Goal: Task Accomplishment & Management: Use online tool/utility

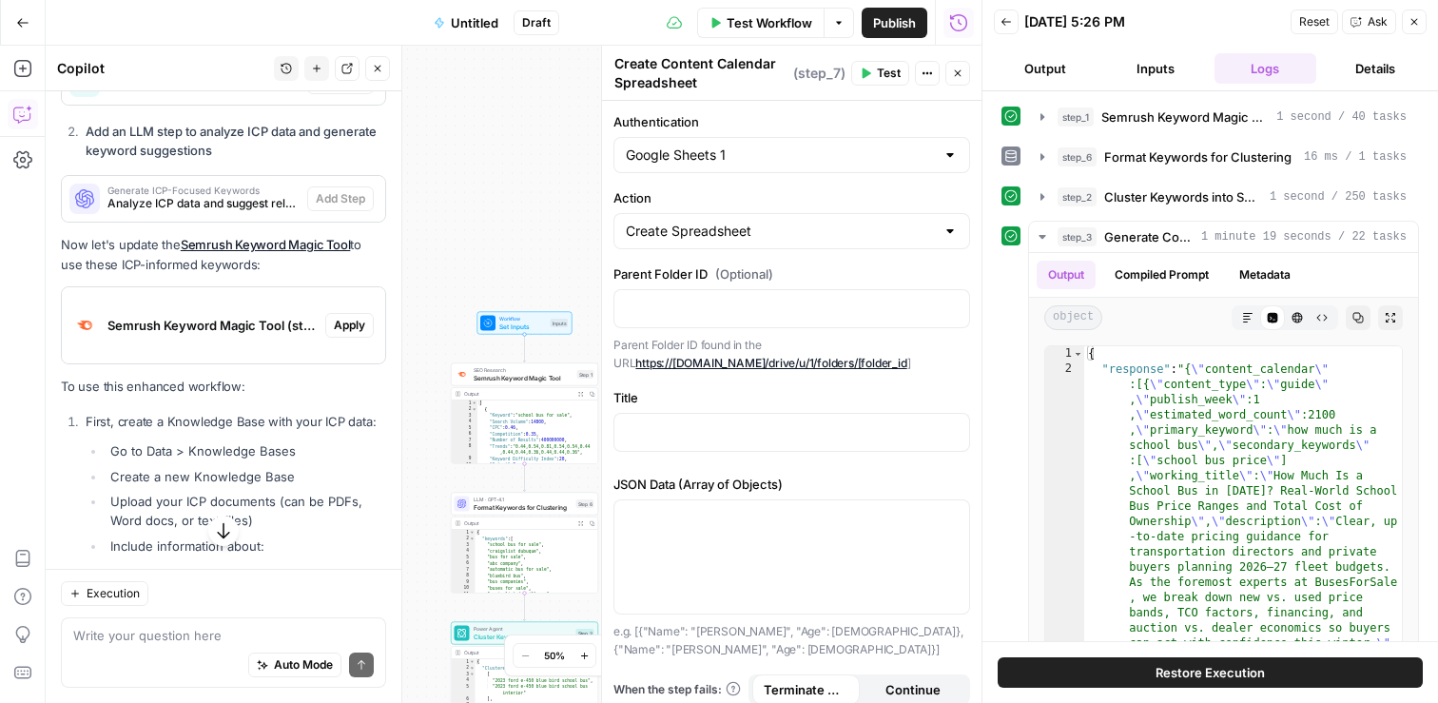
scroll to position [10531, 0]
click at [466, 17] on span "Untitled" at bounding box center [475, 22] width 48 height 19
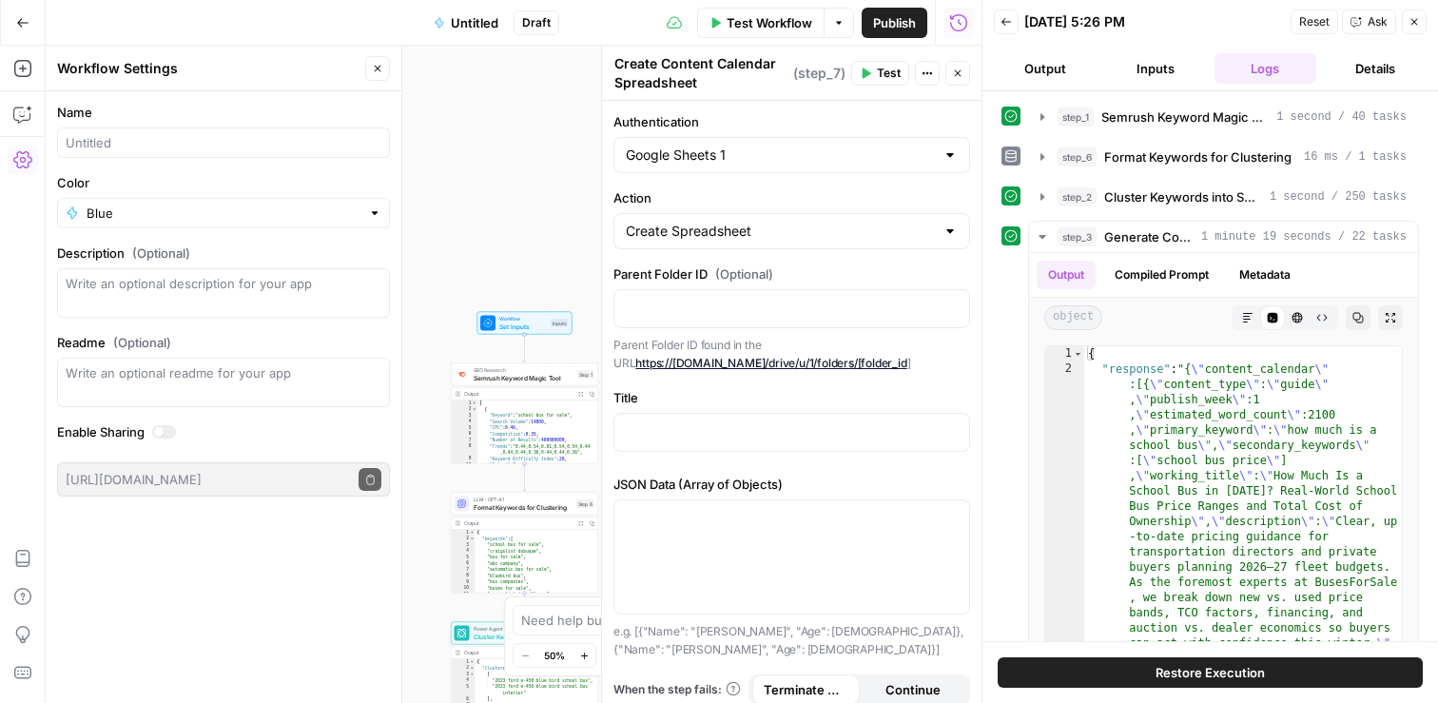
click at [158, 162] on form "Name Color Blue Description (Optional) Readme (Optional) Write an optional read…" at bounding box center [224, 299] width 356 height 416
click at [153, 154] on div at bounding box center [223, 142] width 333 height 30
click at [243, 223] on div "Blue" at bounding box center [223, 213] width 333 height 30
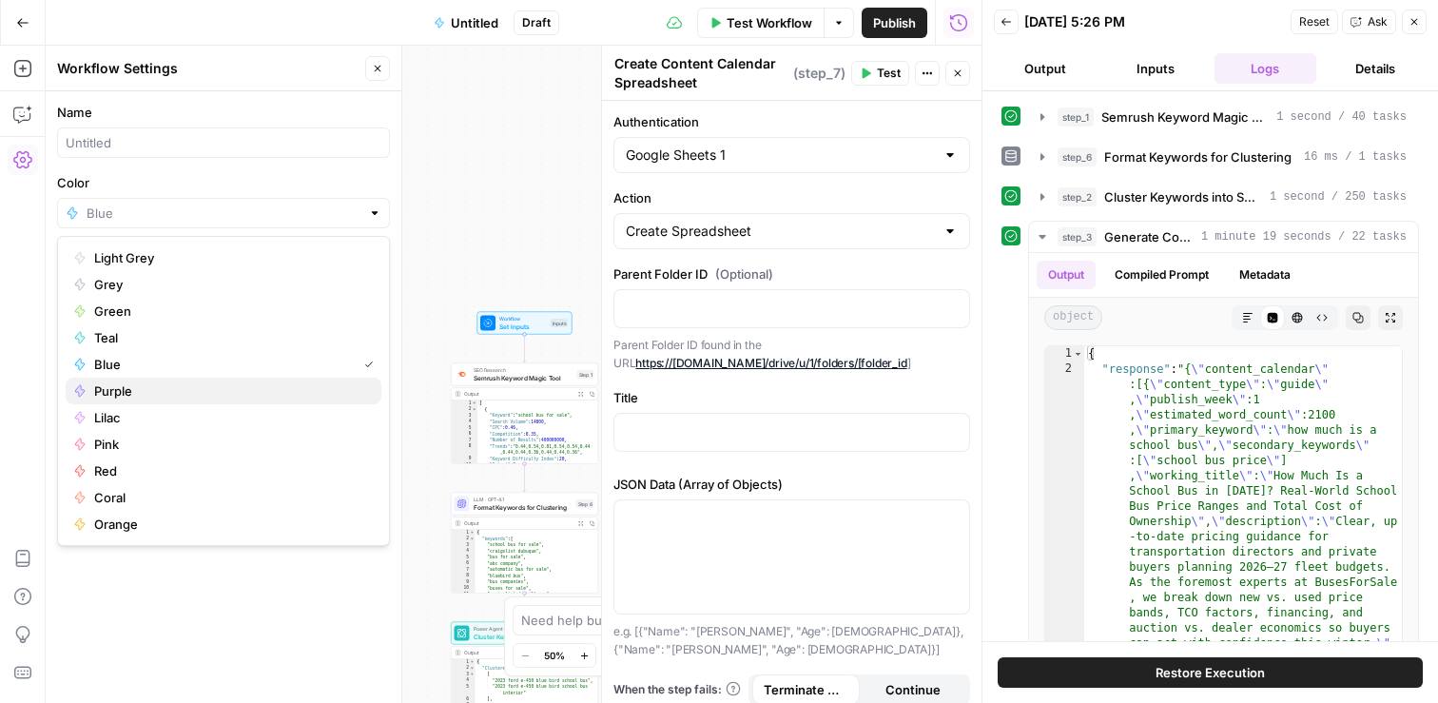
click at [165, 395] on span "Purple" at bounding box center [230, 390] width 272 height 19
type input "Purple"
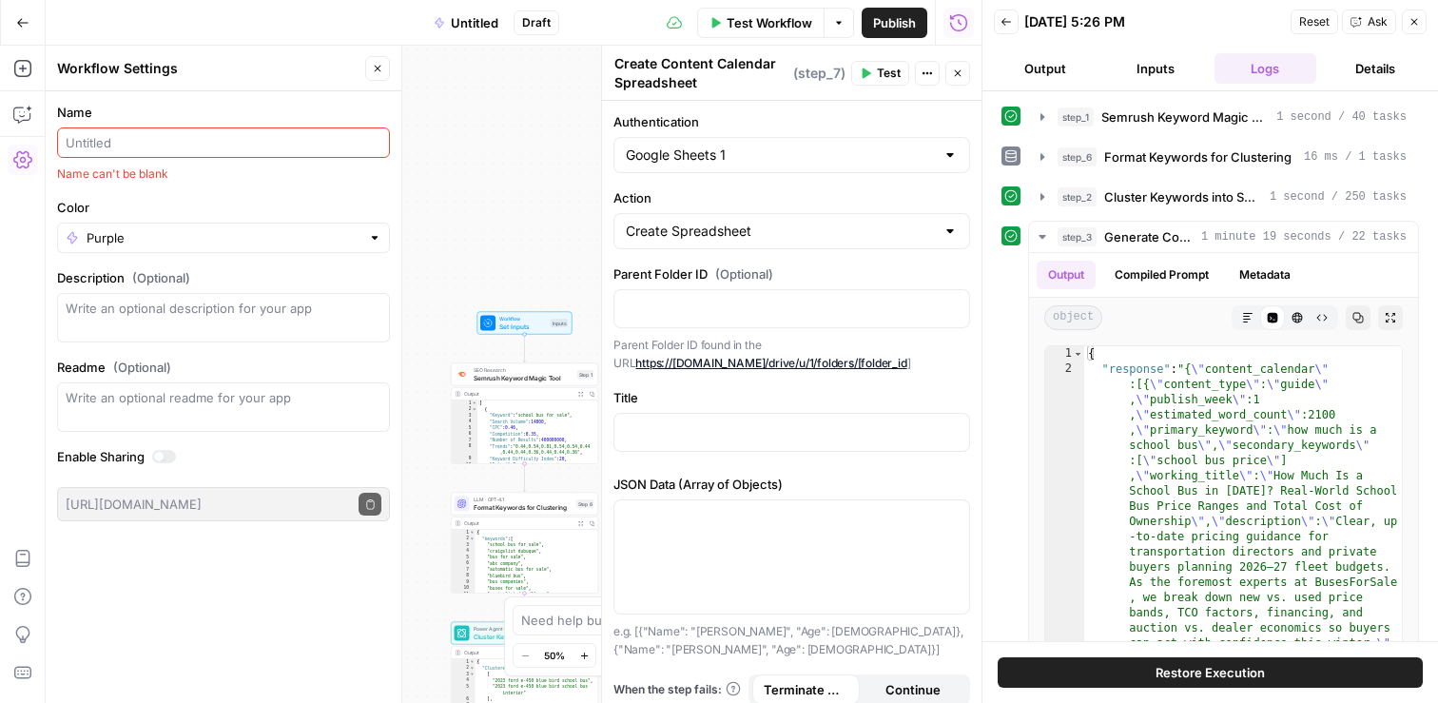
click at [152, 144] on input "Name" at bounding box center [224, 142] width 316 height 19
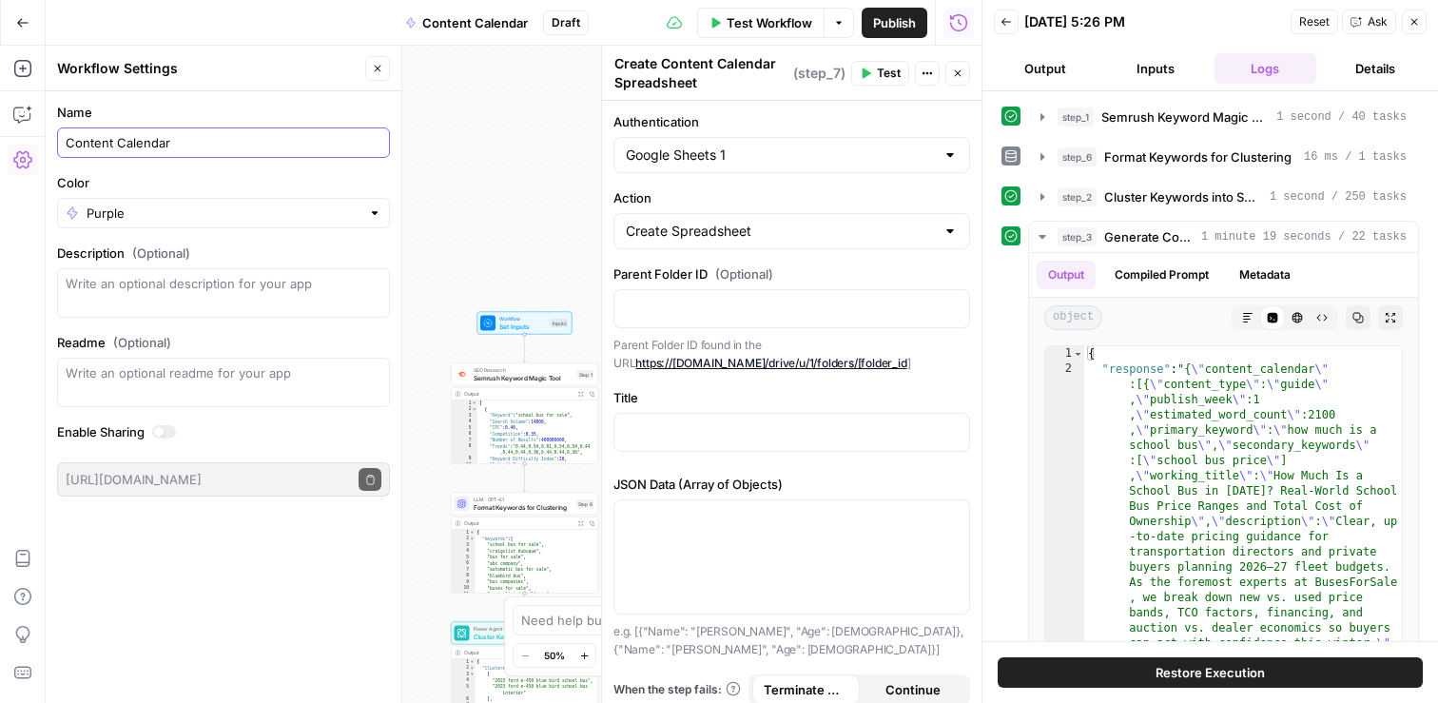
type input "Content Calendar"
click at [216, 182] on label "Color" at bounding box center [223, 182] width 333 height 19
click at [216, 203] on input "Purple" at bounding box center [224, 212] width 274 height 19
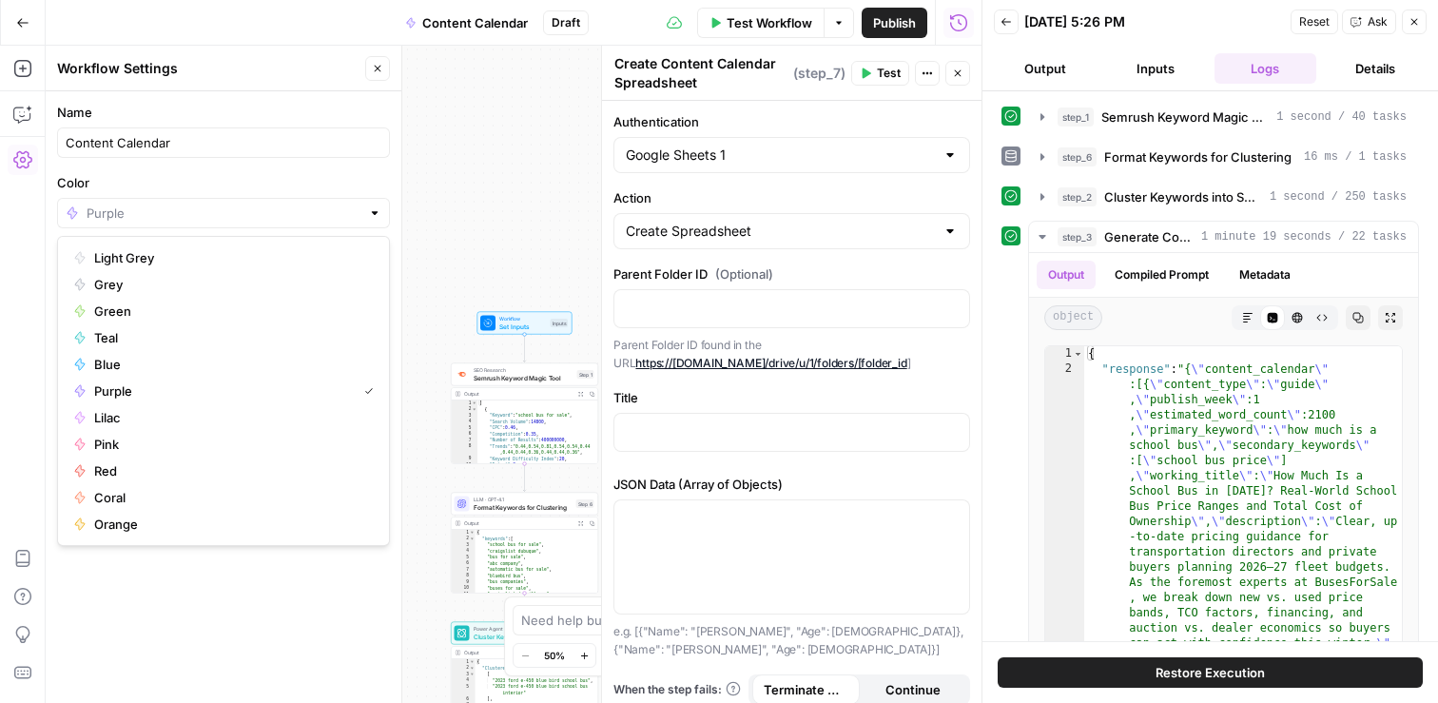
type input "Purple"
click at [484, 201] on div "Workflow Set Inputs Inputs SEO Research Semrush Keyword Magic Tool Step 1 Outpu…" at bounding box center [514, 374] width 936 height 657
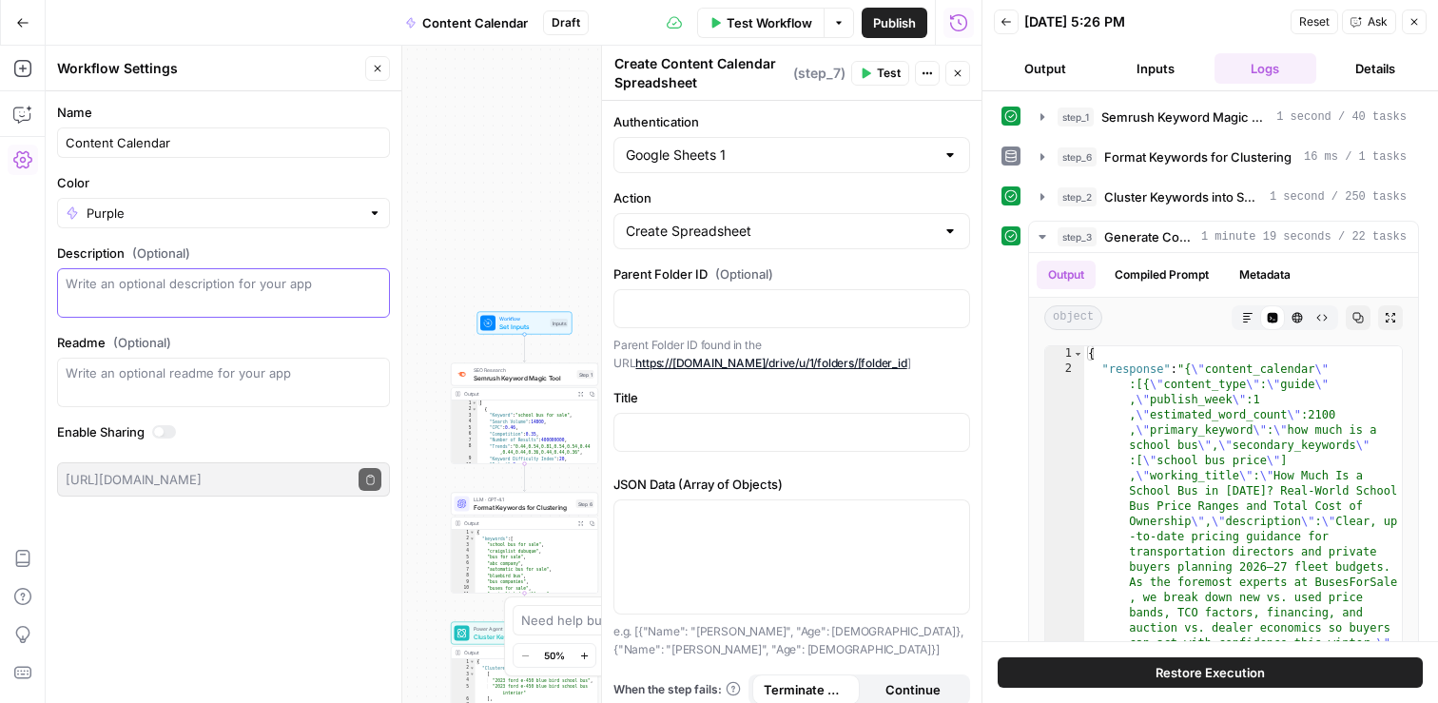
click at [179, 289] on textarea "Description (Optional)" at bounding box center [224, 293] width 316 height 38
type textarea "Workflow to create 3 month content calendar based on ICPs and SEO research"
click at [208, 336] on label "Readme (Optional)" at bounding box center [223, 342] width 333 height 19
click at [208, 363] on textarea "Readme (Optional)" at bounding box center [224, 372] width 316 height 19
click at [23, 24] on icon "button" at bounding box center [22, 22] width 13 height 13
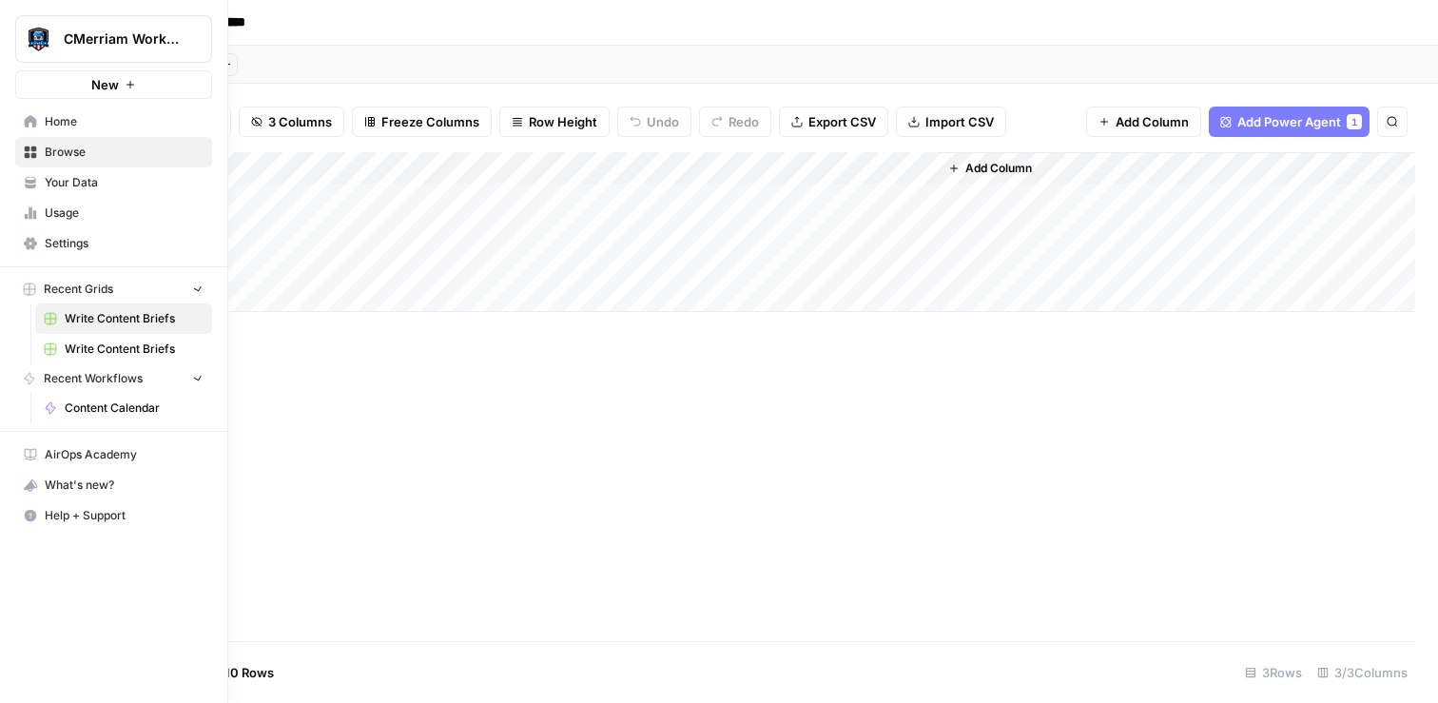
click at [29, 159] on link "Browse" at bounding box center [113, 152] width 197 height 30
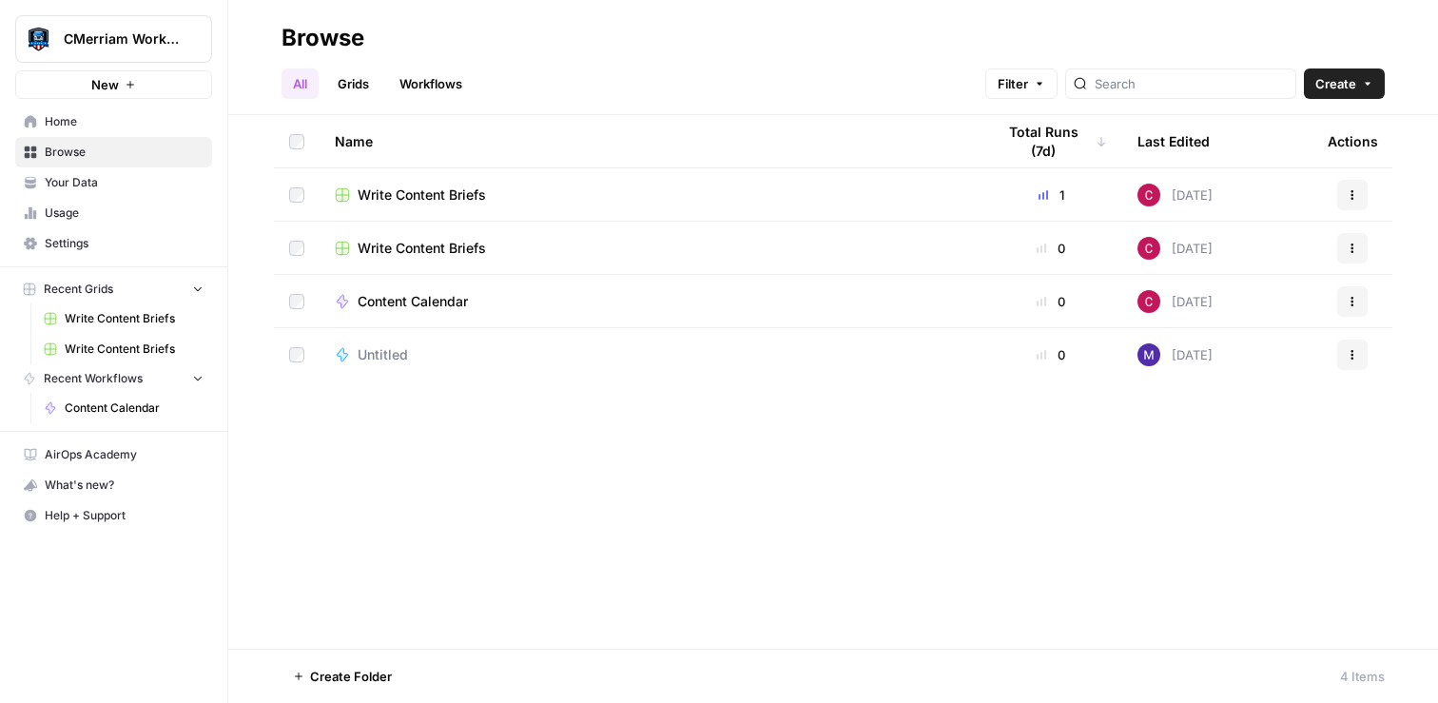
click at [414, 197] on span "Write Content Briefs" at bounding box center [421, 194] width 128 height 19
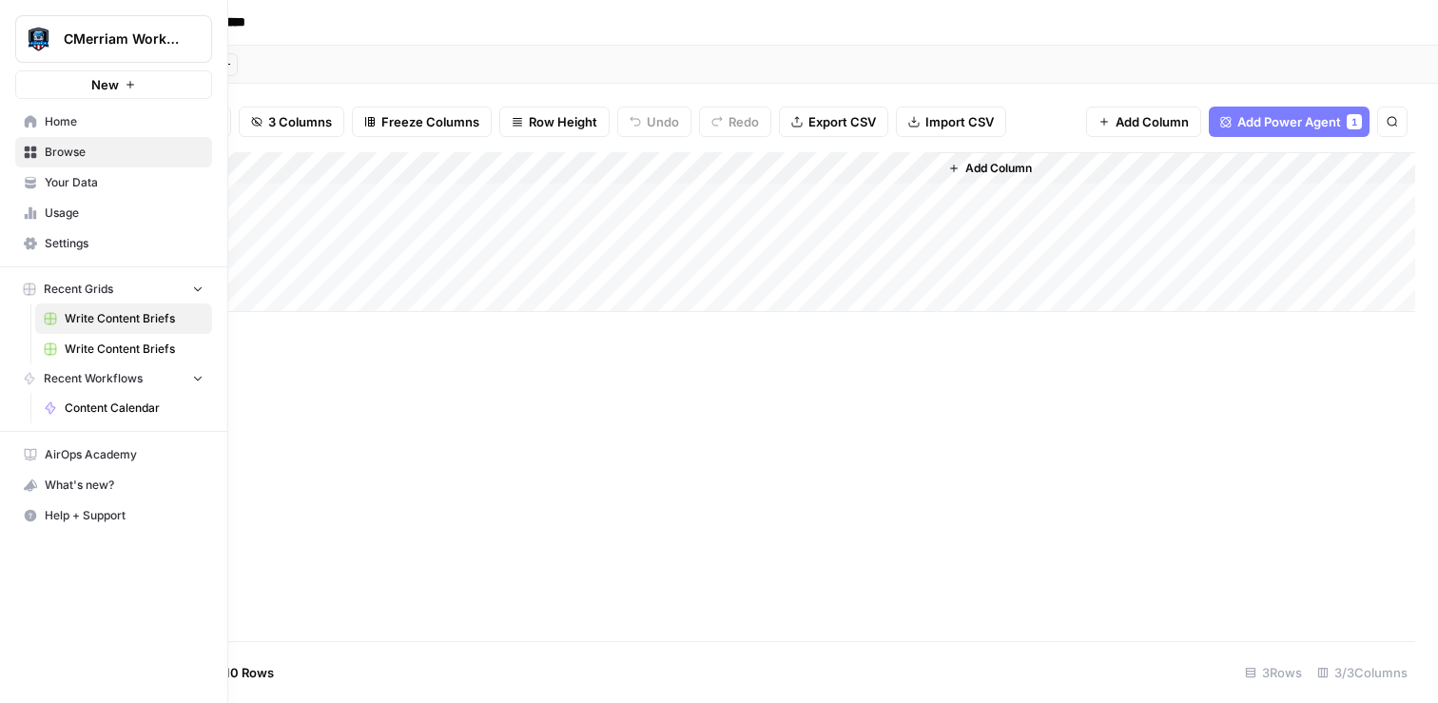
click at [120, 413] on span "Content Calendar" at bounding box center [134, 407] width 139 height 17
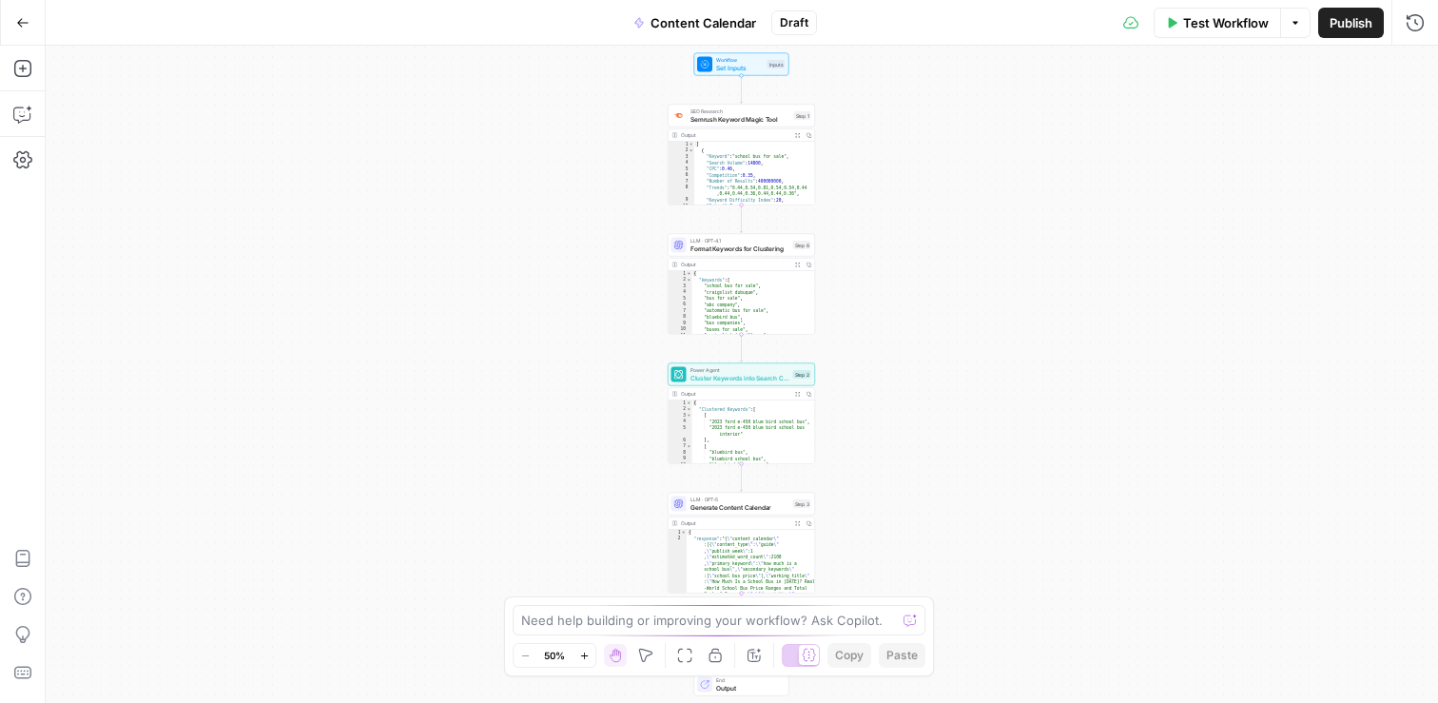
click at [29, 130] on div "Add Steps Copilot Settings AirOps Academy Help Give Feedback Shortcuts" at bounding box center [23, 374] width 46 height 657
click at [10, 111] on button "Copilot" at bounding box center [23, 114] width 30 height 30
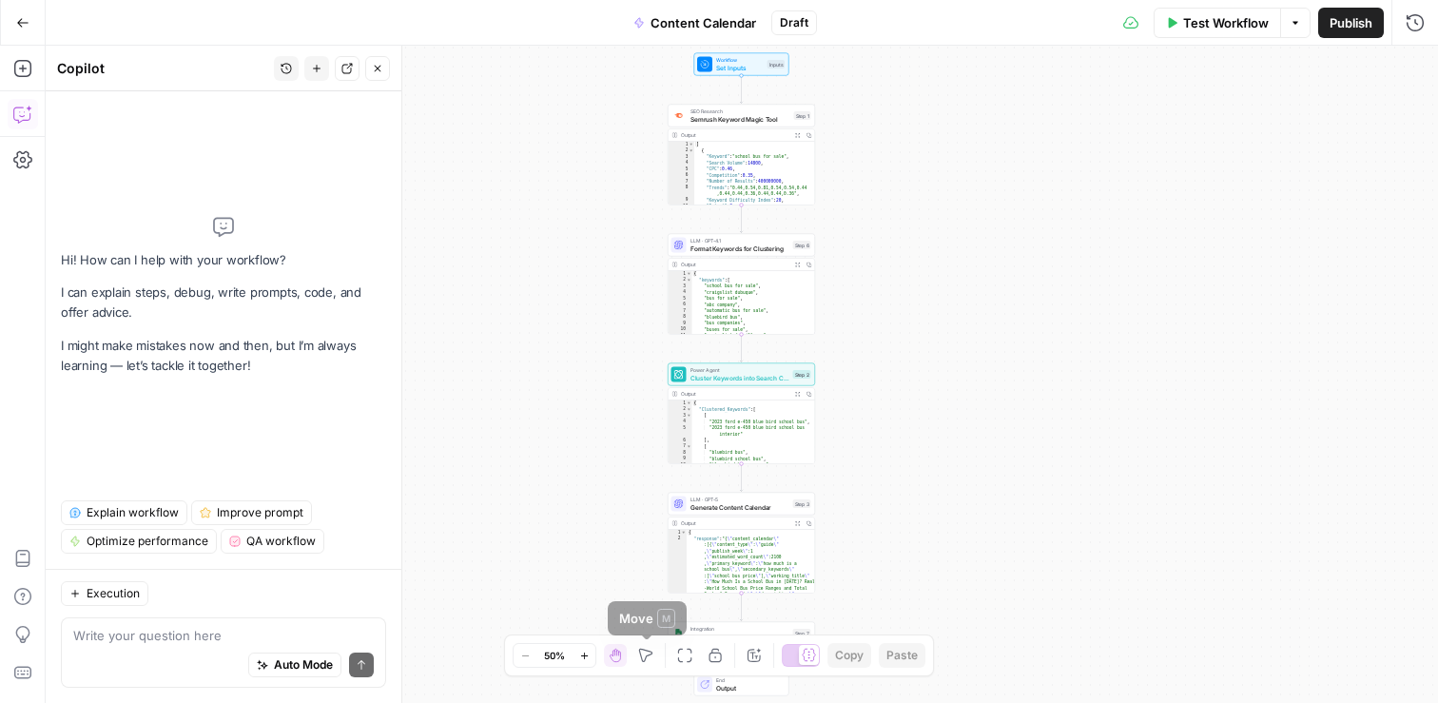
click at [588, 656] on icon "button" at bounding box center [584, 655] width 10 height 10
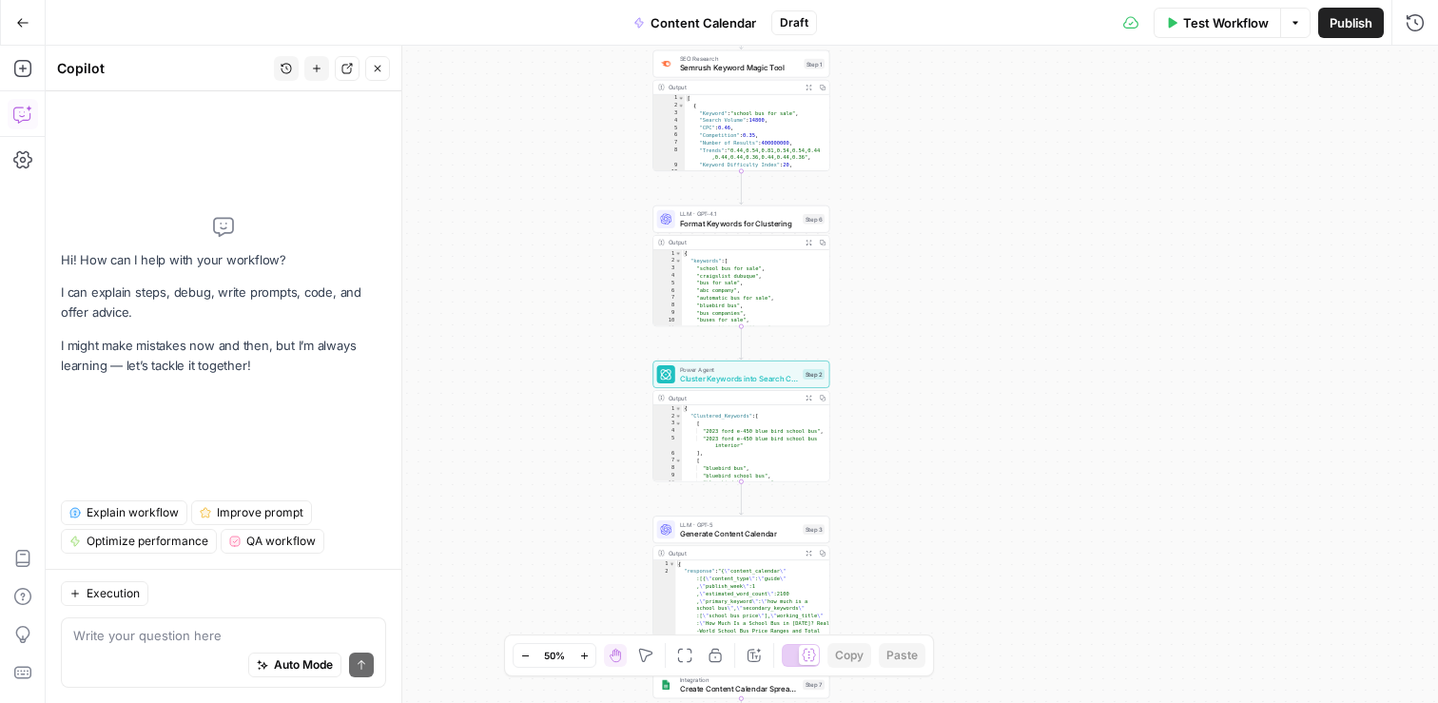
click at [588, 656] on icon "button" at bounding box center [584, 655] width 10 height 10
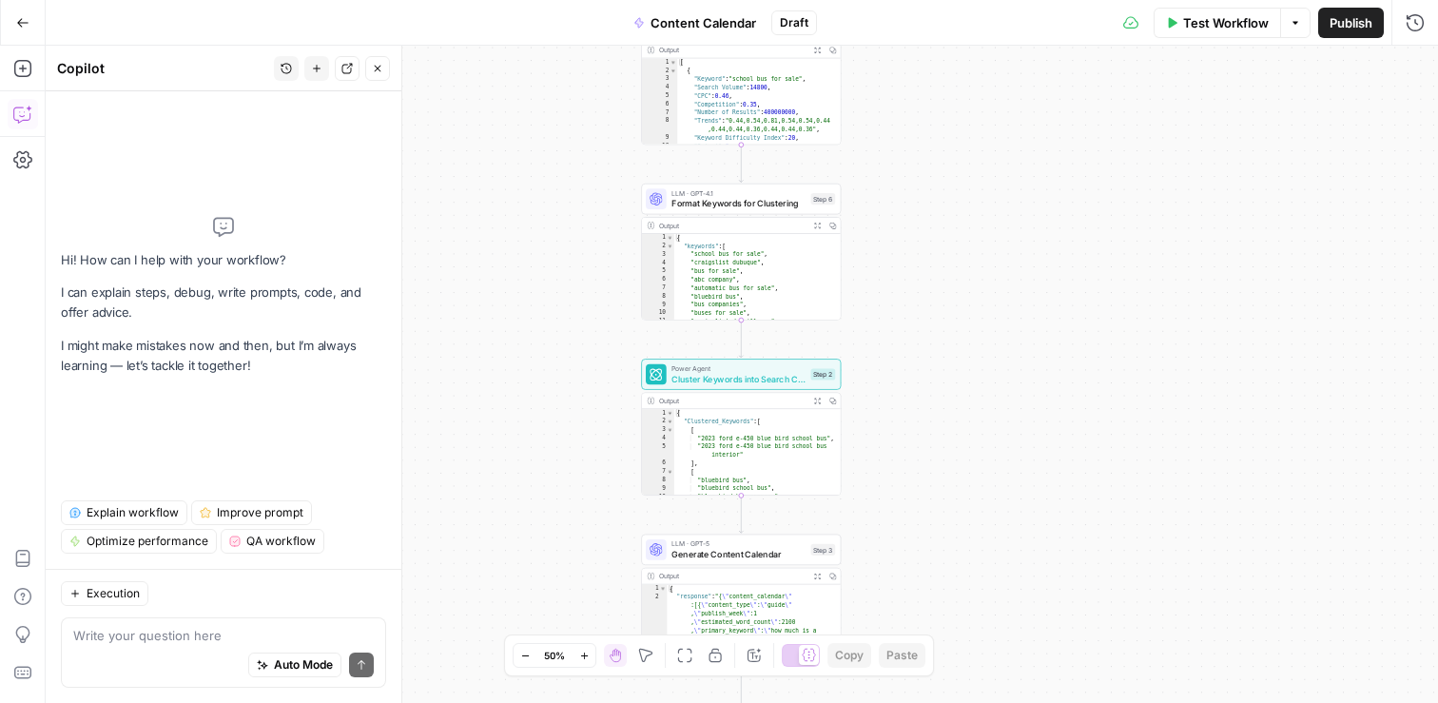
click at [588, 656] on icon "button" at bounding box center [584, 655] width 10 height 10
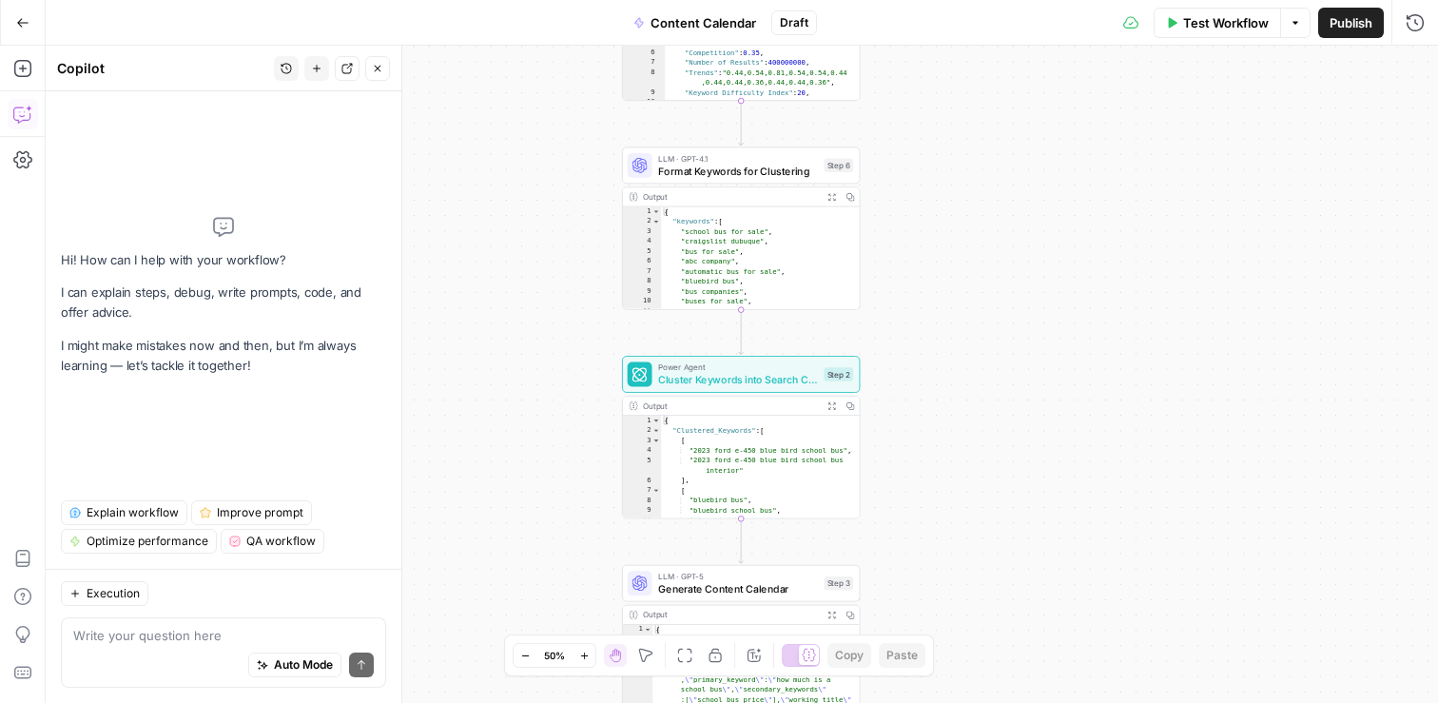
click at [588, 656] on icon "button" at bounding box center [584, 655] width 10 height 10
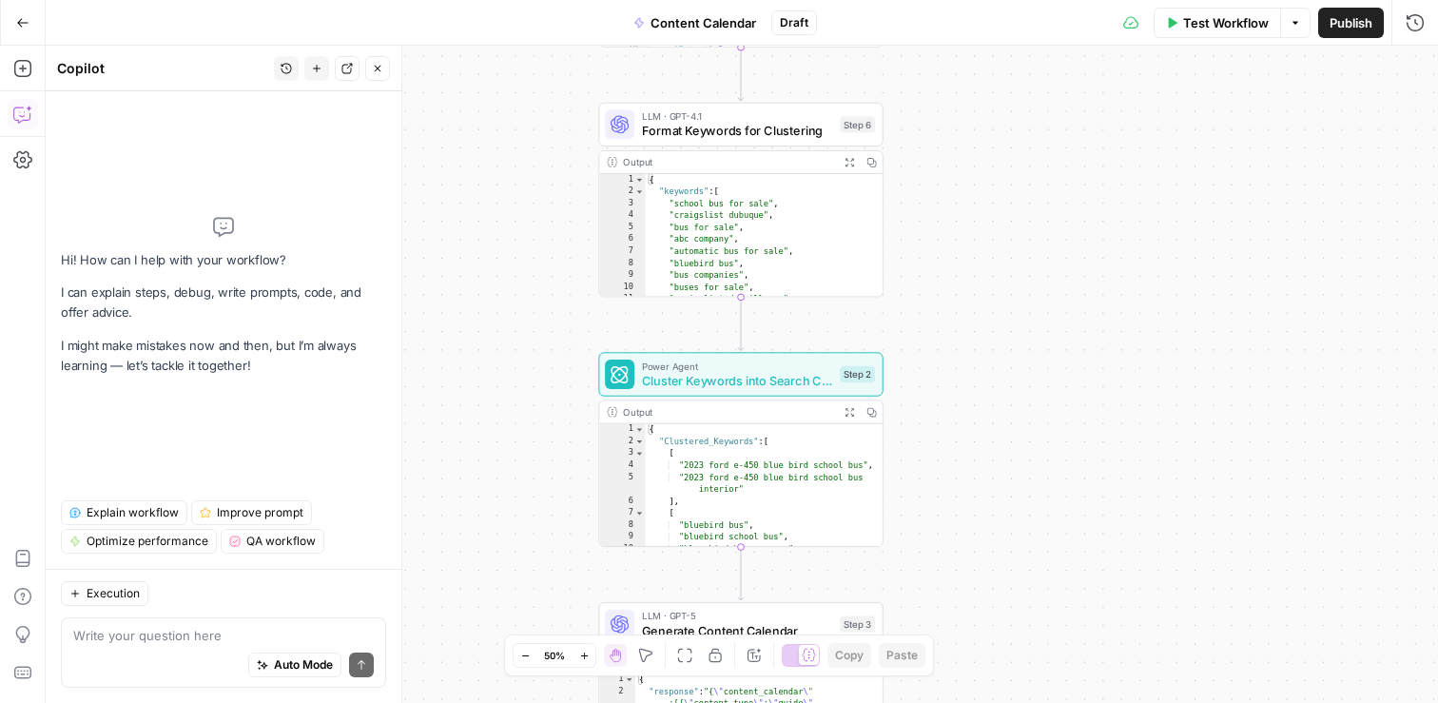
click at [588, 656] on icon "button" at bounding box center [584, 655] width 10 height 10
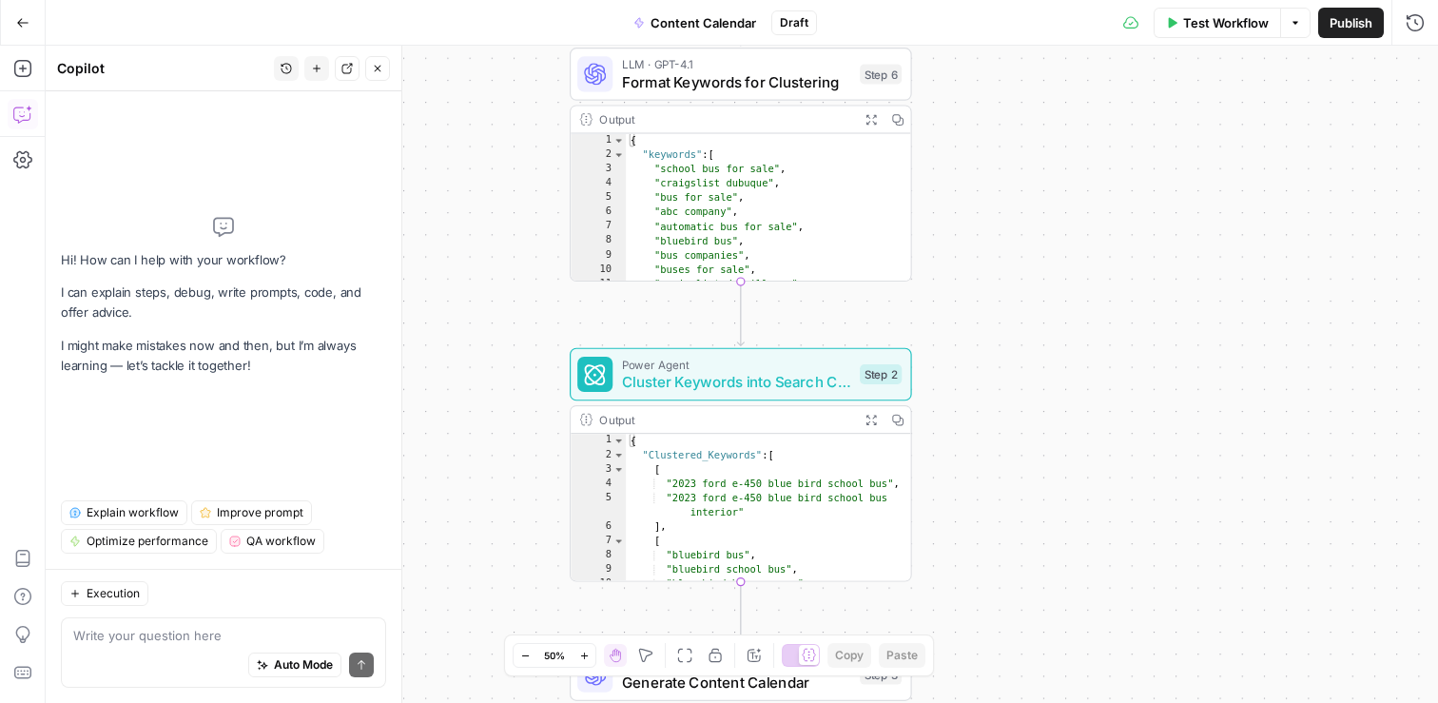
click at [588, 656] on icon "button" at bounding box center [584, 655] width 10 height 10
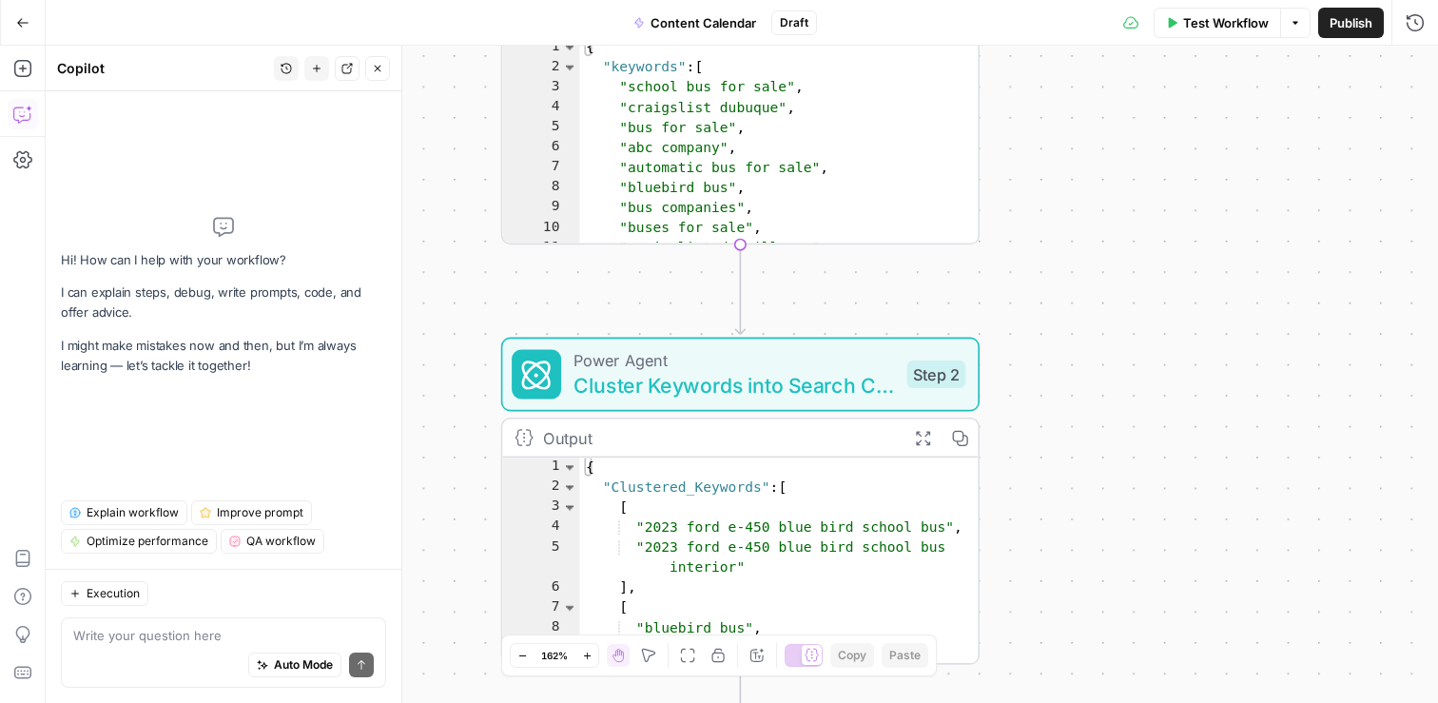
click at [280, 68] on icon "button" at bounding box center [285, 68] width 11 height 11
click at [266, 139] on span "I want to create a content strategy with a weekly content calendar and executio…" at bounding box center [282, 134] width 264 height 19
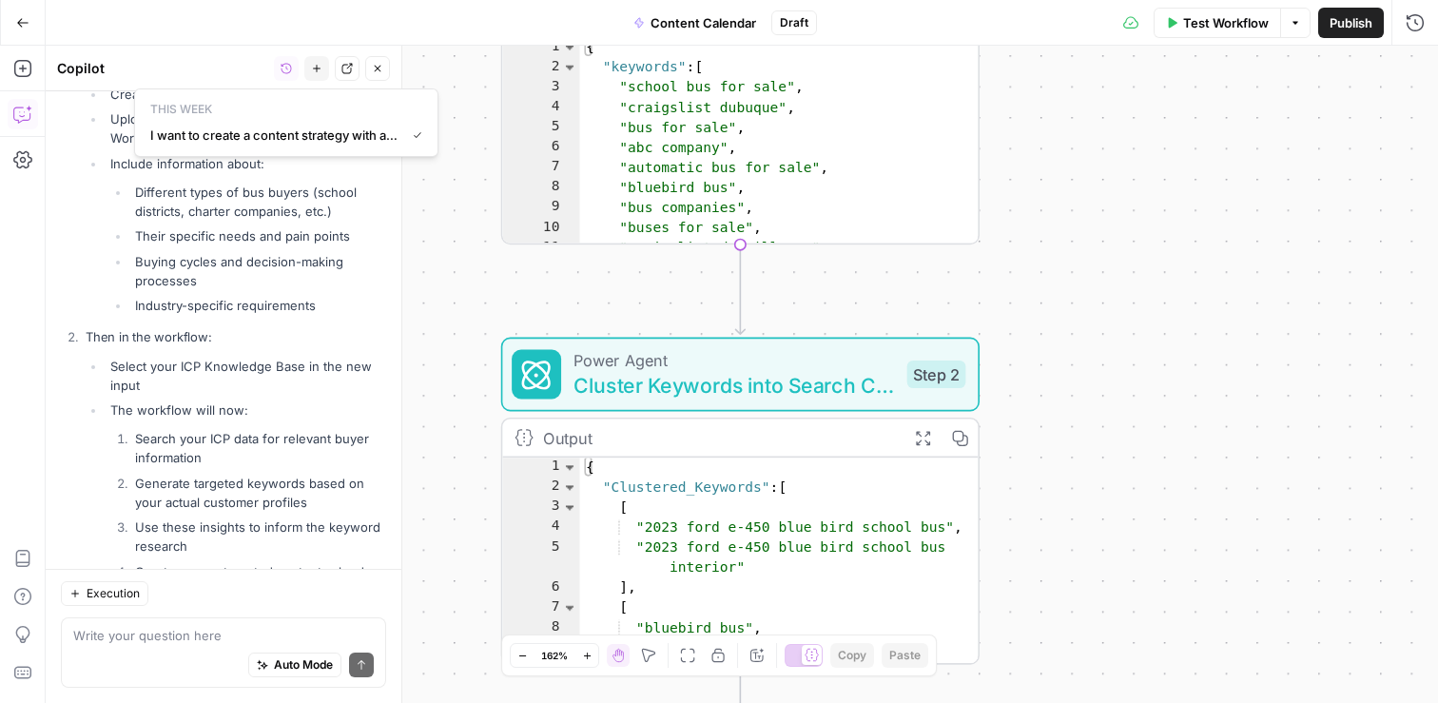
scroll to position [10907, 0]
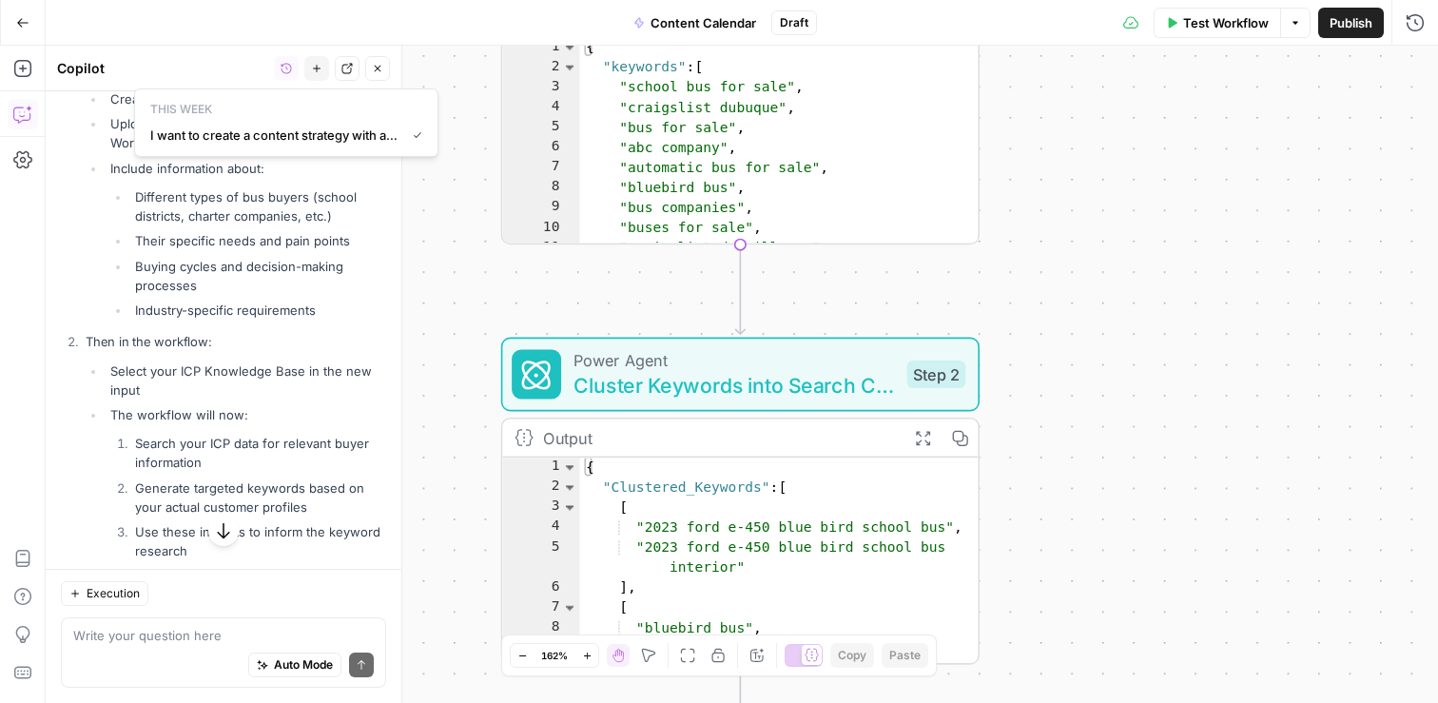
click at [215, 59] on div "Copilot" at bounding box center [162, 68] width 211 height 19
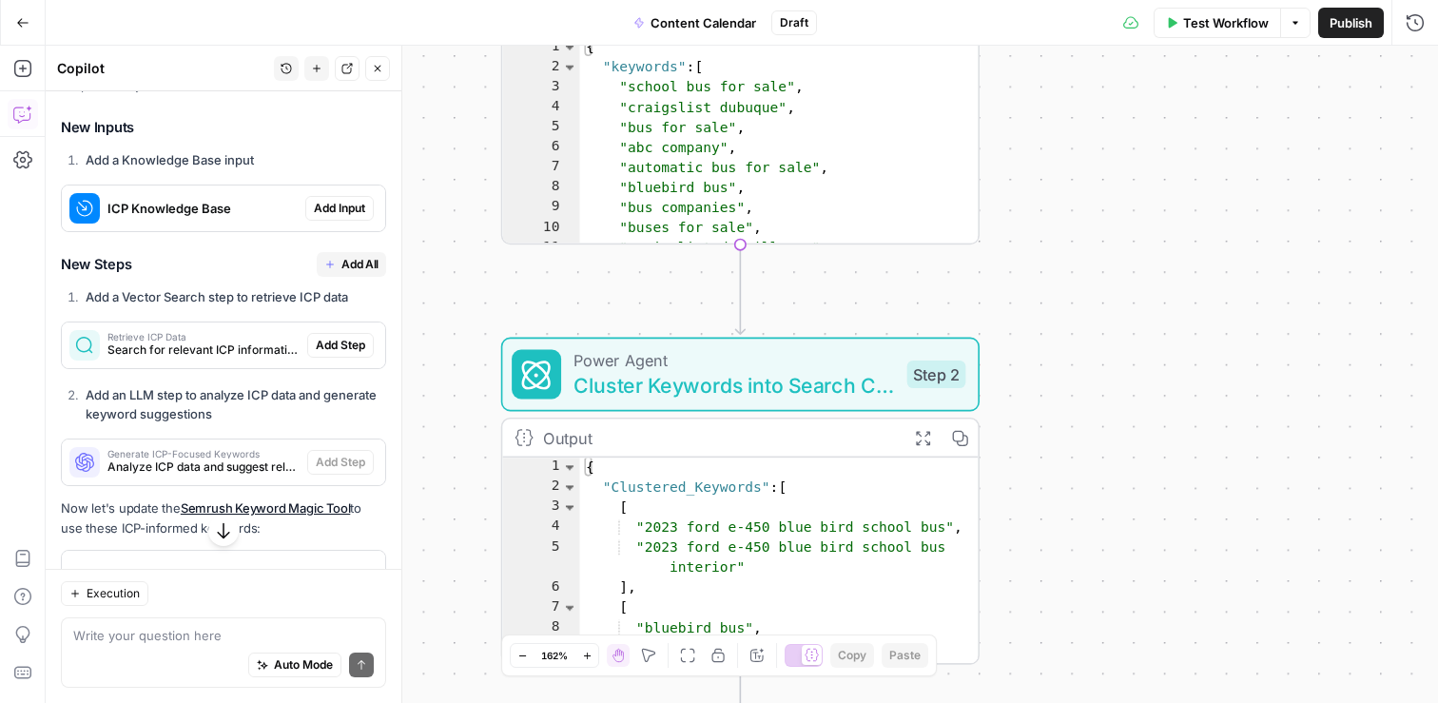
scroll to position [10287, 0]
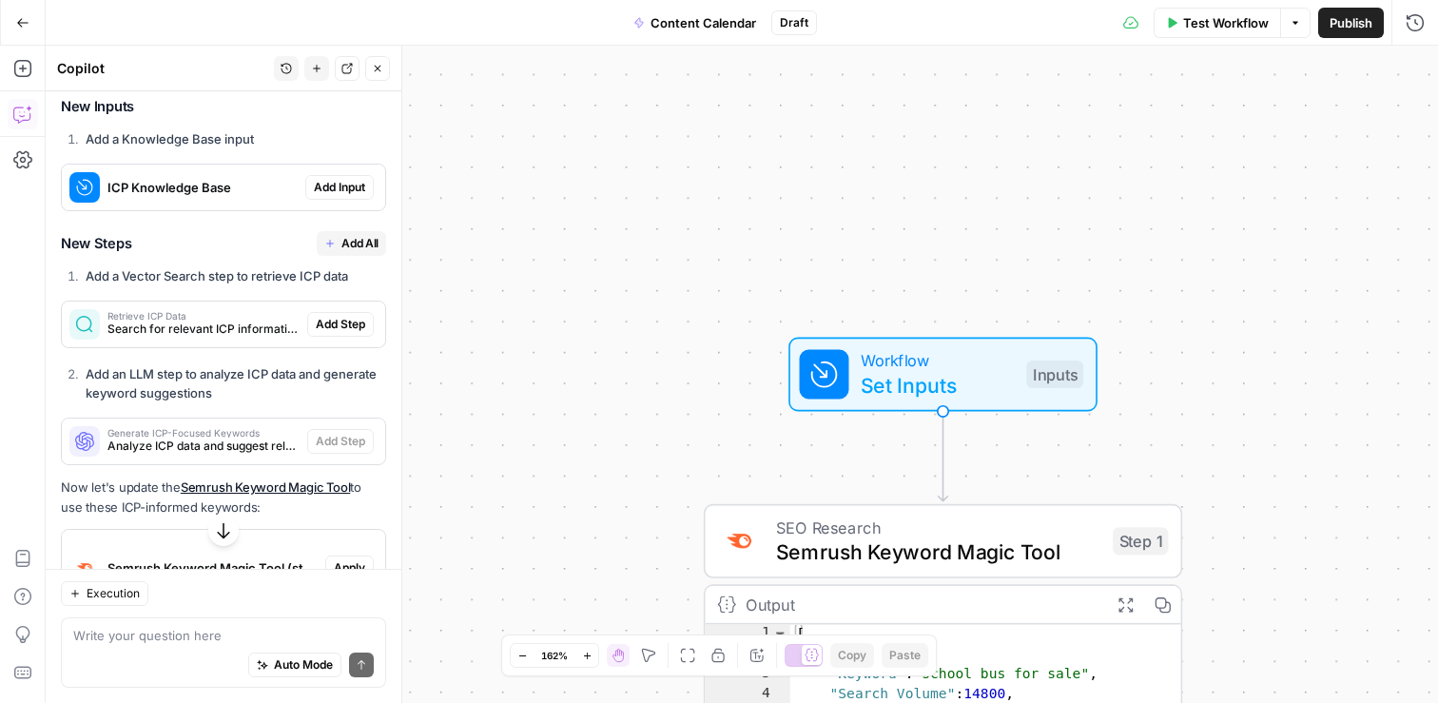
click at [117, 647] on div "Auto Mode Send" at bounding box center [223, 666] width 300 height 42
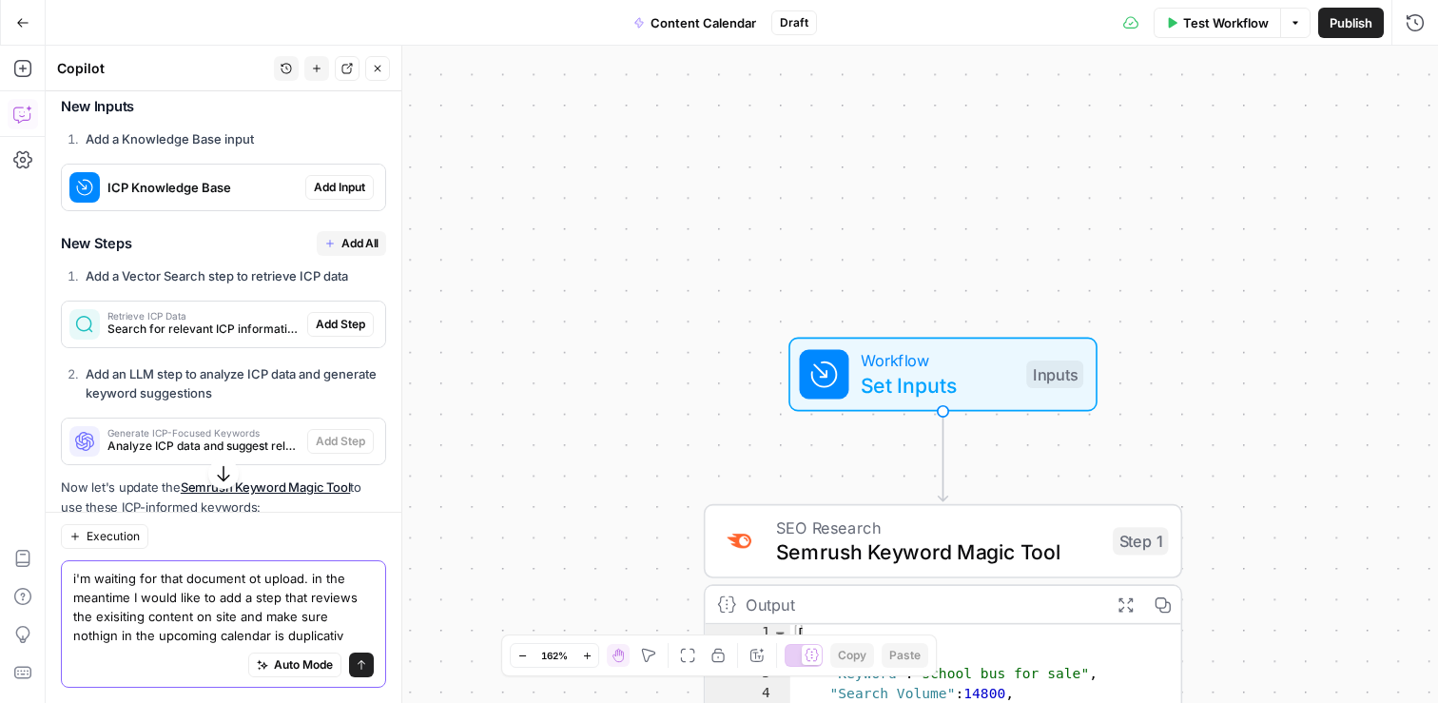
type textarea "i'm waiting for that document ot upload. in the meantime I would like to add a …"
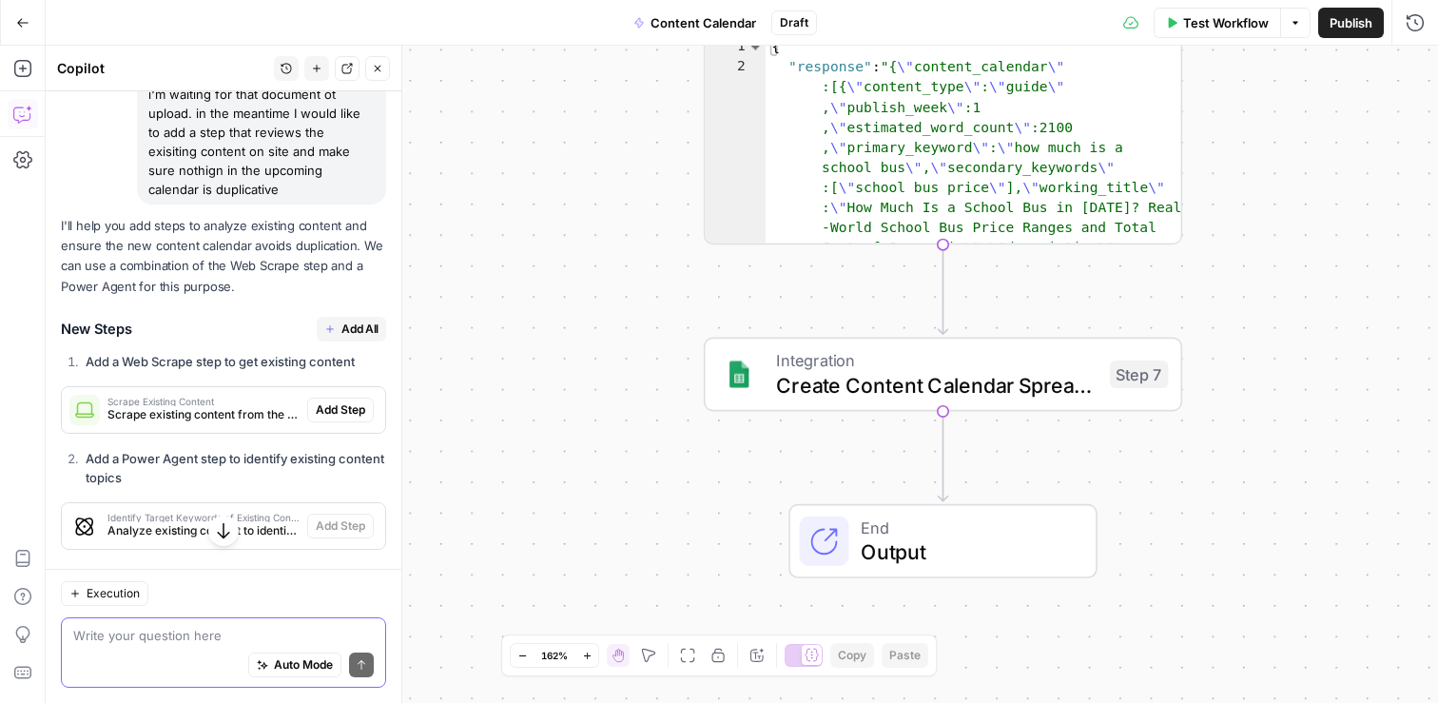
scroll to position [11711, 0]
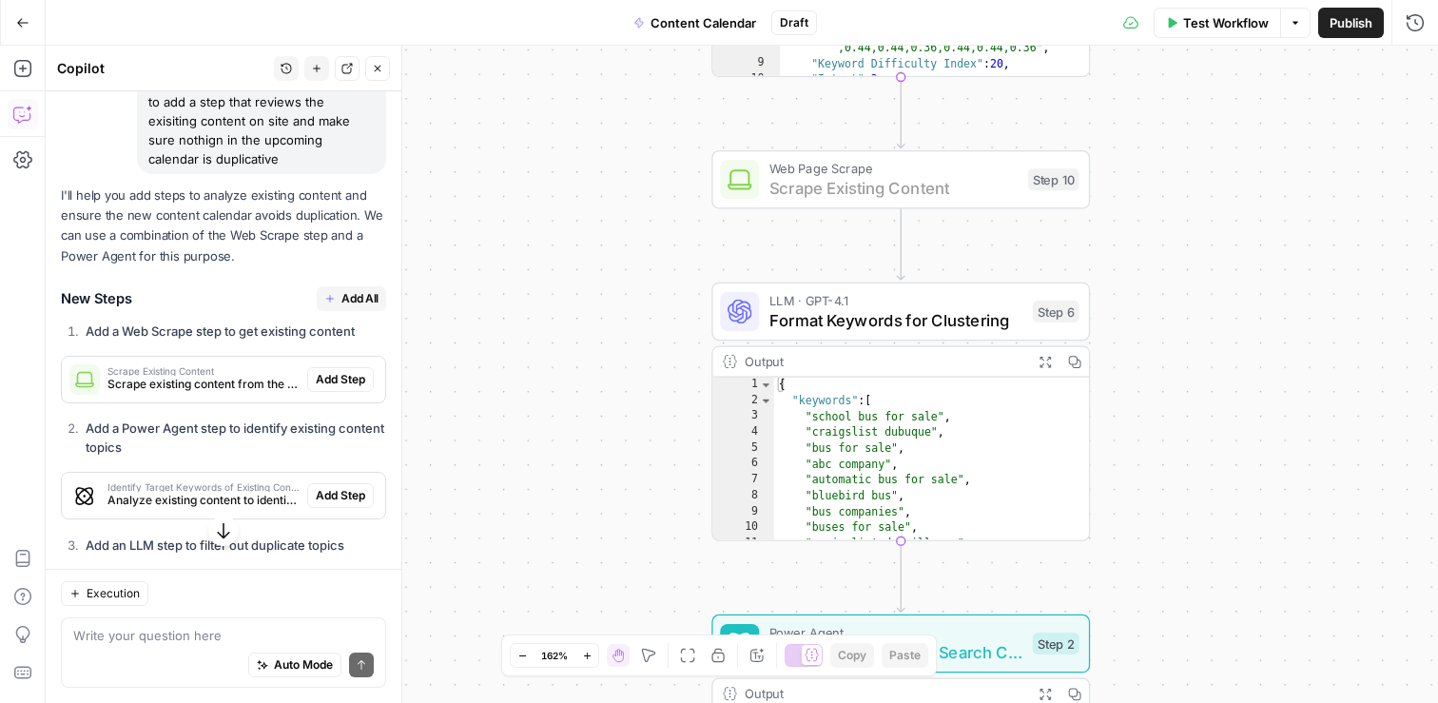
click at [338, 371] on span "Add Step" at bounding box center [340, 379] width 49 height 17
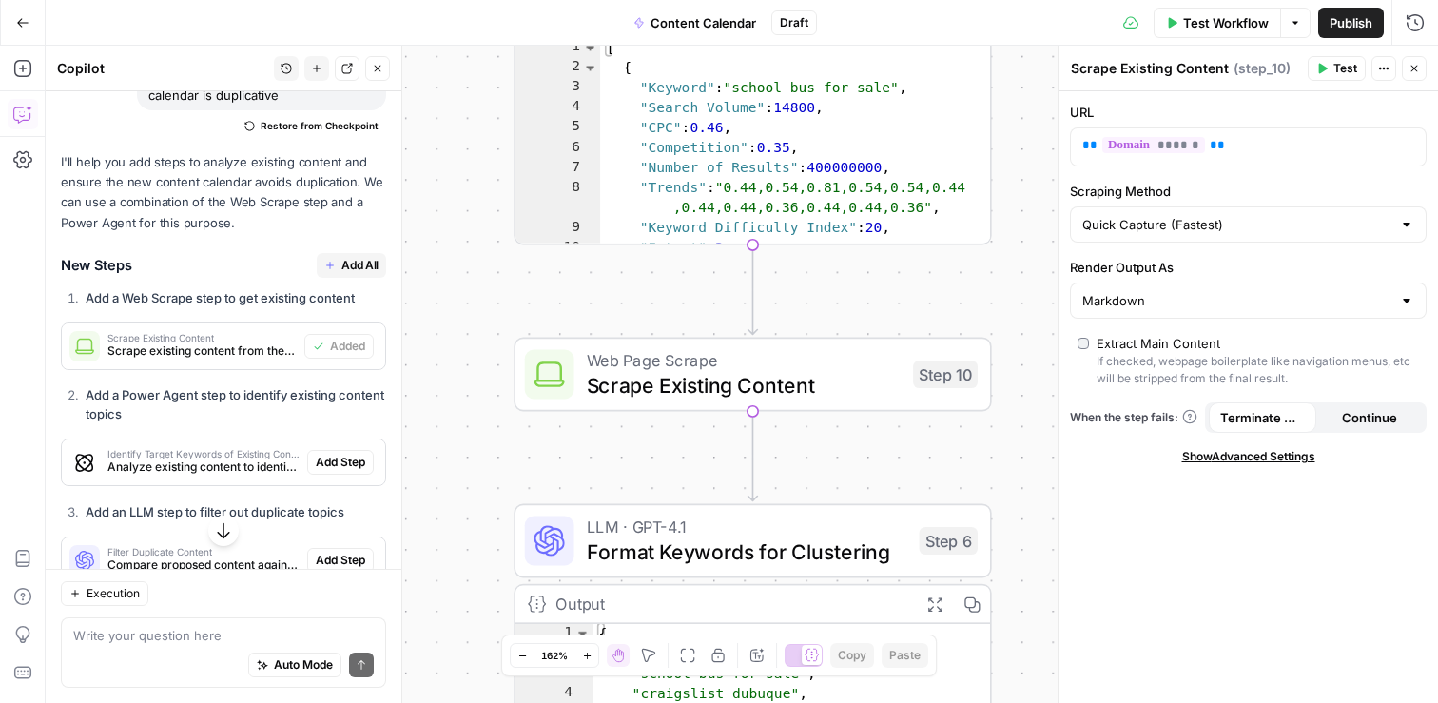
scroll to position [11778, 0]
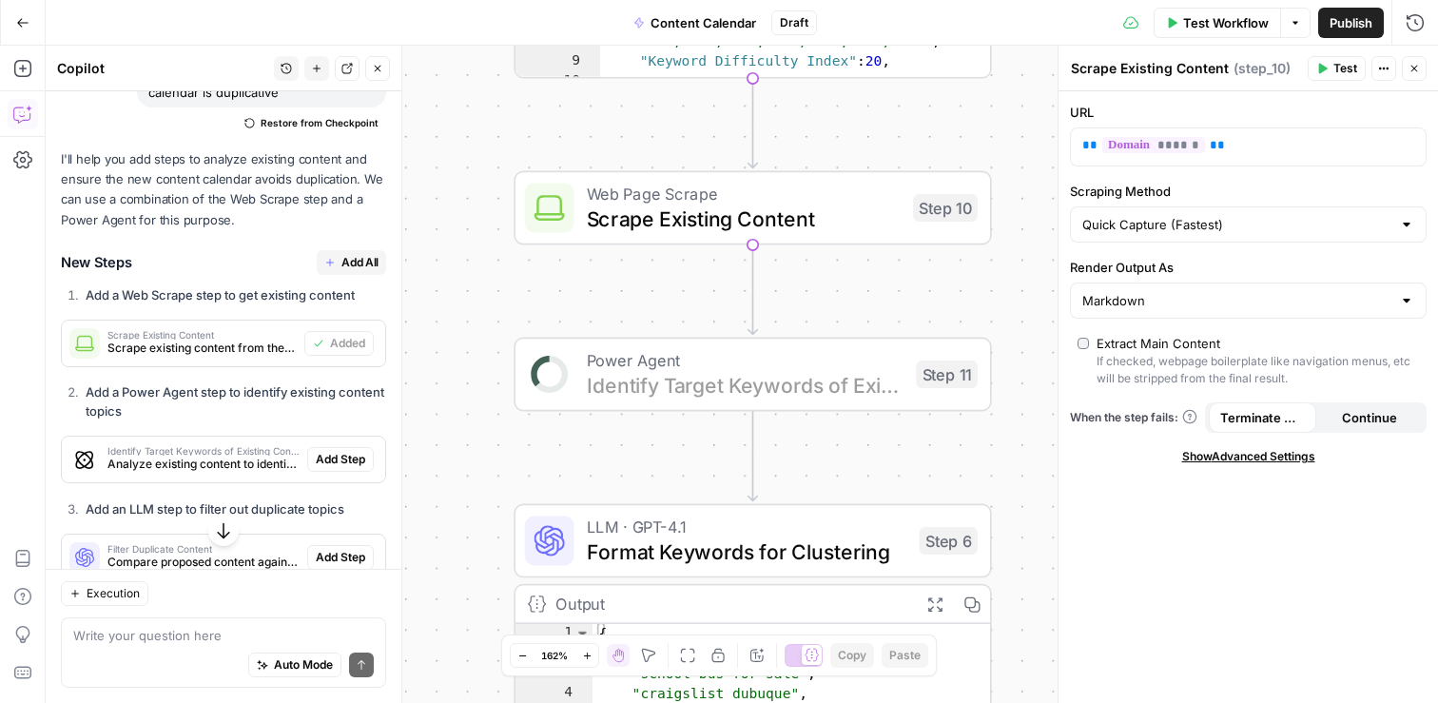
click at [352, 451] on span "Add Step" at bounding box center [340, 459] width 49 height 17
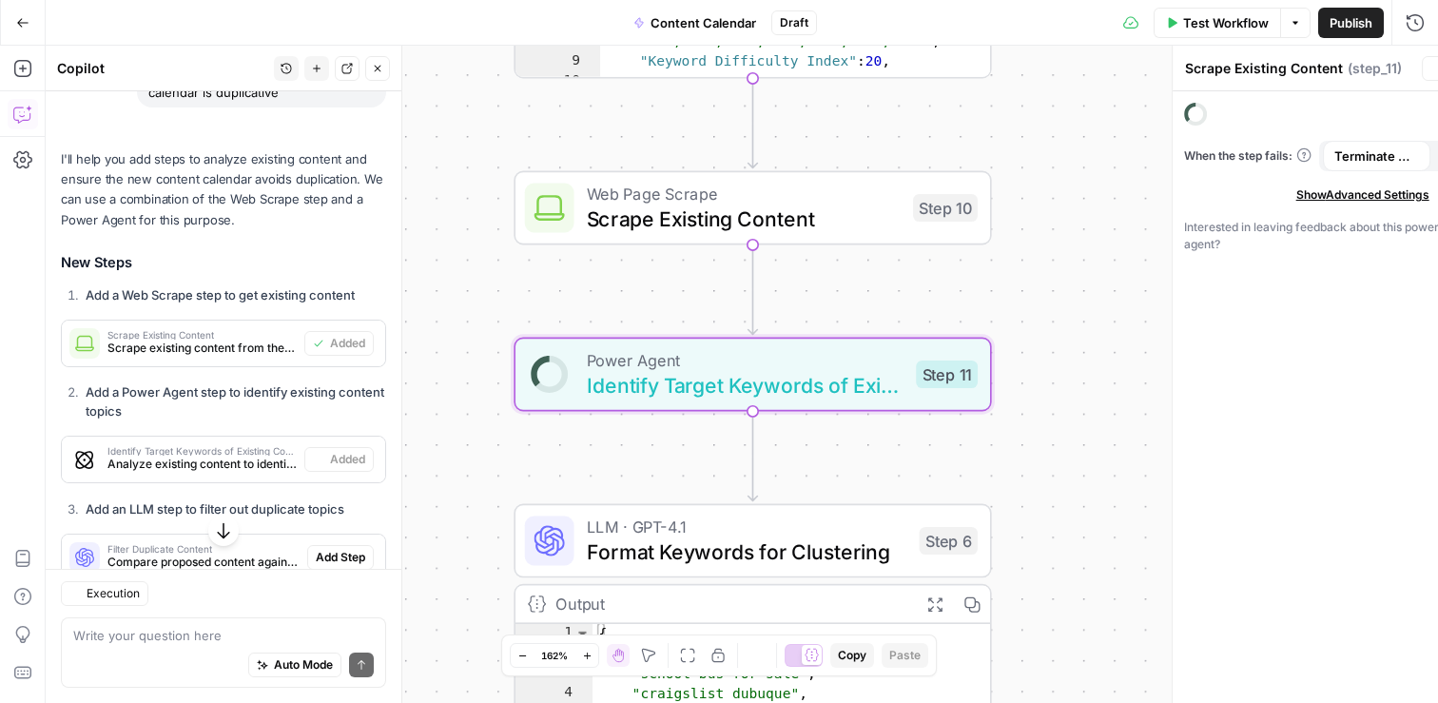
type textarea "Identify Target Keywords of Existing Content"
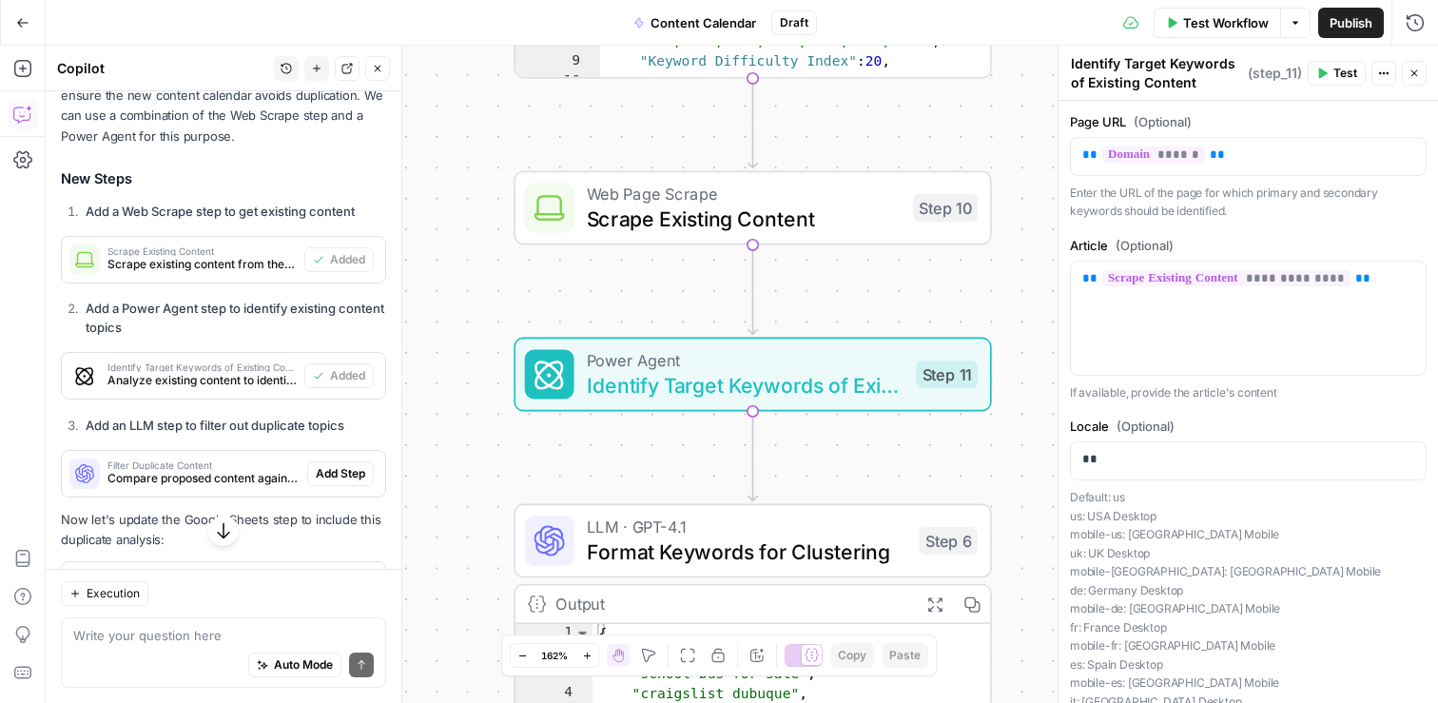
scroll to position [11871, 0]
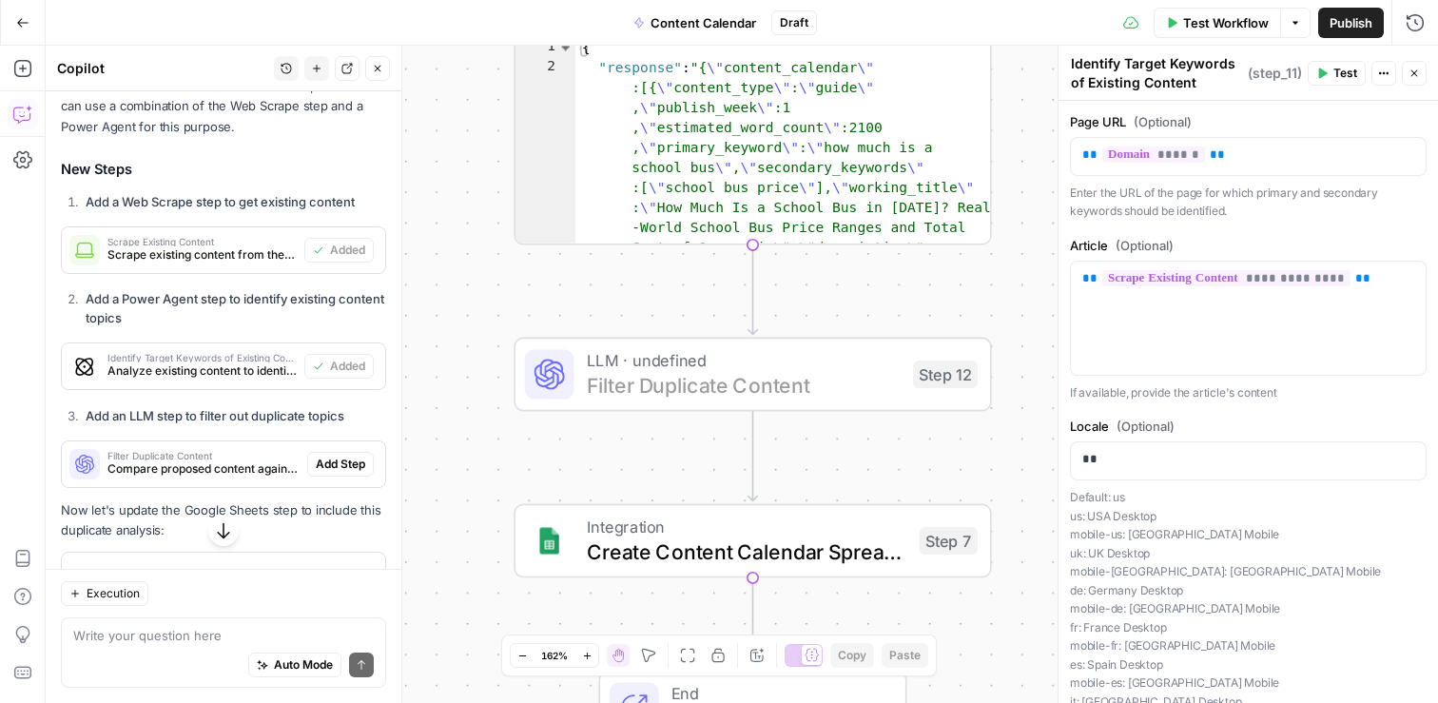
click at [340, 455] on span "Add Step" at bounding box center [340, 463] width 49 height 17
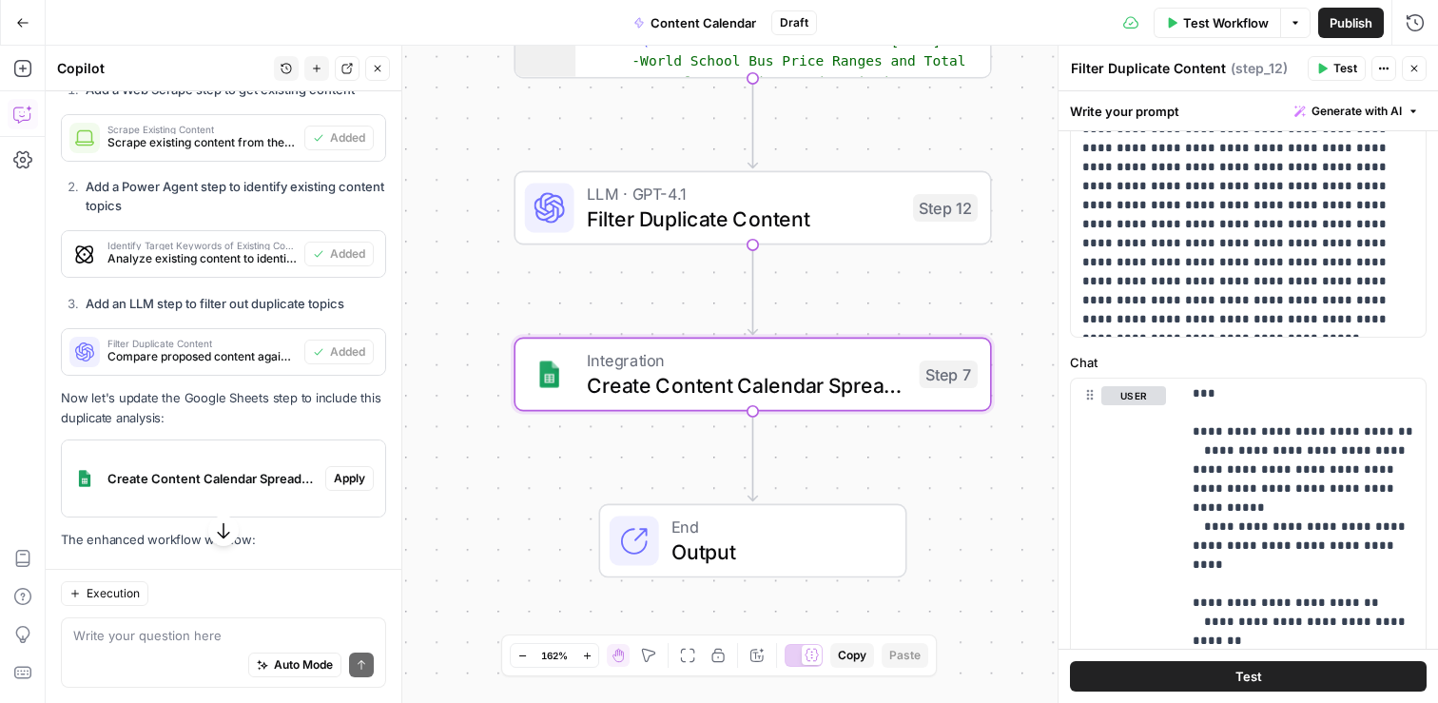
scroll to position [12009, 0]
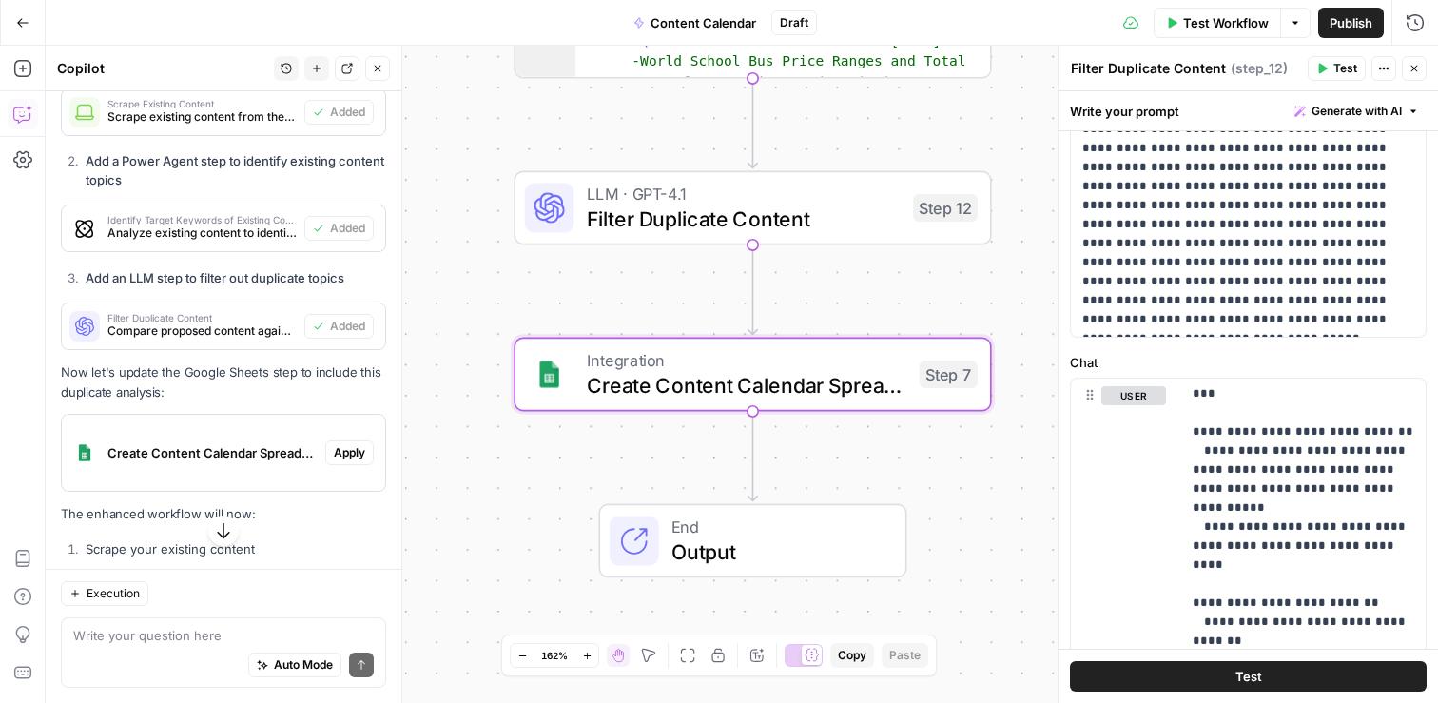
click at [344, 444] on span "Apply" at bounding box center [349, 452] width 31 height 17
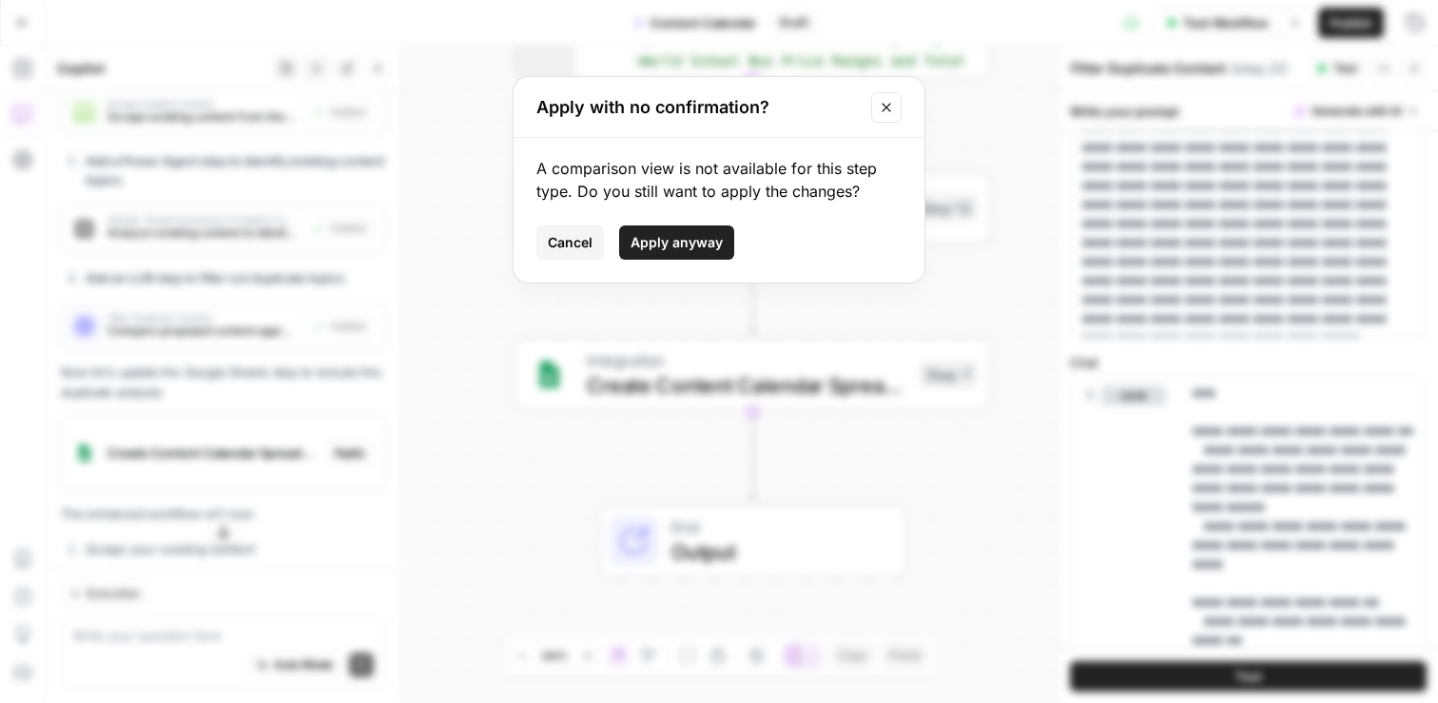
click at [695, 250] on span "Apply anyway" at bounding box center [676, 242] width 92 height 19
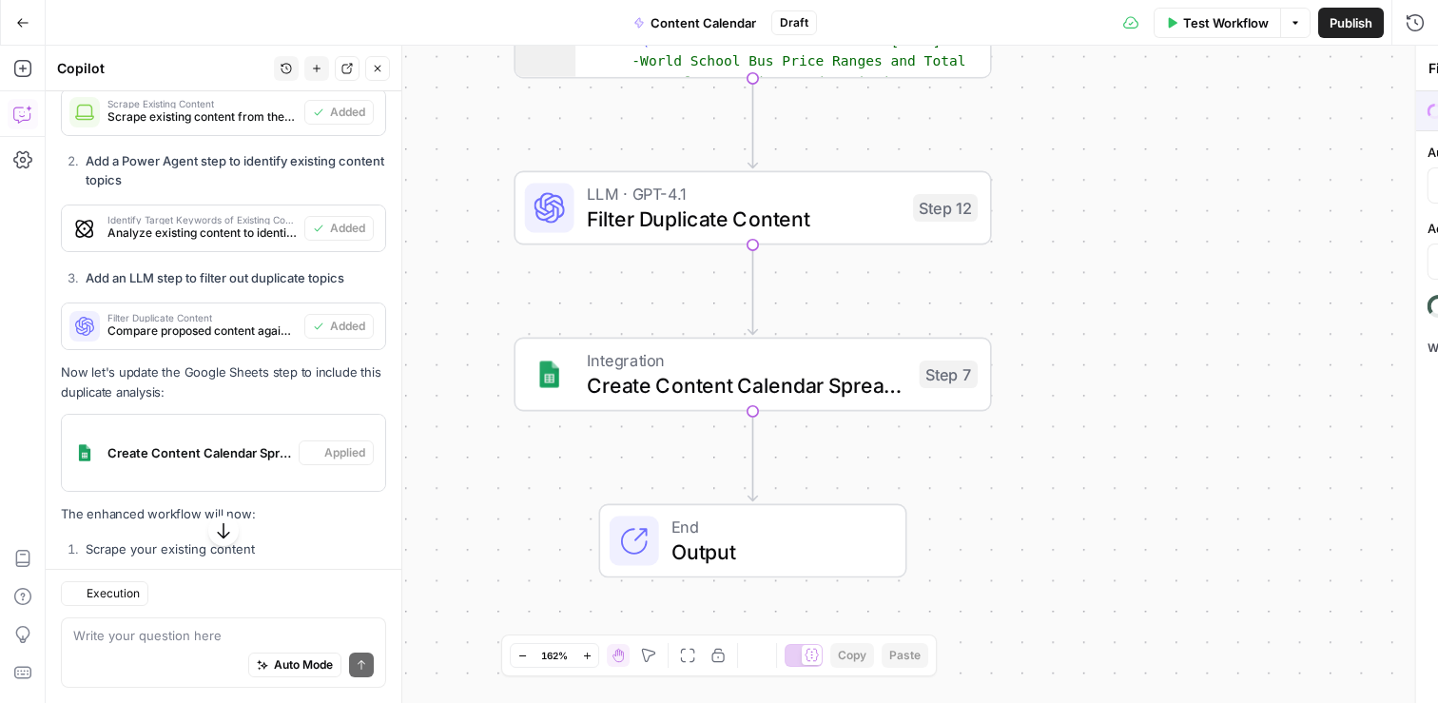
type textarea "Create Content Calendar Spreadsheet"
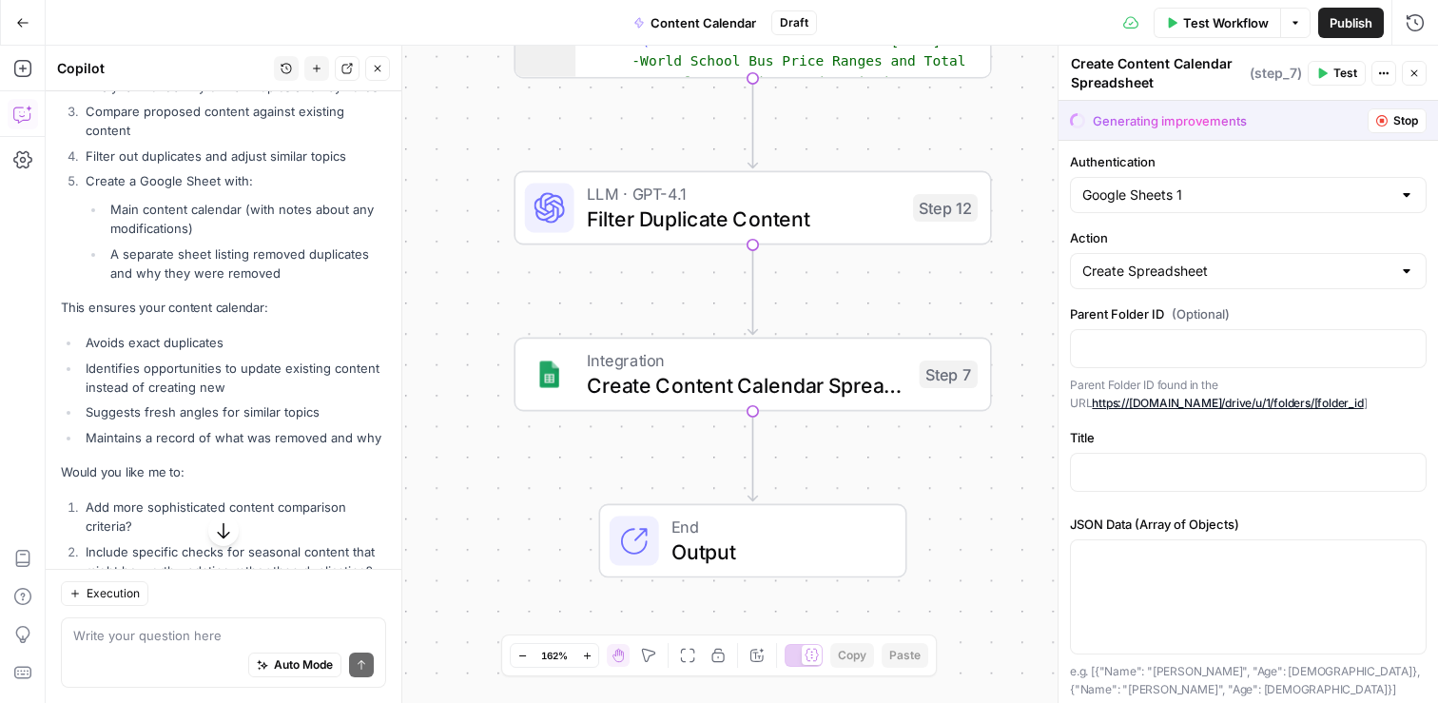
scroll to position [12522, 0]
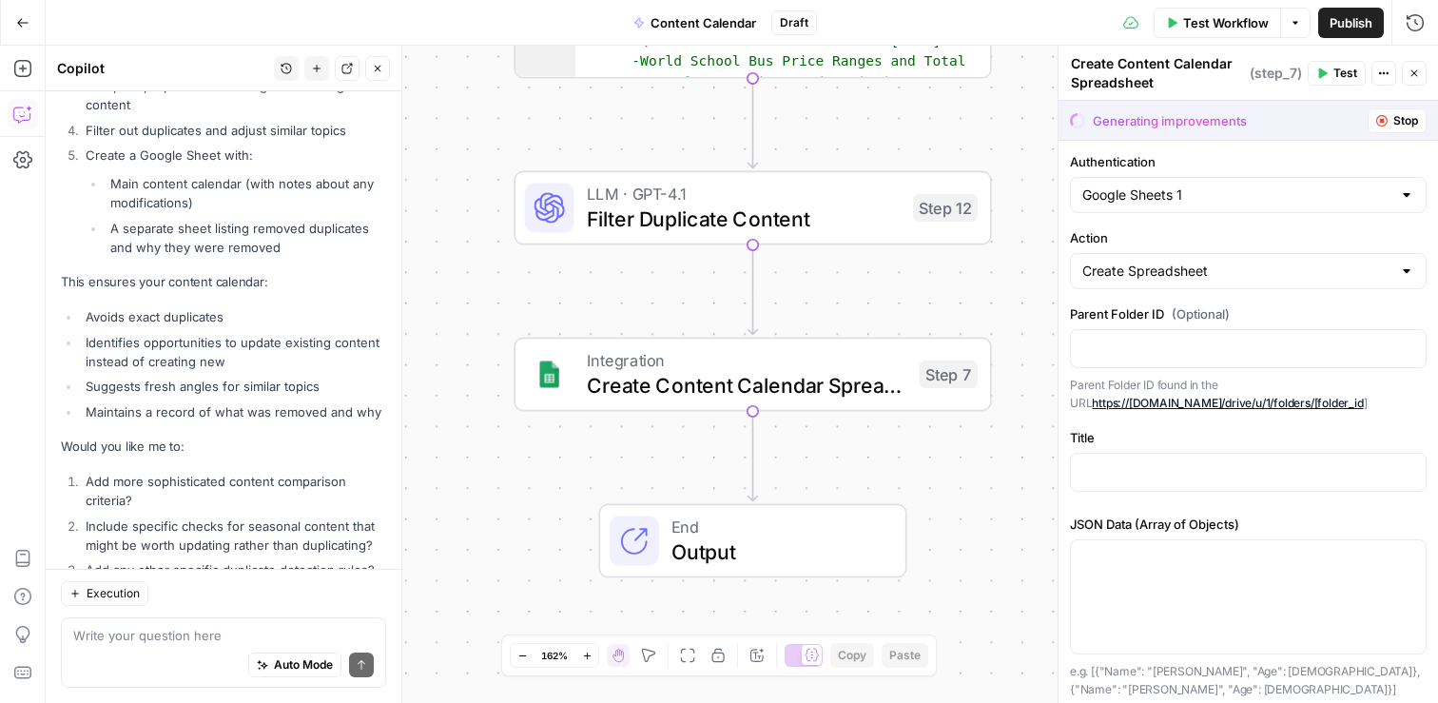
click at [153, 652] on div "Auto Mode Send" at bounding box center [223, 666] width 300 height 42
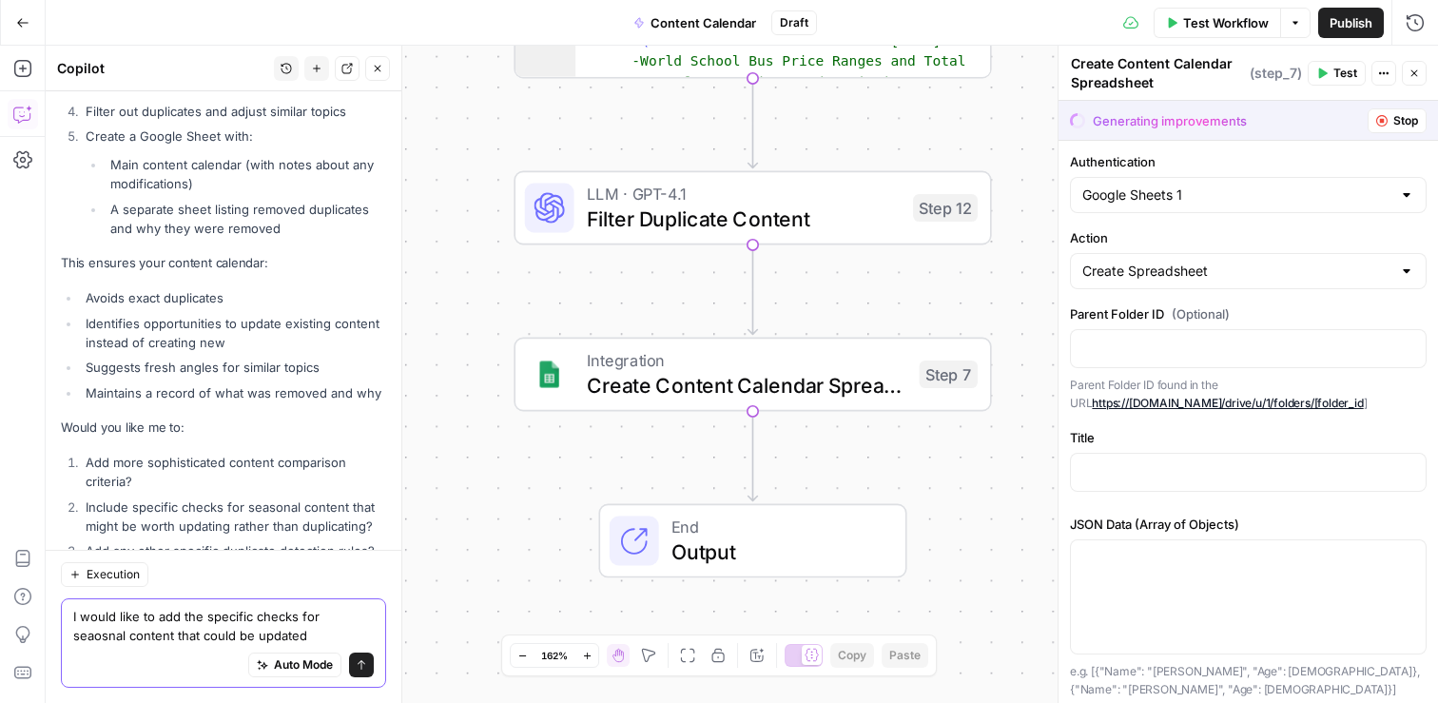
type textarea "I would like to add the specific checks for seaosnal content that could be upda…"
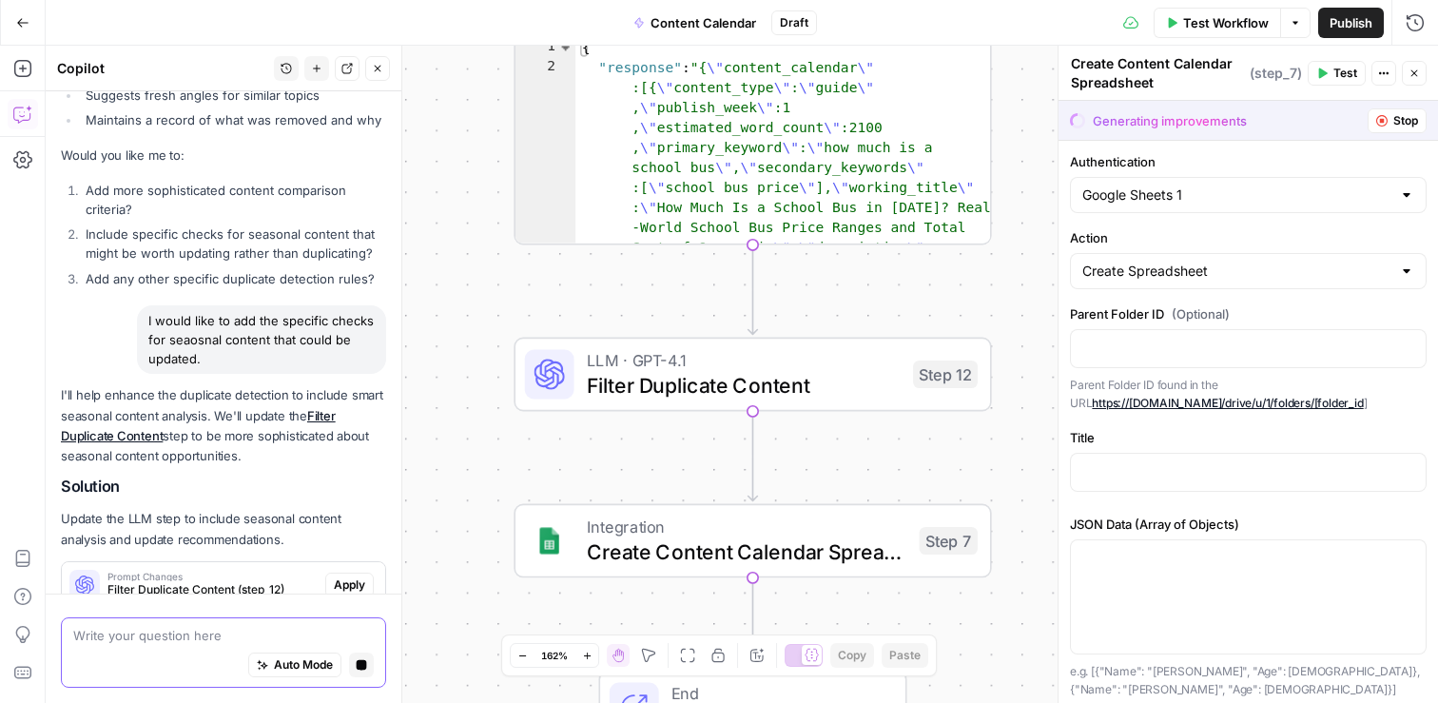
scroll to position [12886, 0]
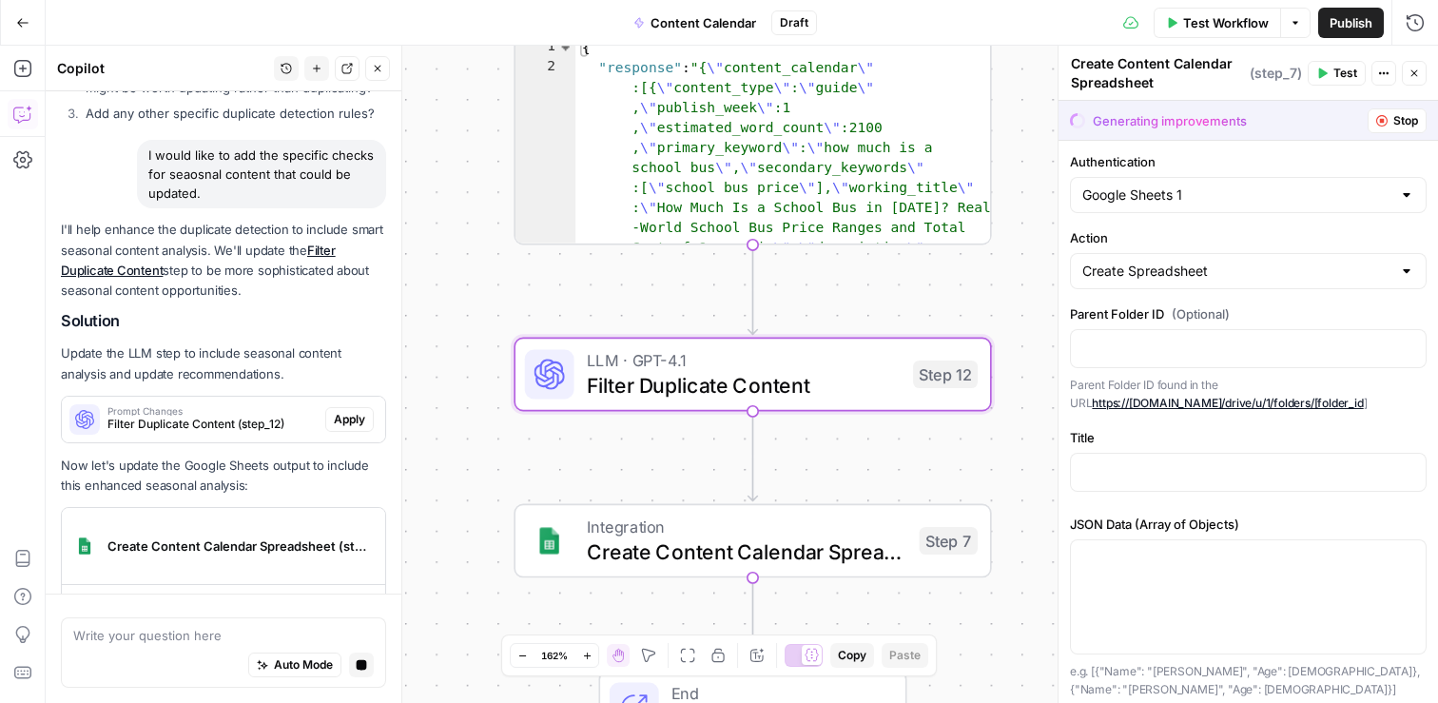
click at [351, 411] on span "Apply" at bounding box center [349, 419] width 31 height 17
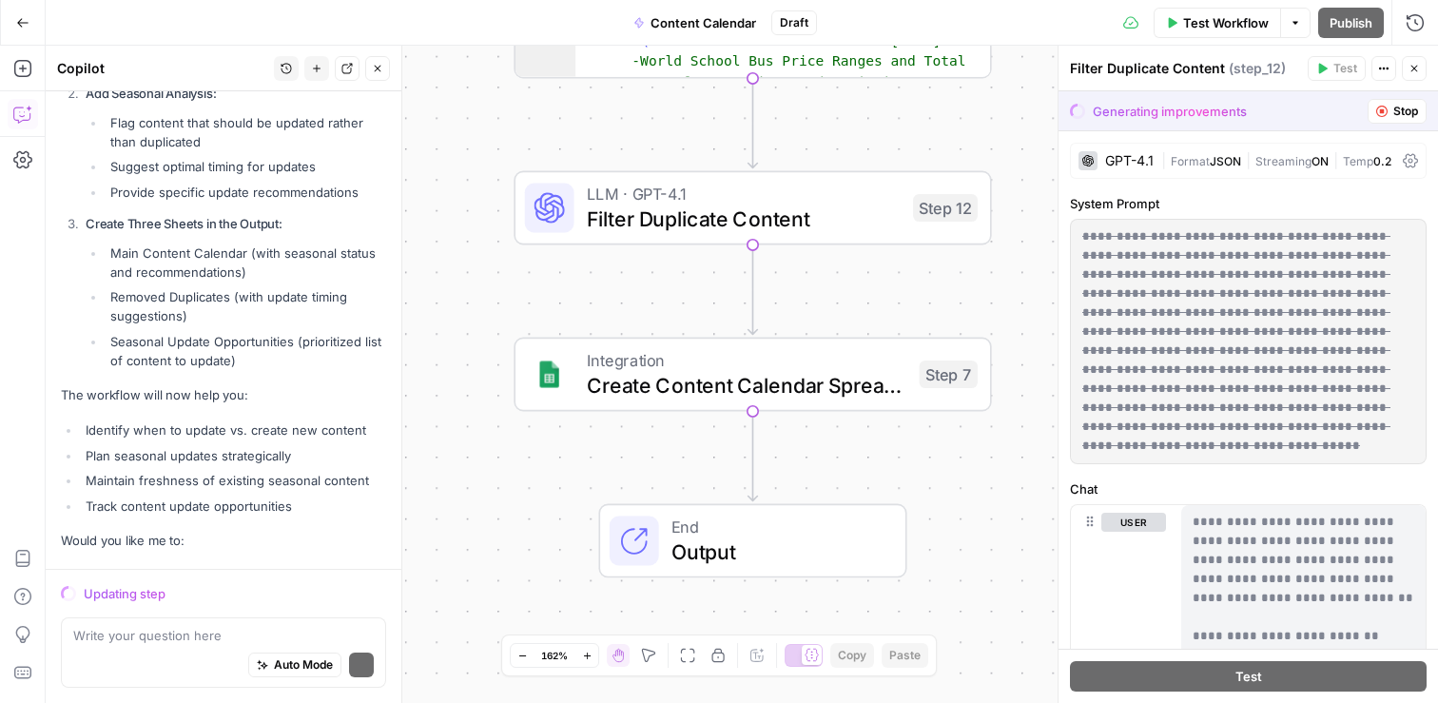
scroll to position [13760, 0]
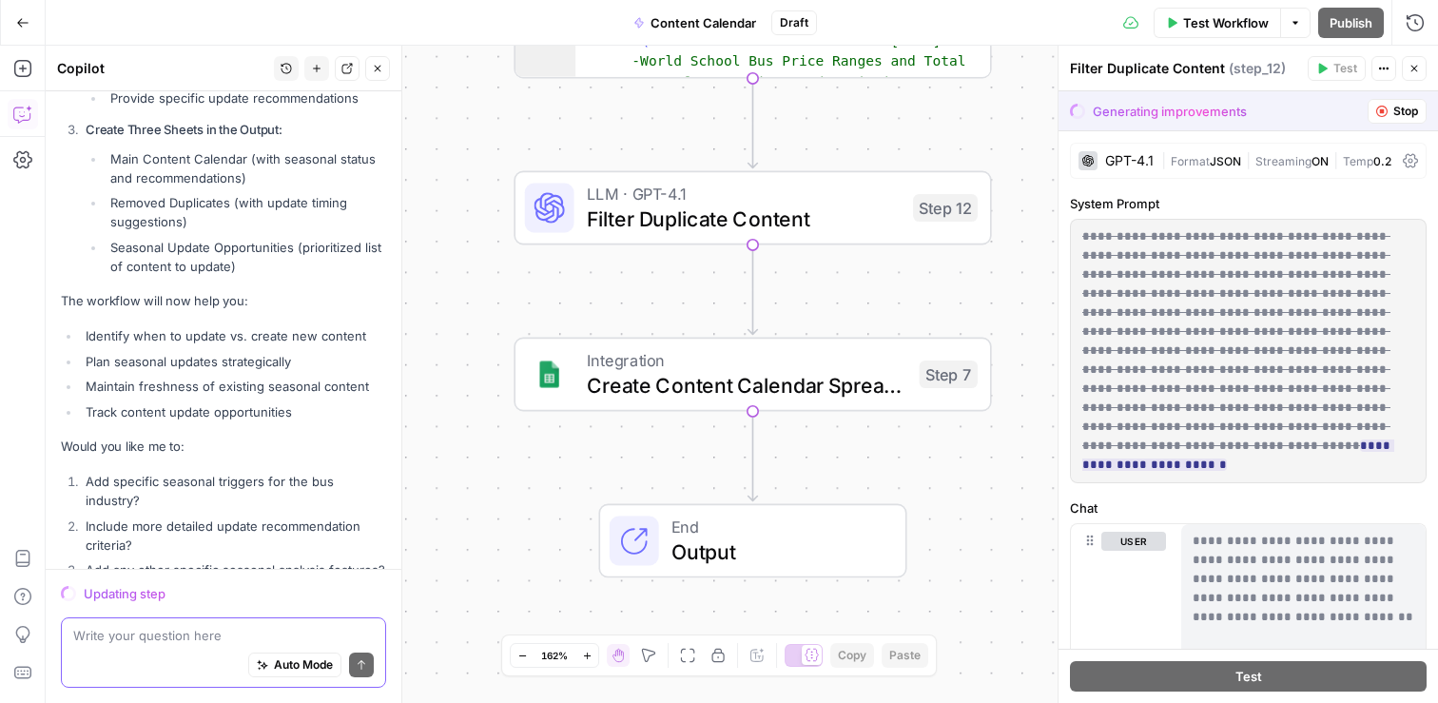
click at [142, 630] on textarea at bounding box center [223, 635] width 300 height 19
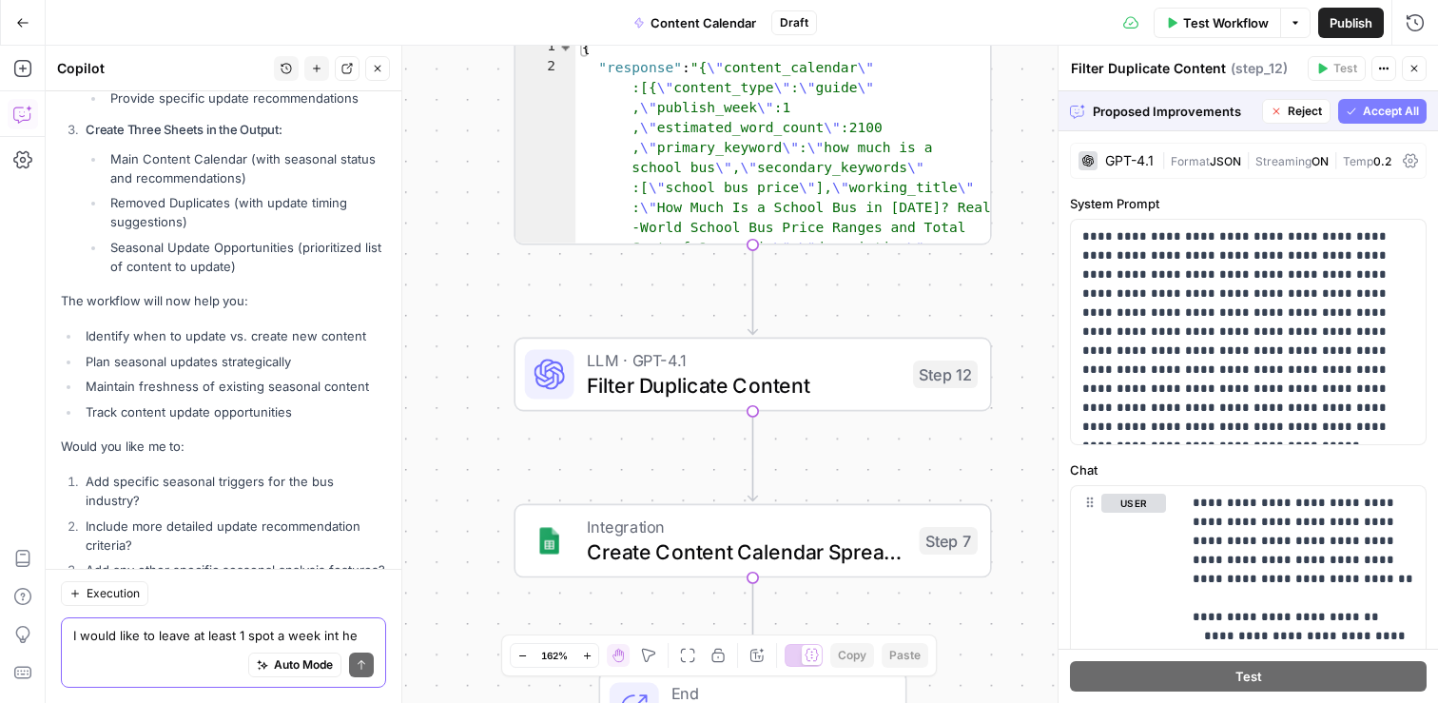
type textarea "I would like to leave at least 1 spot a week int he calendar for"
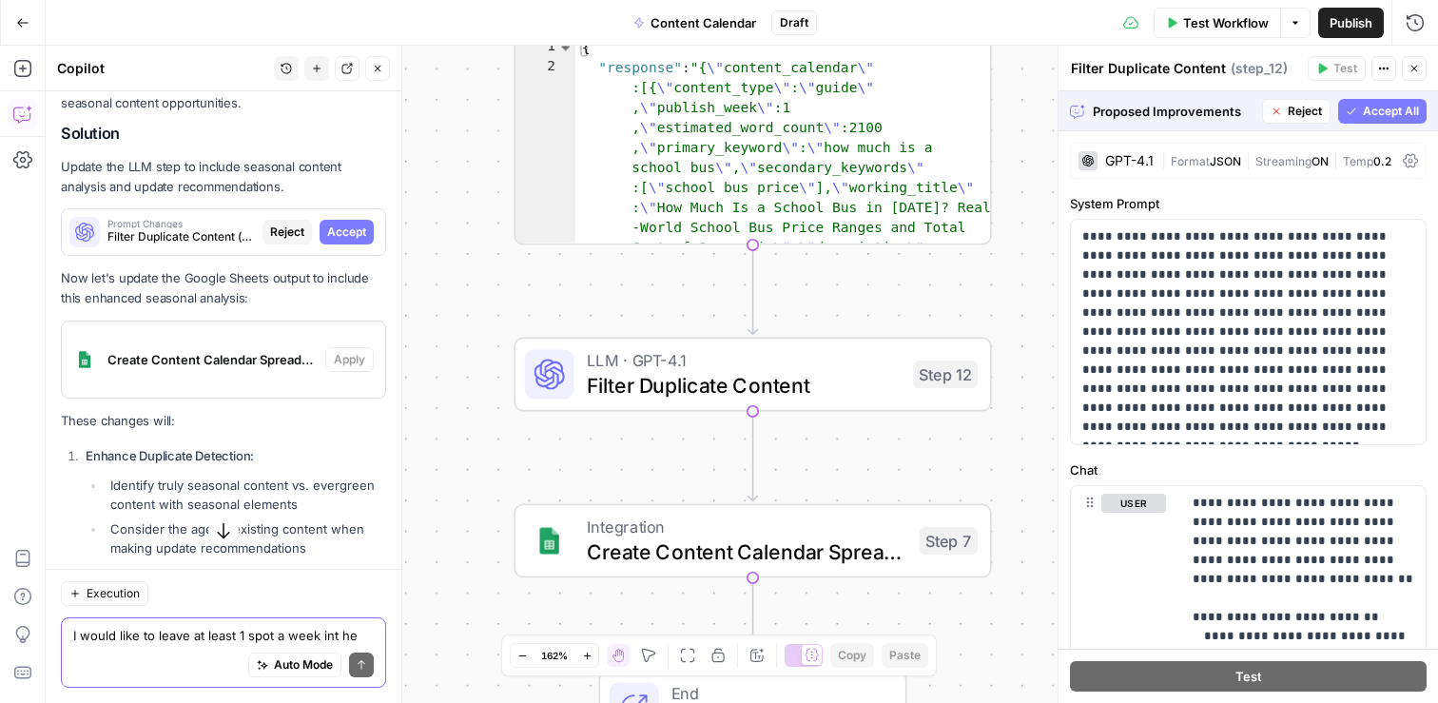
scroll to position [13109, 0]
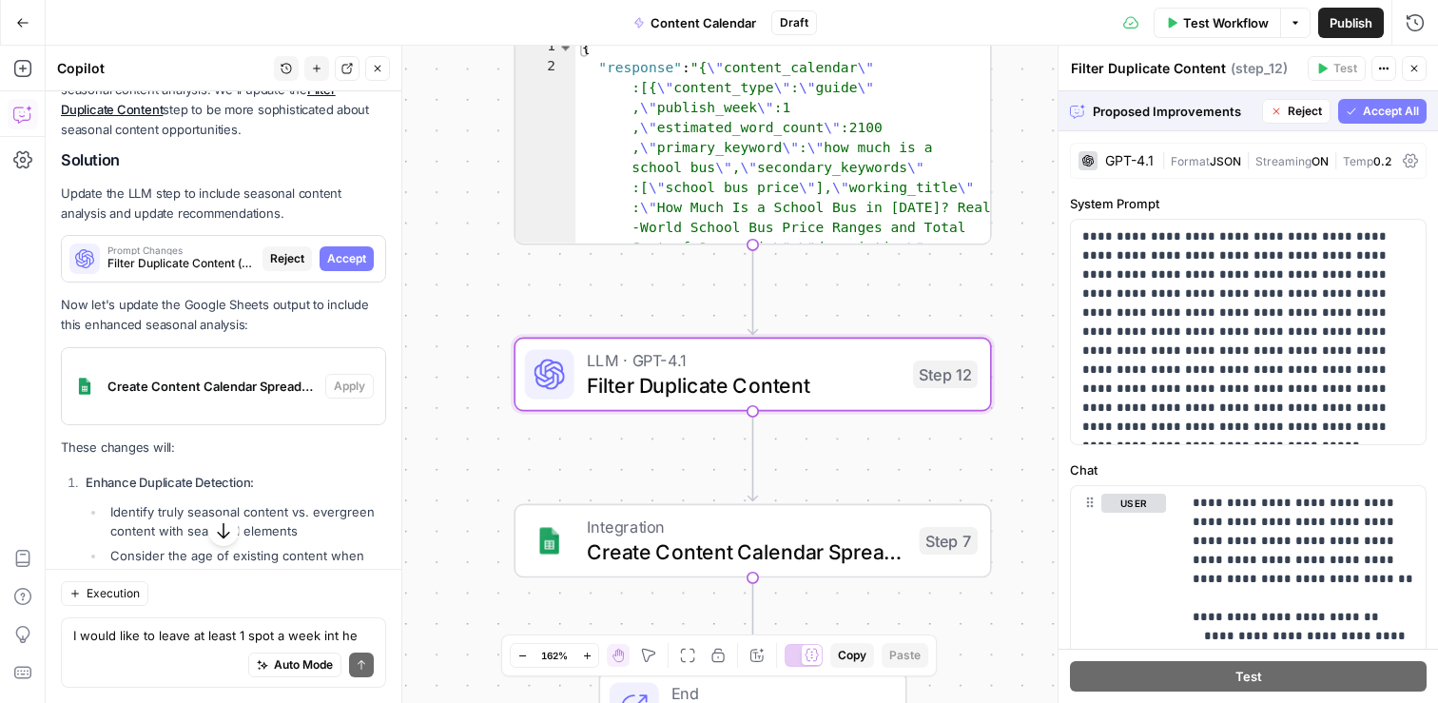
click at [348, 250] on span "Accept" at bounding box center [346, 258] width 39 height 17
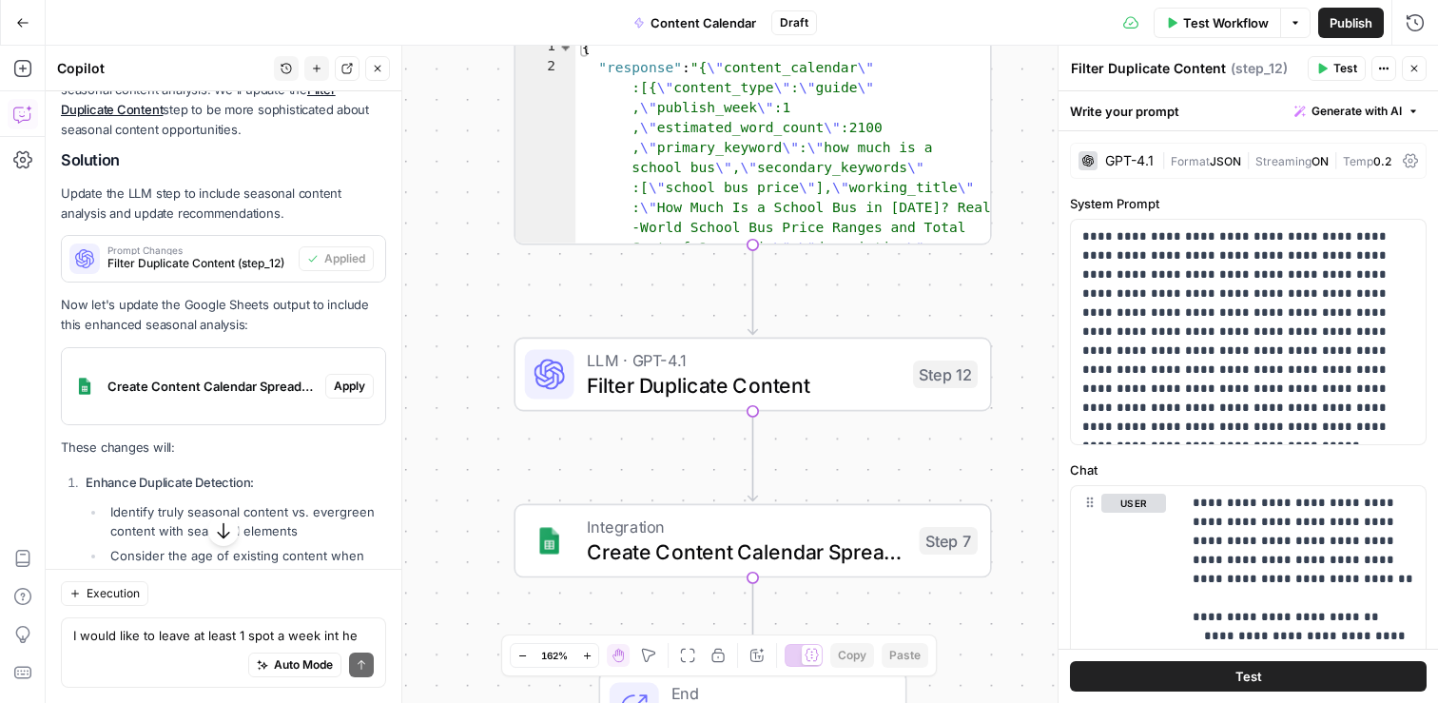
scroll to position [13170, 0]
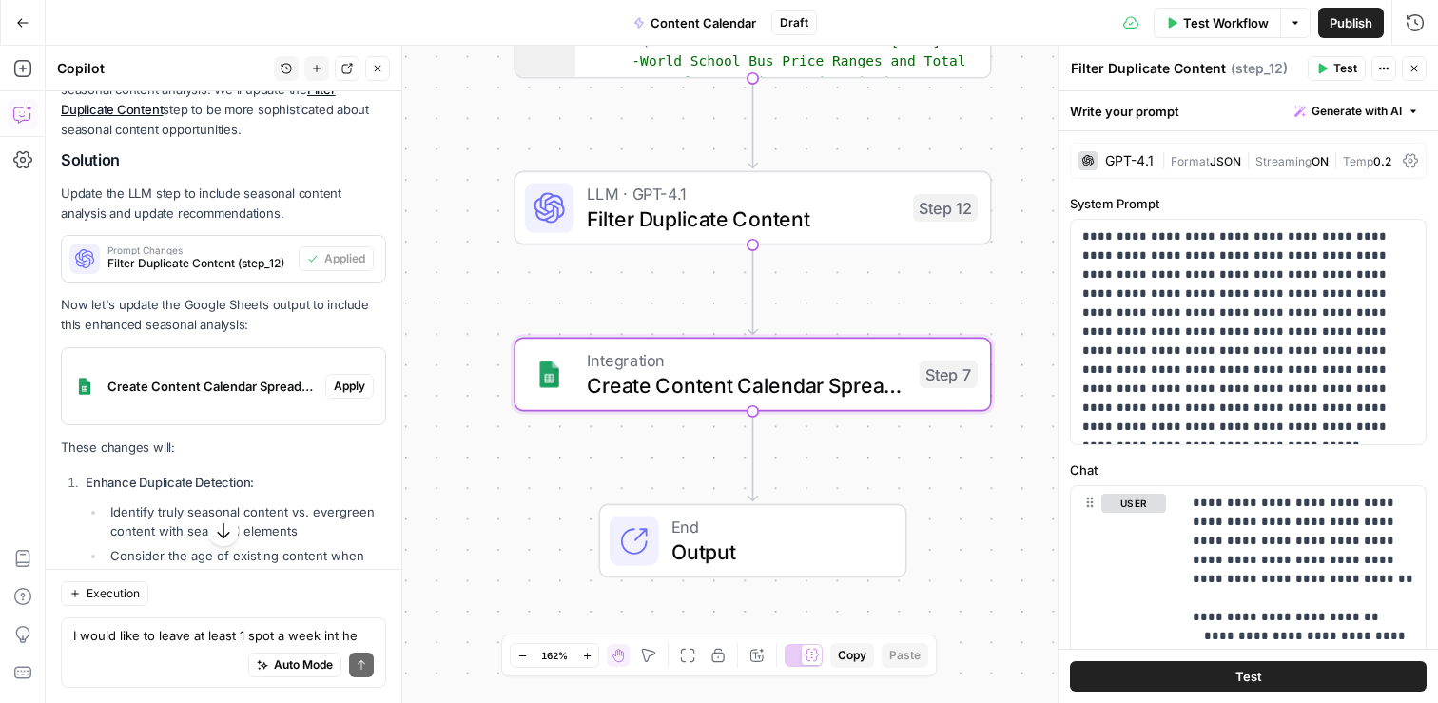
click at [353, 377] on span "Apply" at bounding box center [349, 385] width 31 height 17
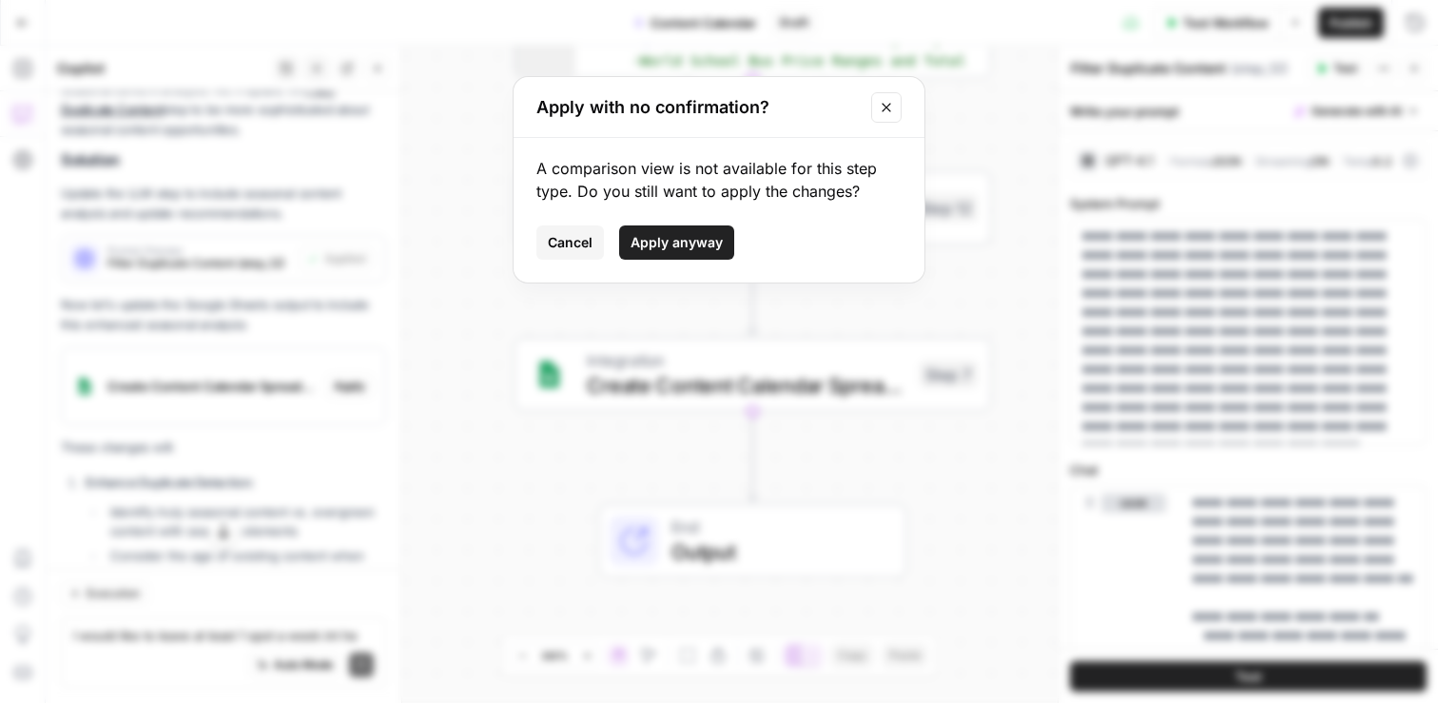
click at [704, 237] on span "Apply anyway" at bounding box center [676, 242] width 92 height 19
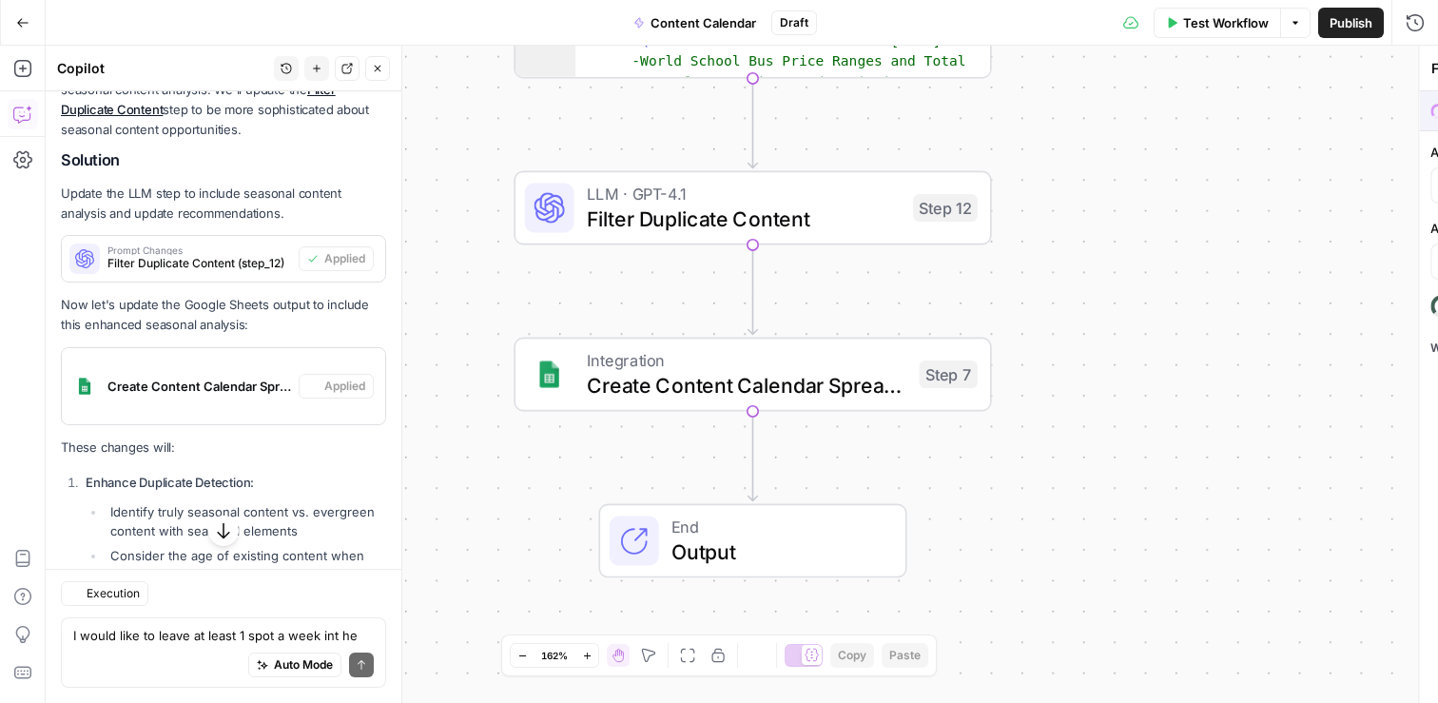
type textarea "Create Content Calendar Spreadsheet"
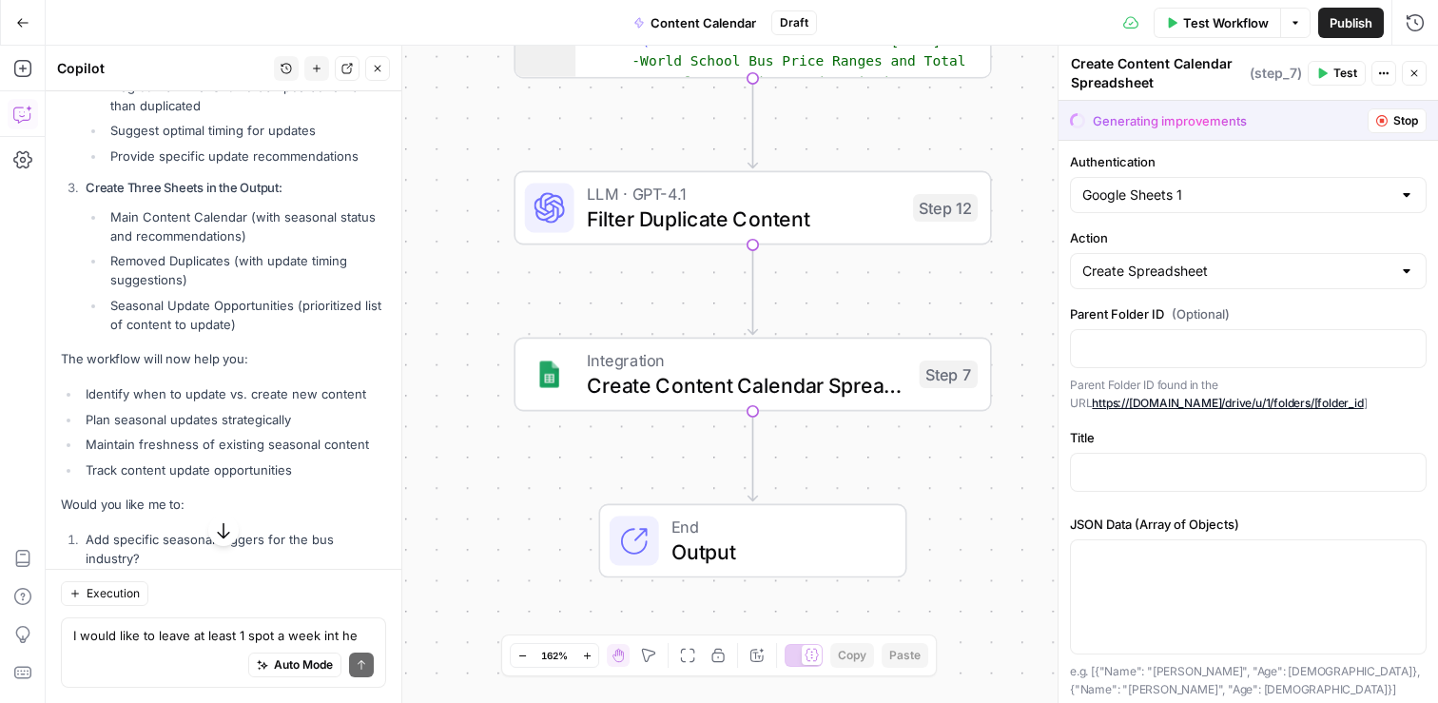
scroll to position [13821, 0]
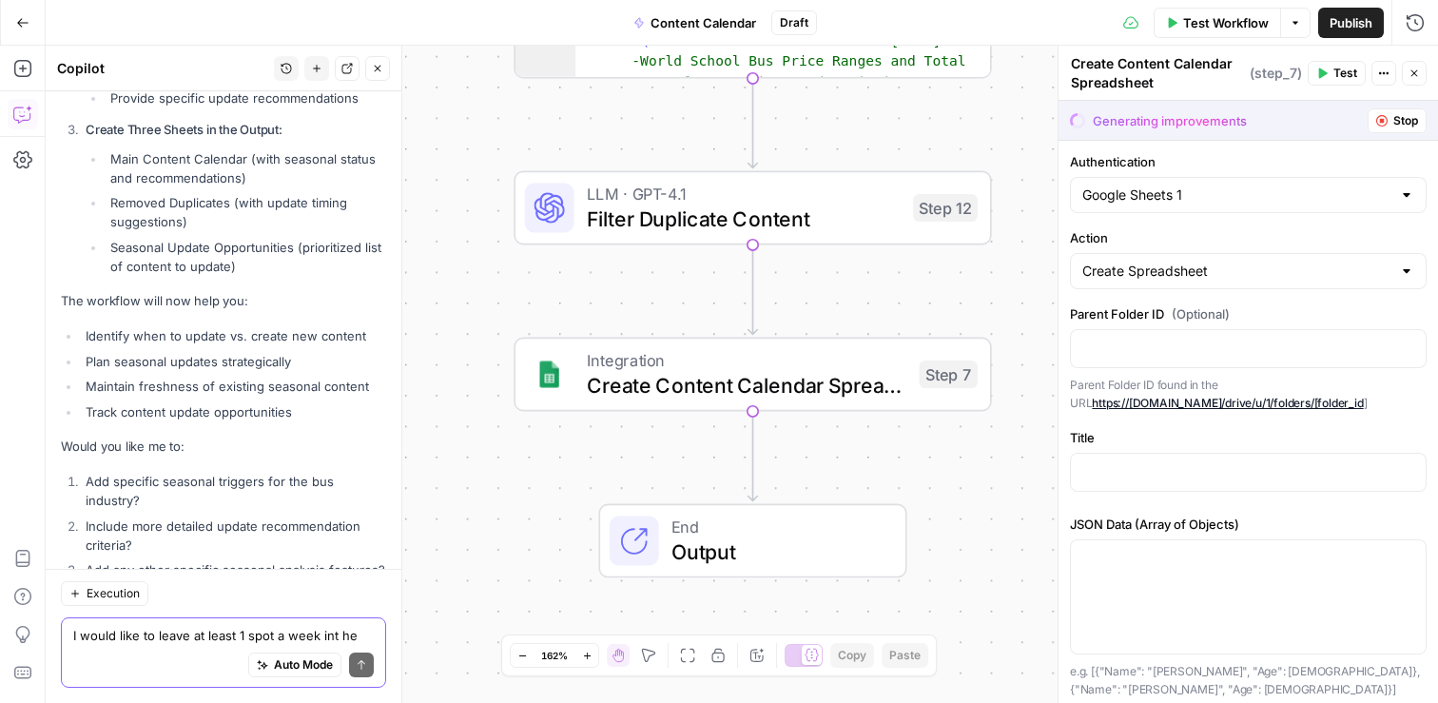
click at [353, 634] on textarea "I would like to leave at least 1 spot a week int he calendar for" at bounding box center [223, 635] width 300 height 19
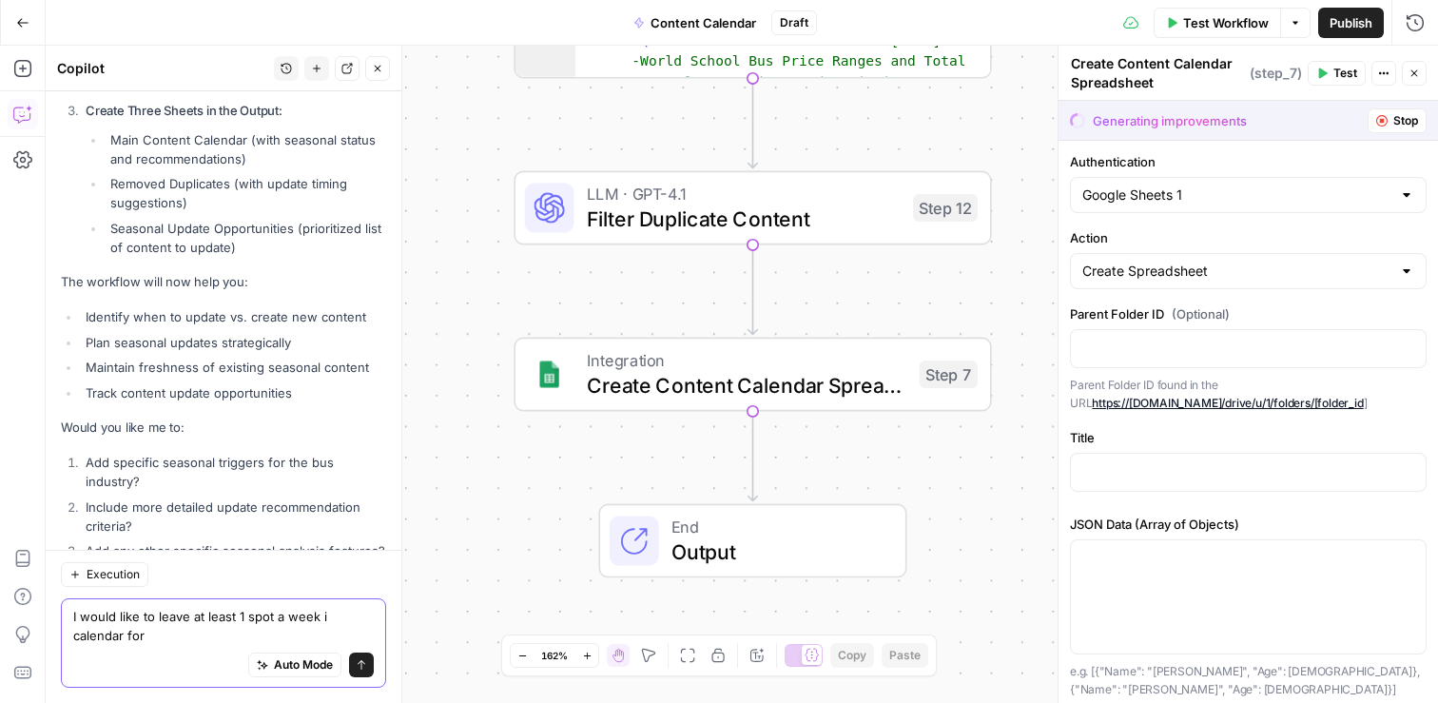
drag, startPoint x: 176, startPoint y: 639, endPoint x: 69, endPoint y: 610, distance: 110.2
click at [69, 610] on div "I would like to leave at least 1 spot a week i calendar for I would like to lea…" at bounding box center [223, 642] width 325 height 89
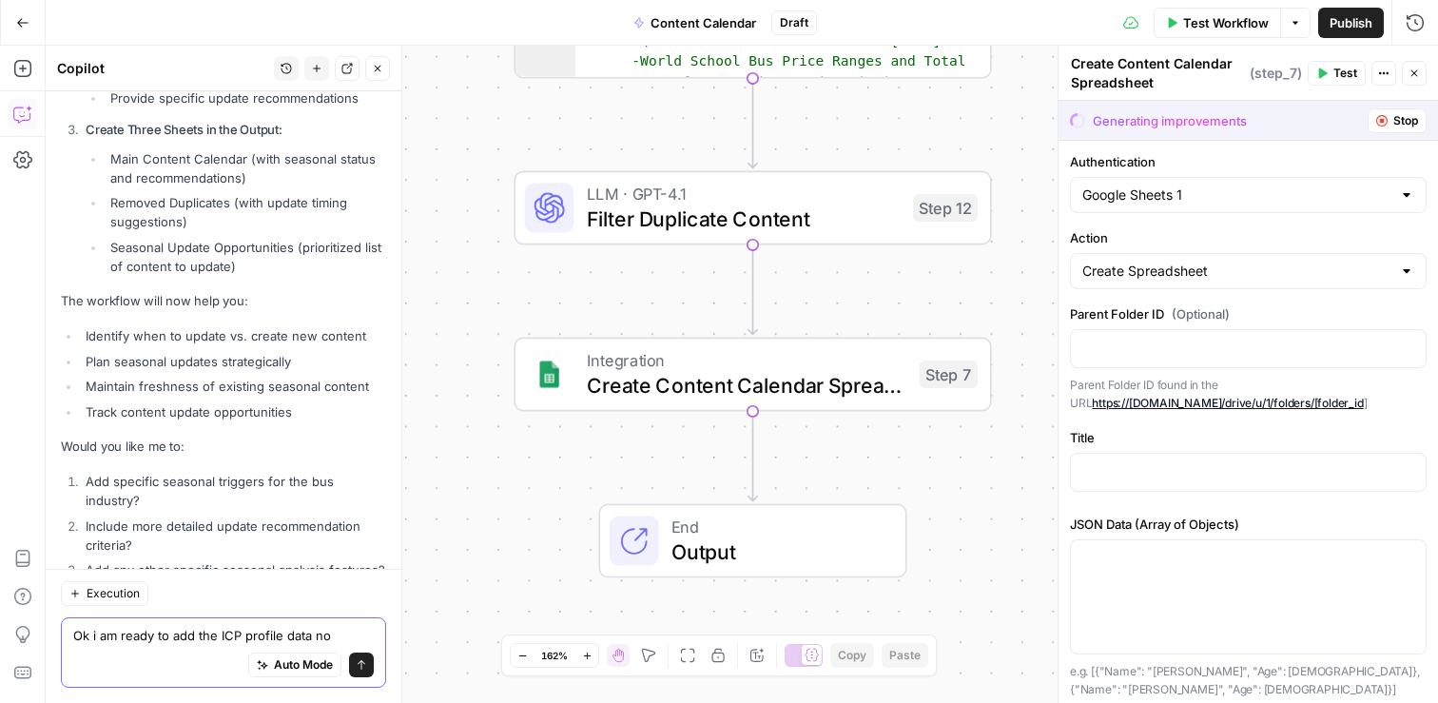
type textarea "Ok i am ready to add the ICP profile data now"
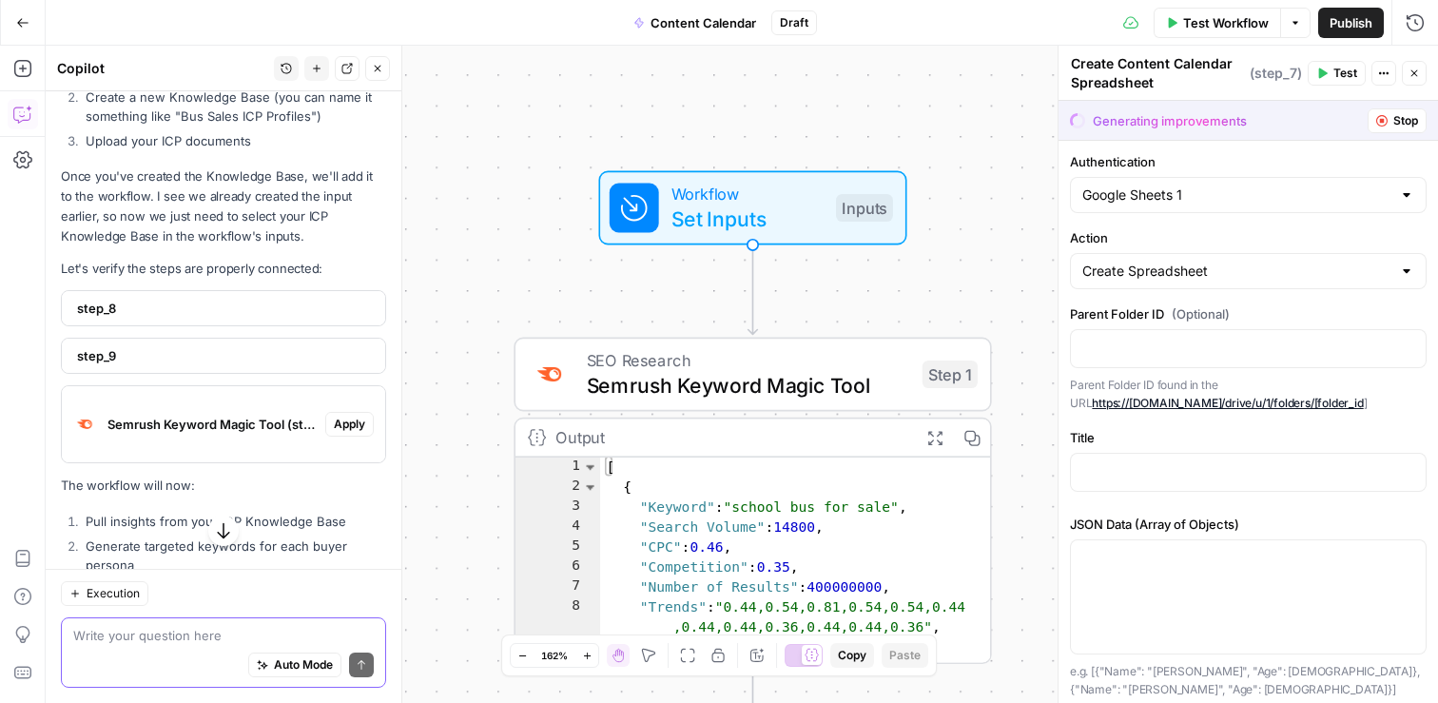
scroll to position [14506, 0]
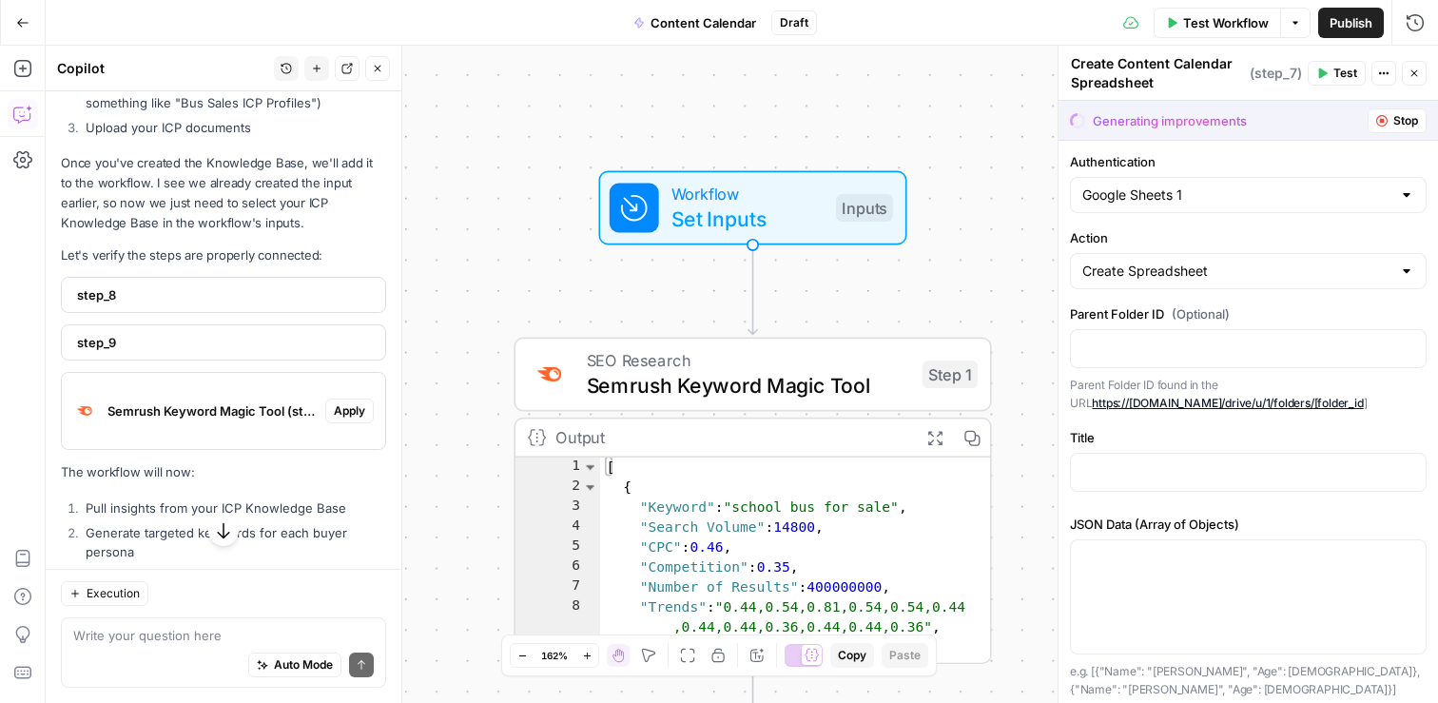
click at [216, 285] on span "step_8" at bounding box center [221, 294] width 289 height 19
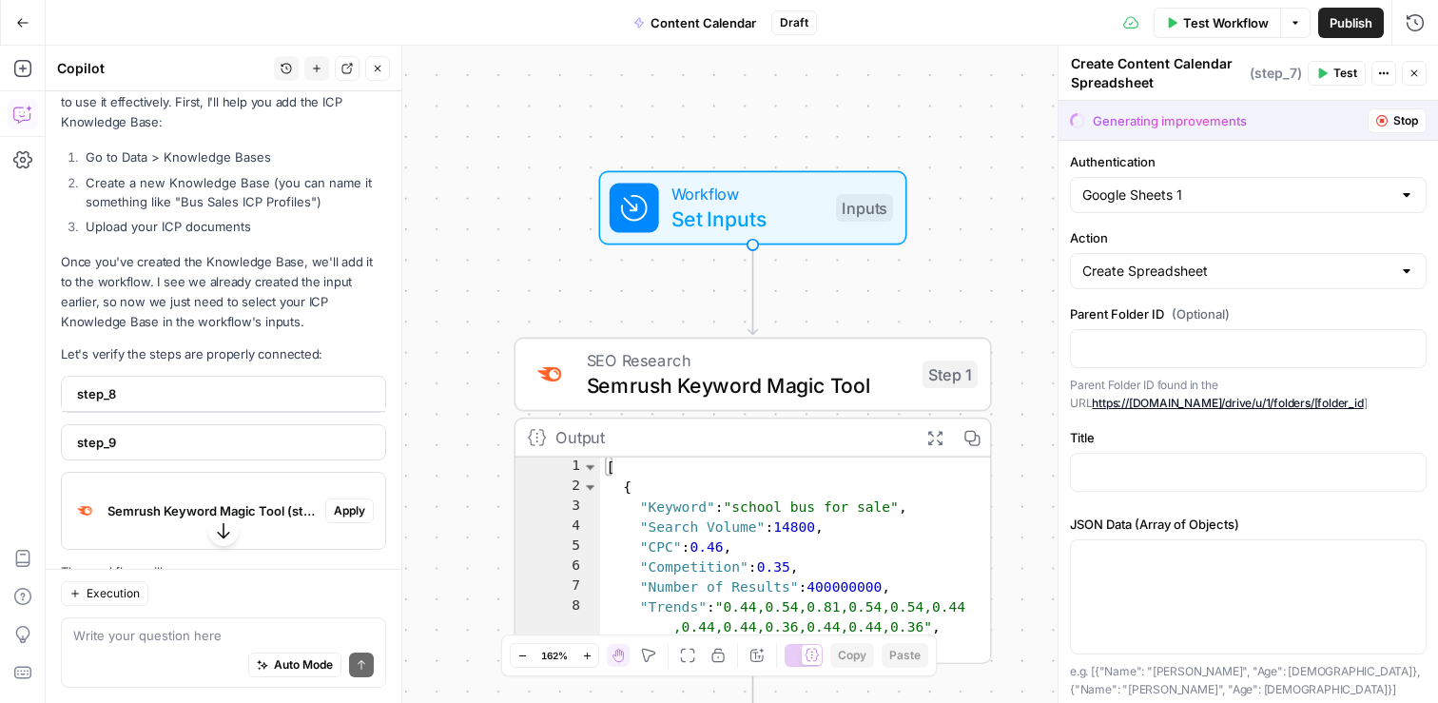
scroll to position [14428, 0]
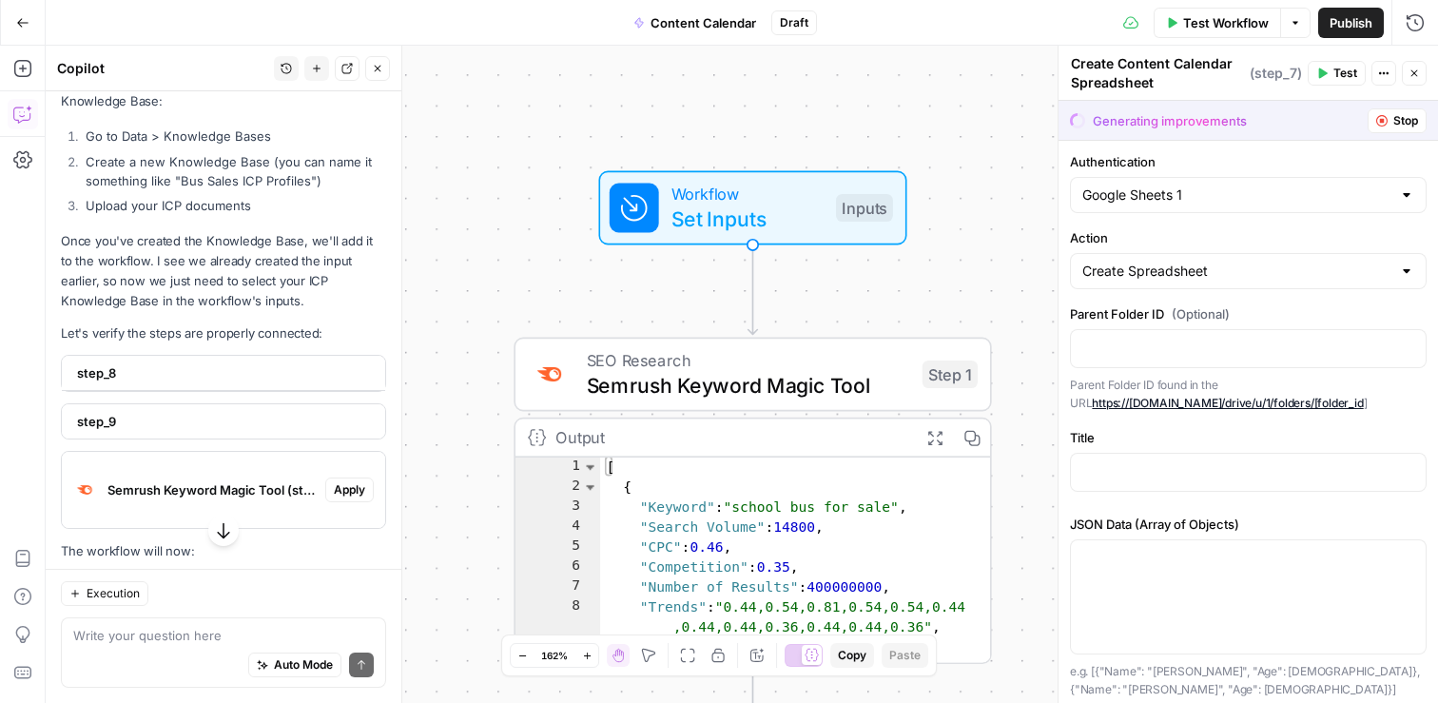
click at [209, 363] on span "step_8" at bounding box center [221, 372] width 289 height 19
click at [215, 403] on div "step_9" at bounding box center [218, 420] width 312 height 34
click at [247, 411] on span "step_9" at bounding box center [221, 420] width 289 height 19
click at [219, 363] on span "step_8" at bounding box center [221, 372] width 289 height 19
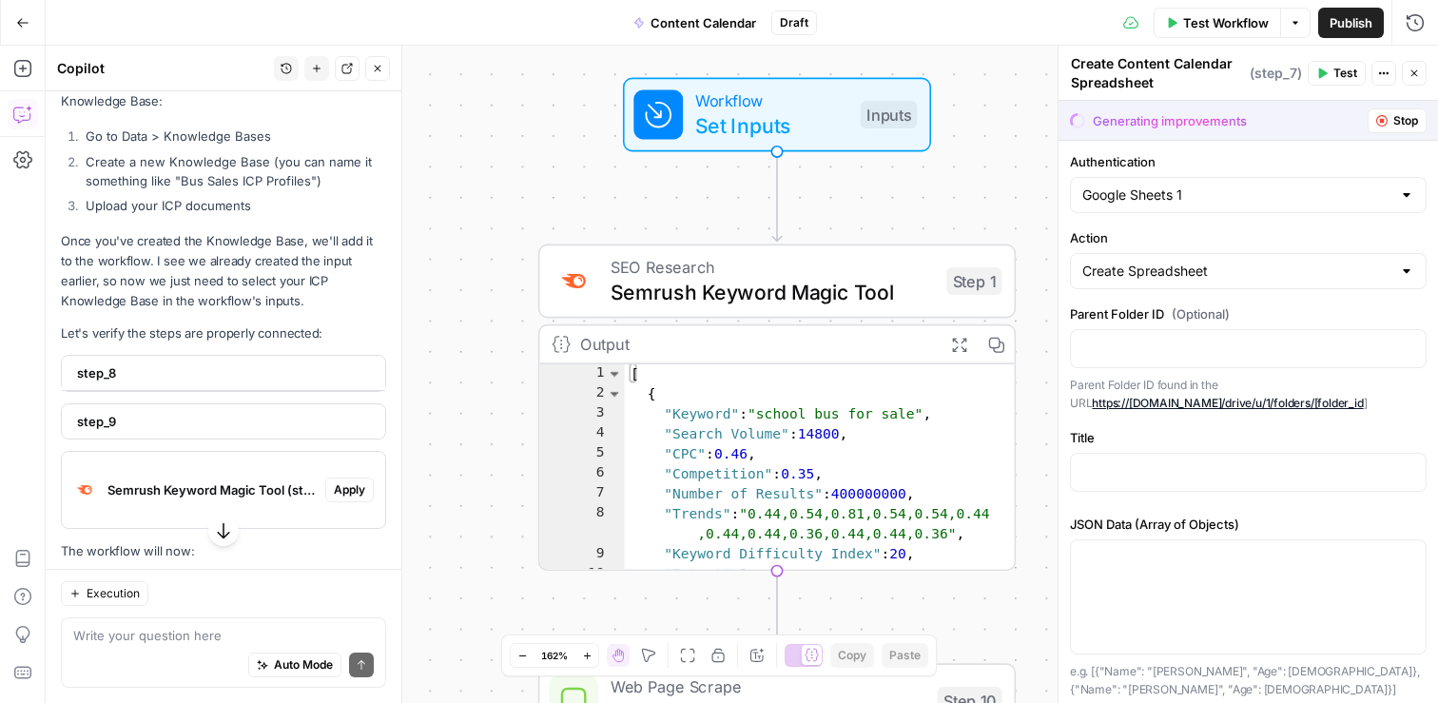
click at [854, 201] on div "Copy step Delete step Add Note Test" at bounding box center [853, 223] width 310 height 55
click at [890, 152] on div "Workflow Set Inputs Inputs" at bounding box center [776, 115] width 477 height 74
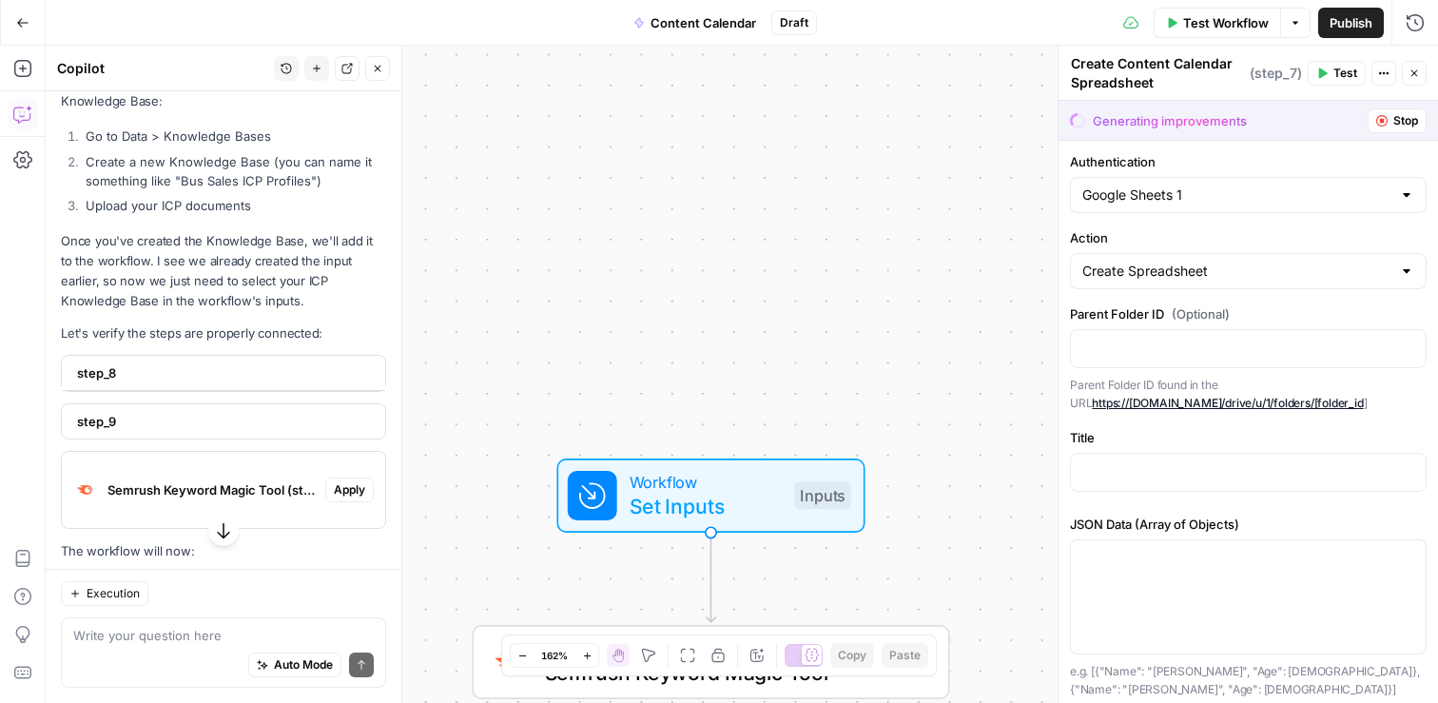
drag, startPoint x: 947, startPoint y: 597, endPoint x: 931, endPoint y: 11, distance: 585.9
click at [931, 11] on div "Go Back Content Calendar Draft Test Workflow Options Publish Run History Add St…" at bounding box center [719, 351] width 1438 height 703
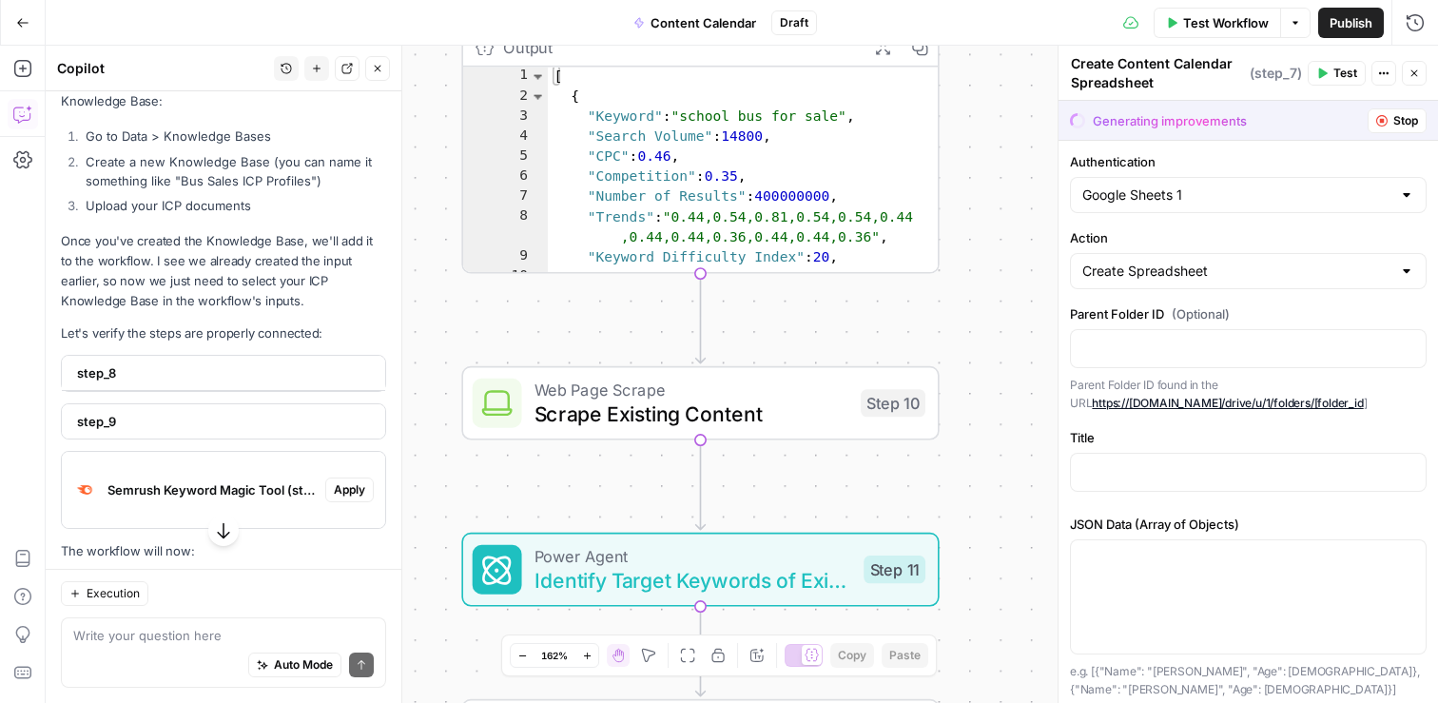
drag, startPoint x: 972, startPoint y: 461, endPoint x: 974, endPoint y: 340, distance: 120.8
click at [974, 340] on div "Workflow Set Inputs Inputs SEO Research Semrush Keyword Magic Tool Step 1 Outpu…" at bounding box center [742, 374] width 1392 height 657
click at [974, 343] on div "Workflow Set Inputs Inputs SEO Research Semrush Keyword Magic Tool Step 1 Outpu…" at bounding box center [742, 374] width 1392 height 657
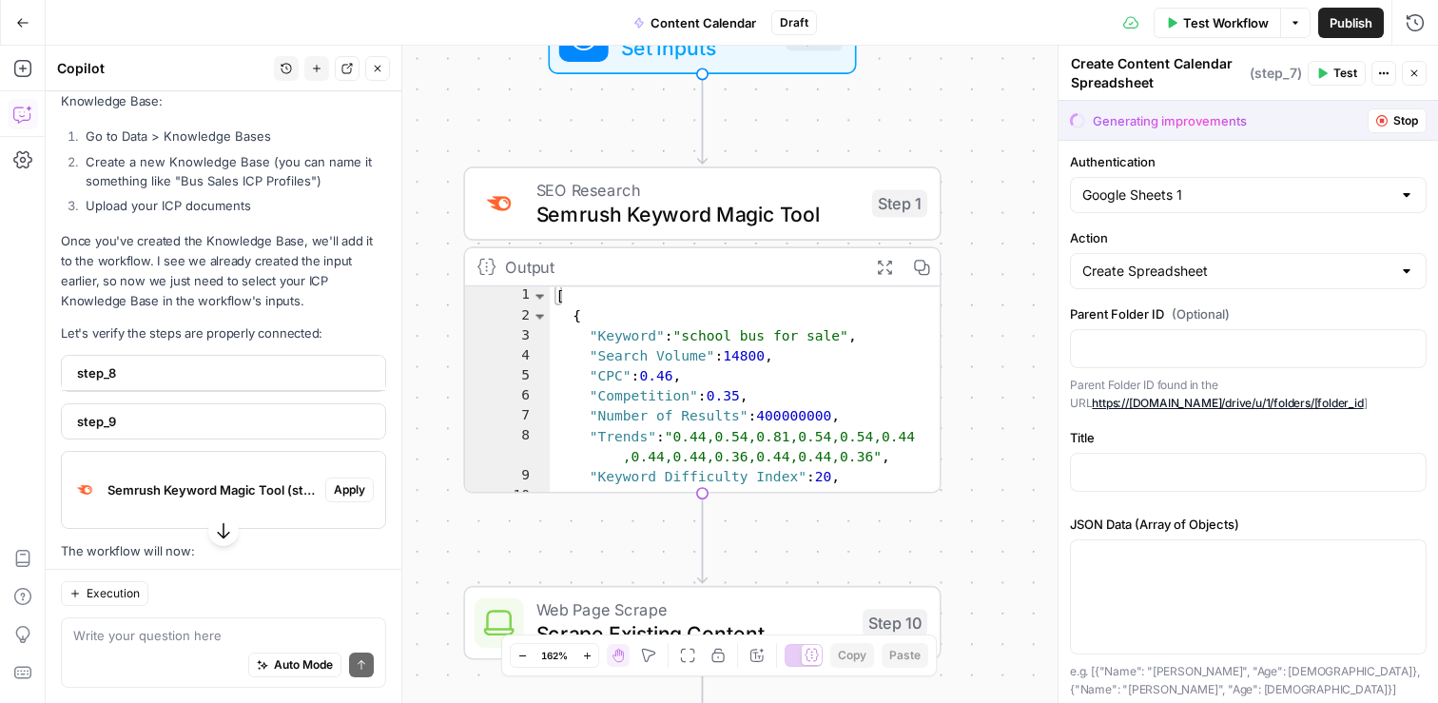
drag, startPoint x: 983, startPoint y: 157, endPoint x: 987, endPoint y: 375, distance: 217.8
click at [987, 375] on div "Workflow Set Inputs Inputs SEO Research Semrush Keyword Magic Tool Step 1 Outpu…" at bounding box center [742, 374] width 1392 height 657
click at [702, 189] on span "SEO Research" at bounding box center [696, 187] width 323 height 25
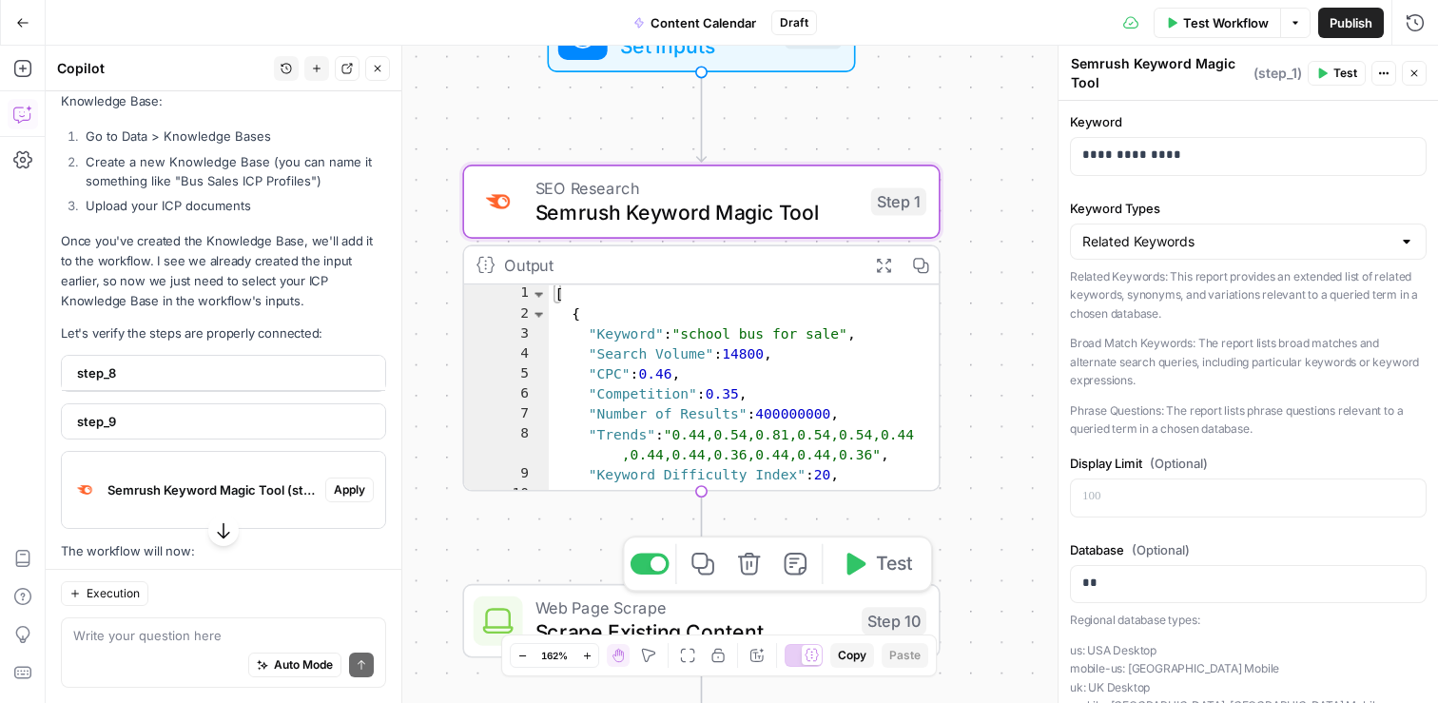
click at [897, 628] on div "Step 10" at bounding box center [893, 621] width 65 height 28
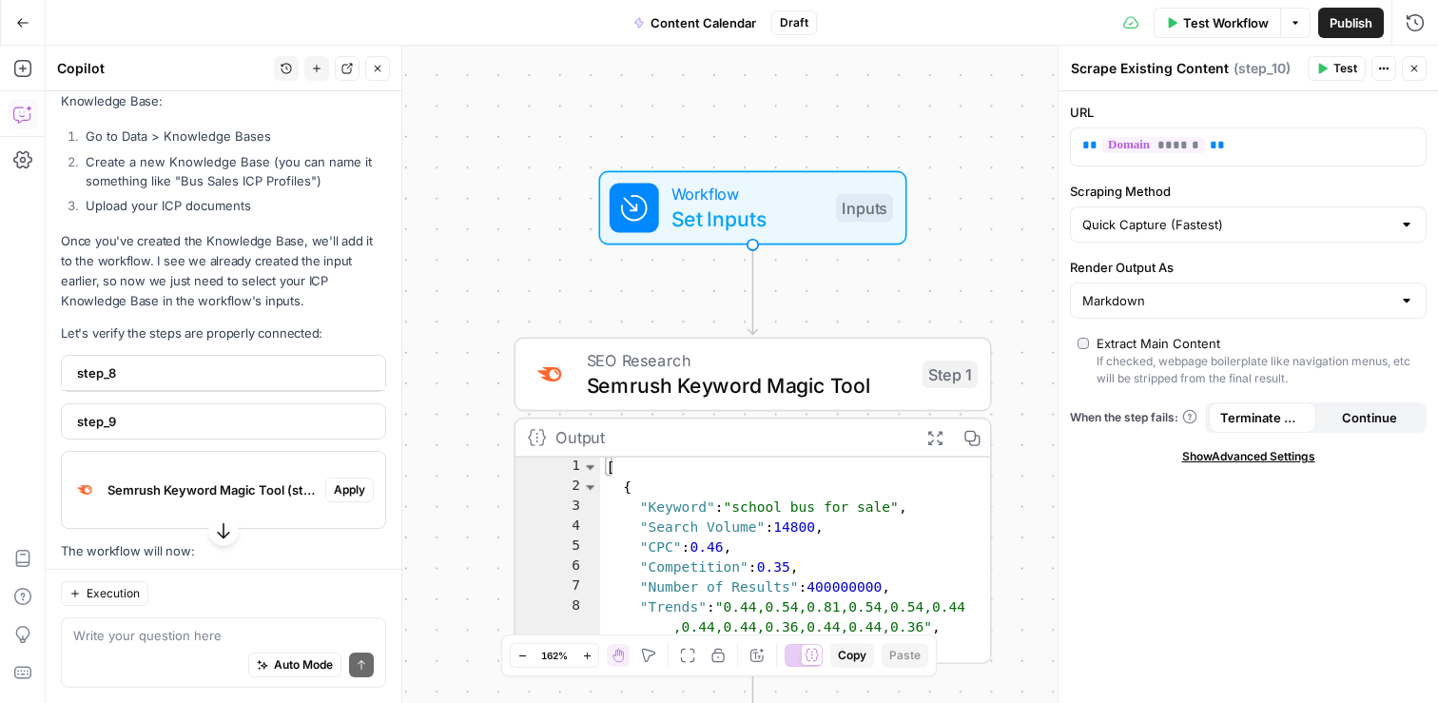
click at [246, 363] on span "step_8" at bounding box center [221, 372] width 289 height 19
click at [251, 403] on div "step_9" at bounding box center [218, 420] width 312 height 34
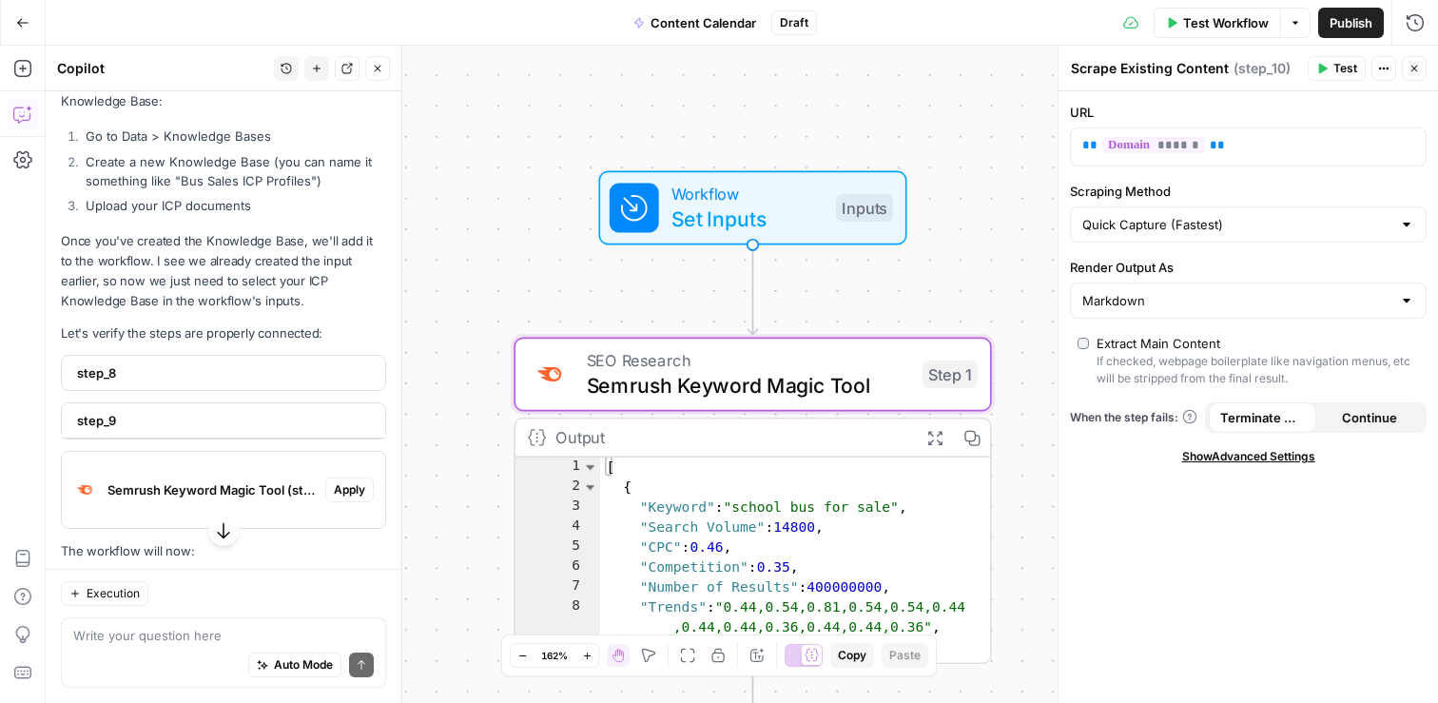
click at [352, 481] on span "Apply" at bounding box center [349, 489] width 31 height 17
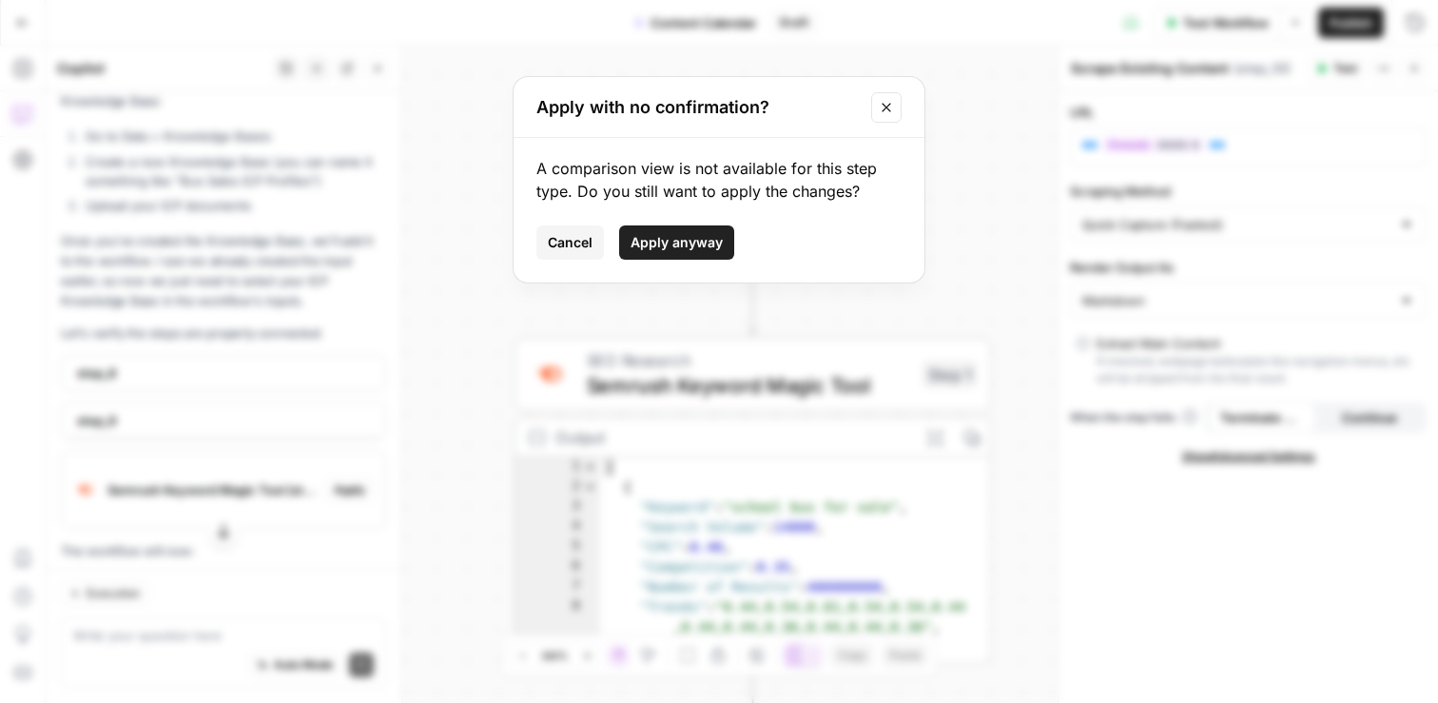
click at [671, 235] on span "Apply anyway" at bounding box center [676, 242] width 92 height 19
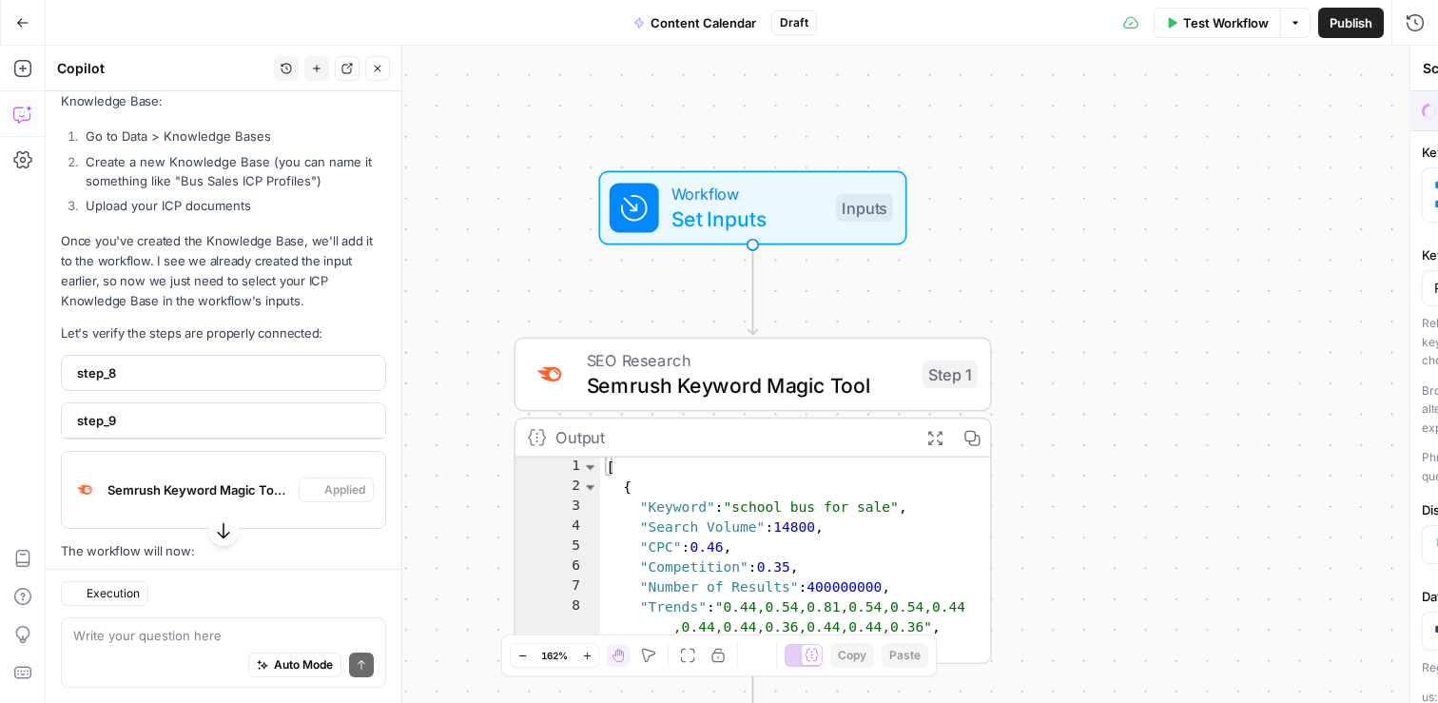
type textarea "Semrush Keyword Magic Tool"
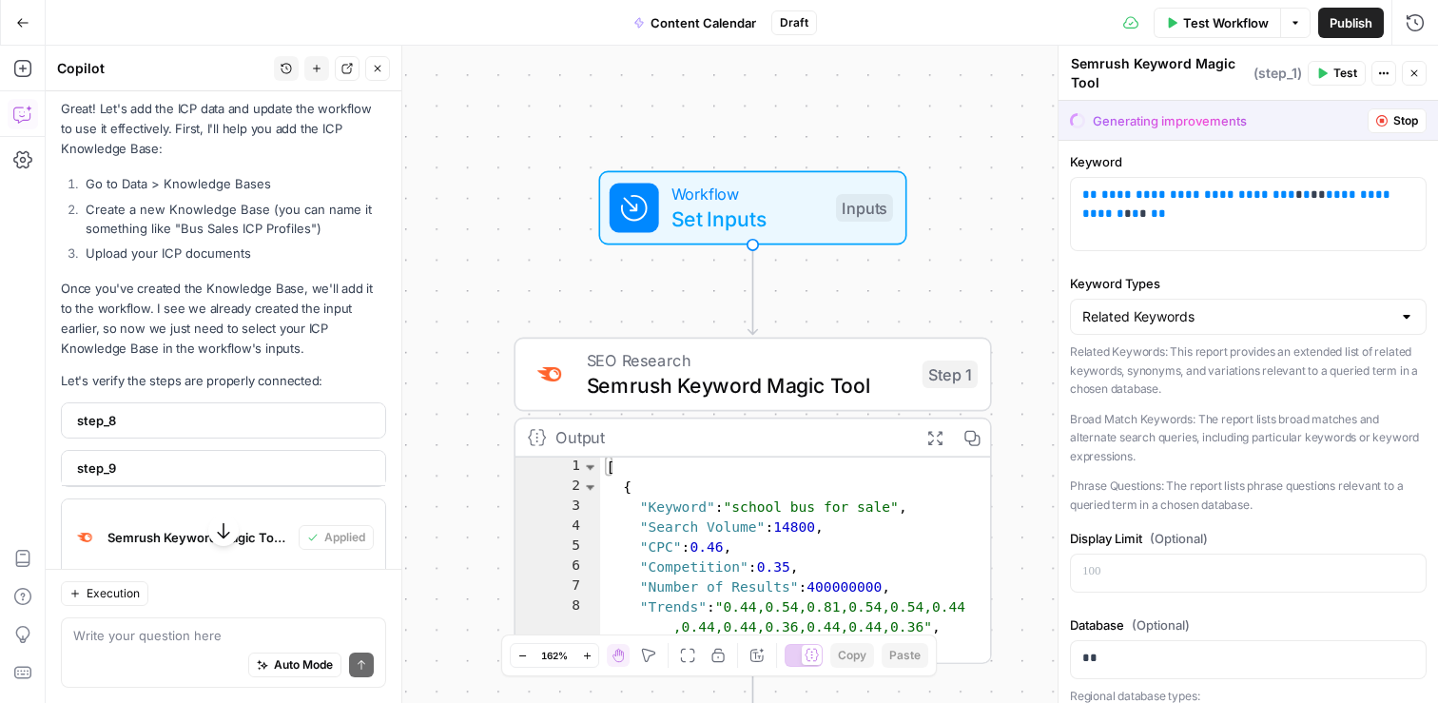
scroll to position [14407, 0]
click at [858, 202] on div "Inputs" at bounding box center [864, 208] width 57 height 28
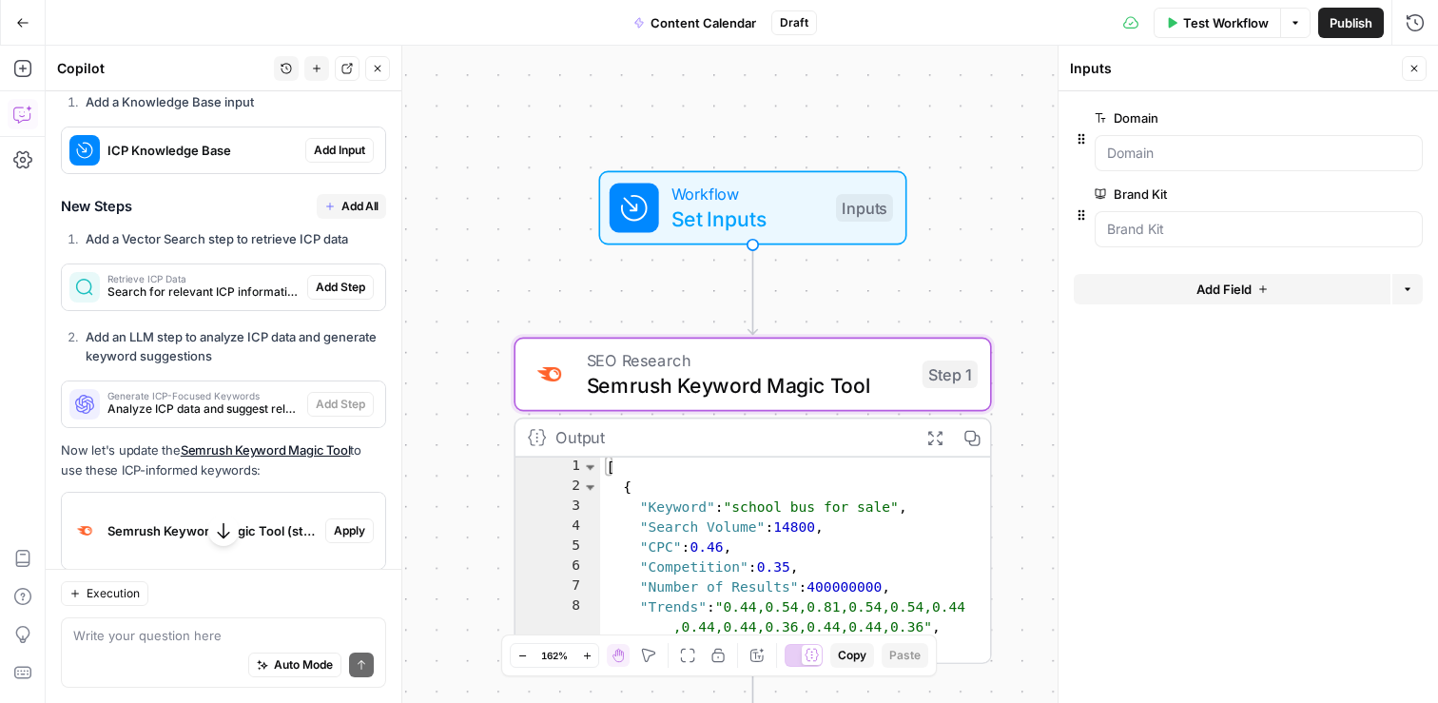
scroll to position [10275, 0]
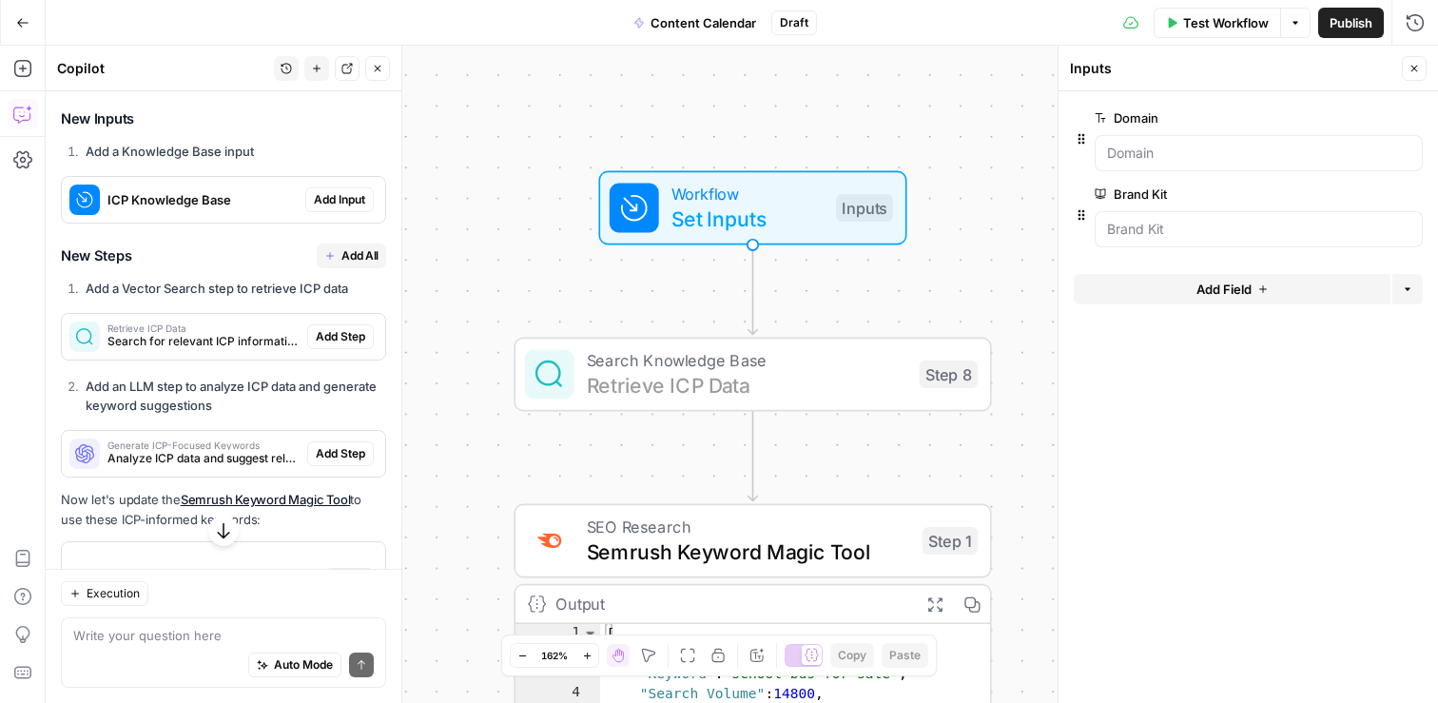
click at [340, 328] on span "Add Step" at bounding box center [340, 336] width 49 height 17
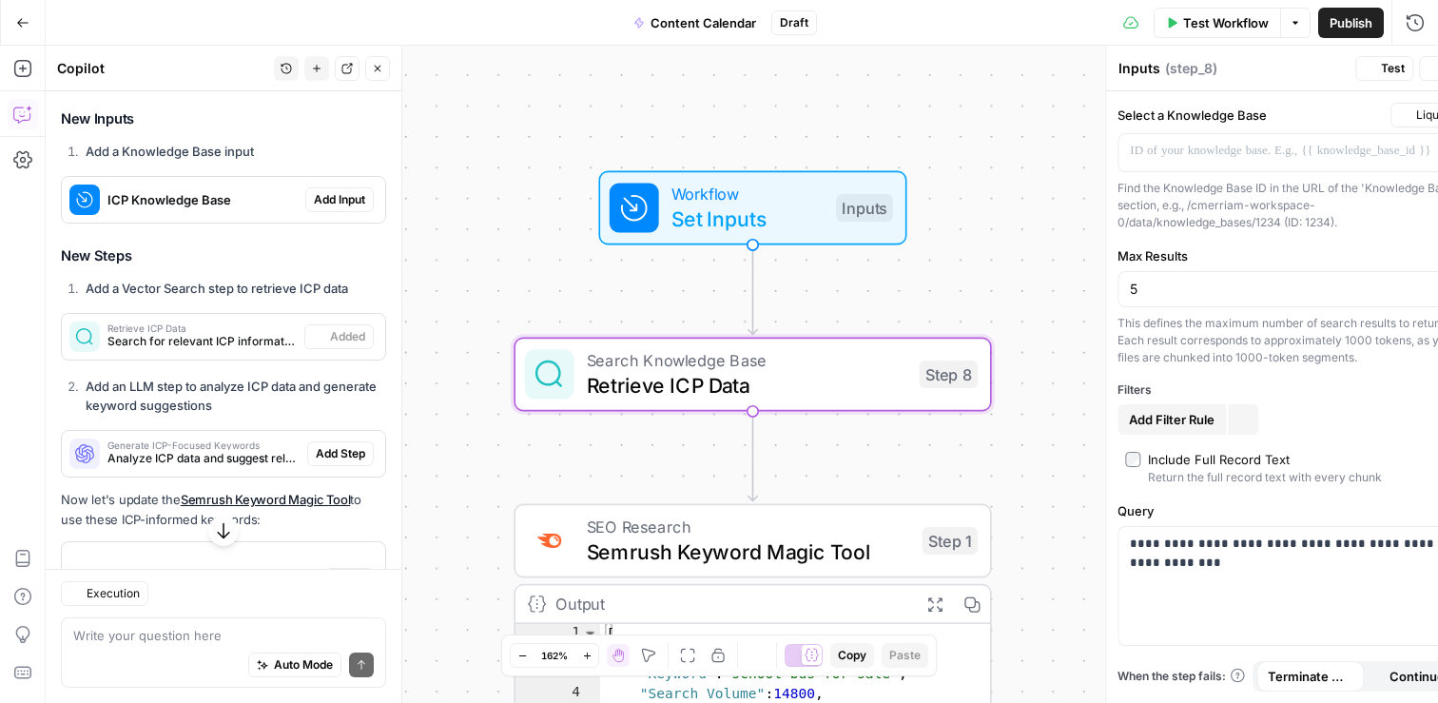
type textarea "Retrieve ICP Data"
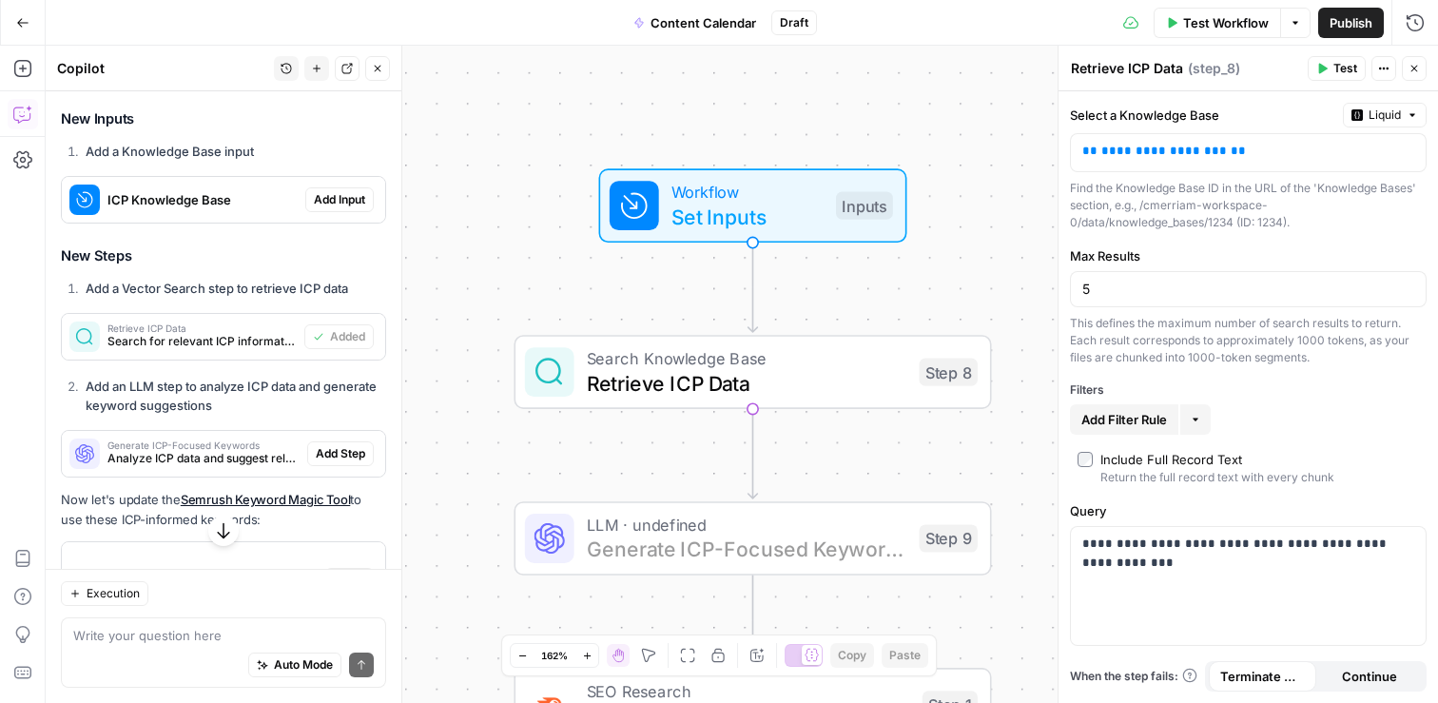
click at [339, 445] on span "Add Step" at bounding box center [340, 453] width 49 height 17
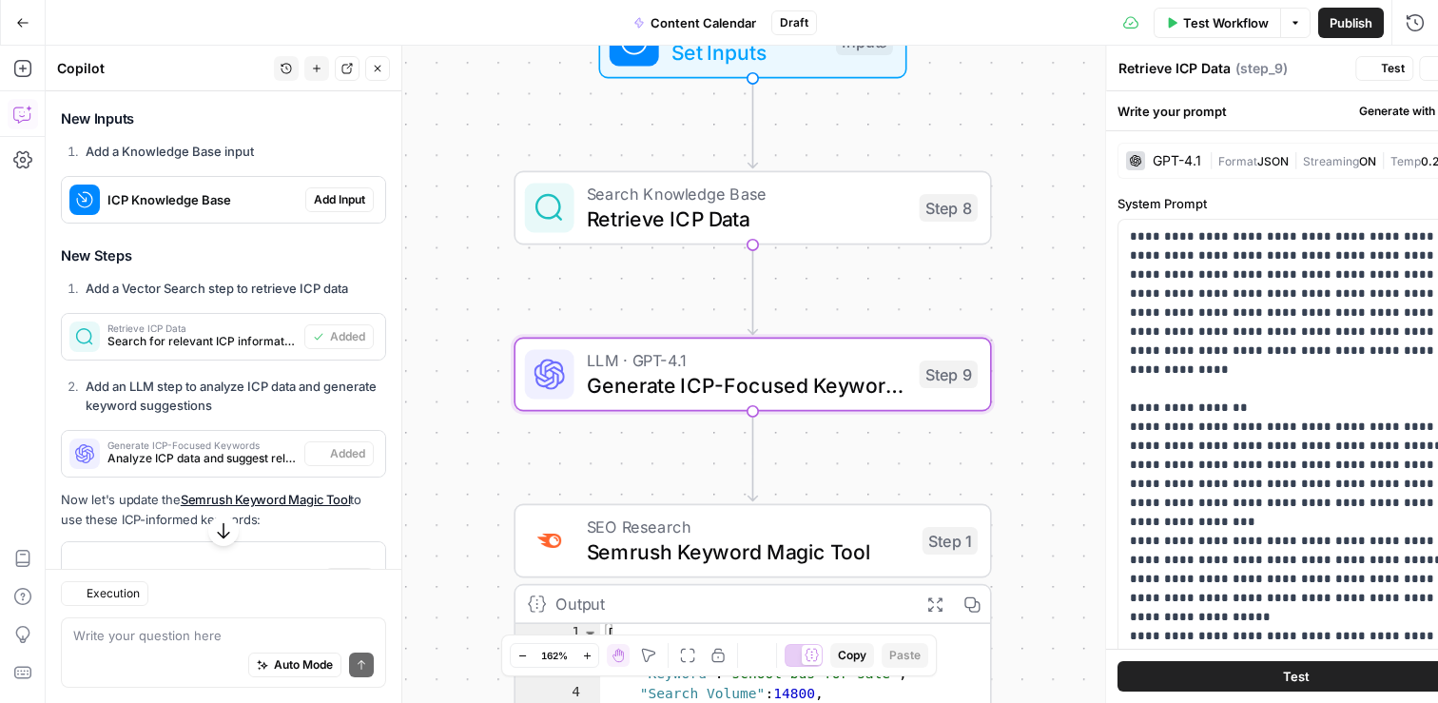
type textarea "Generate ICP-Focused Keywords"
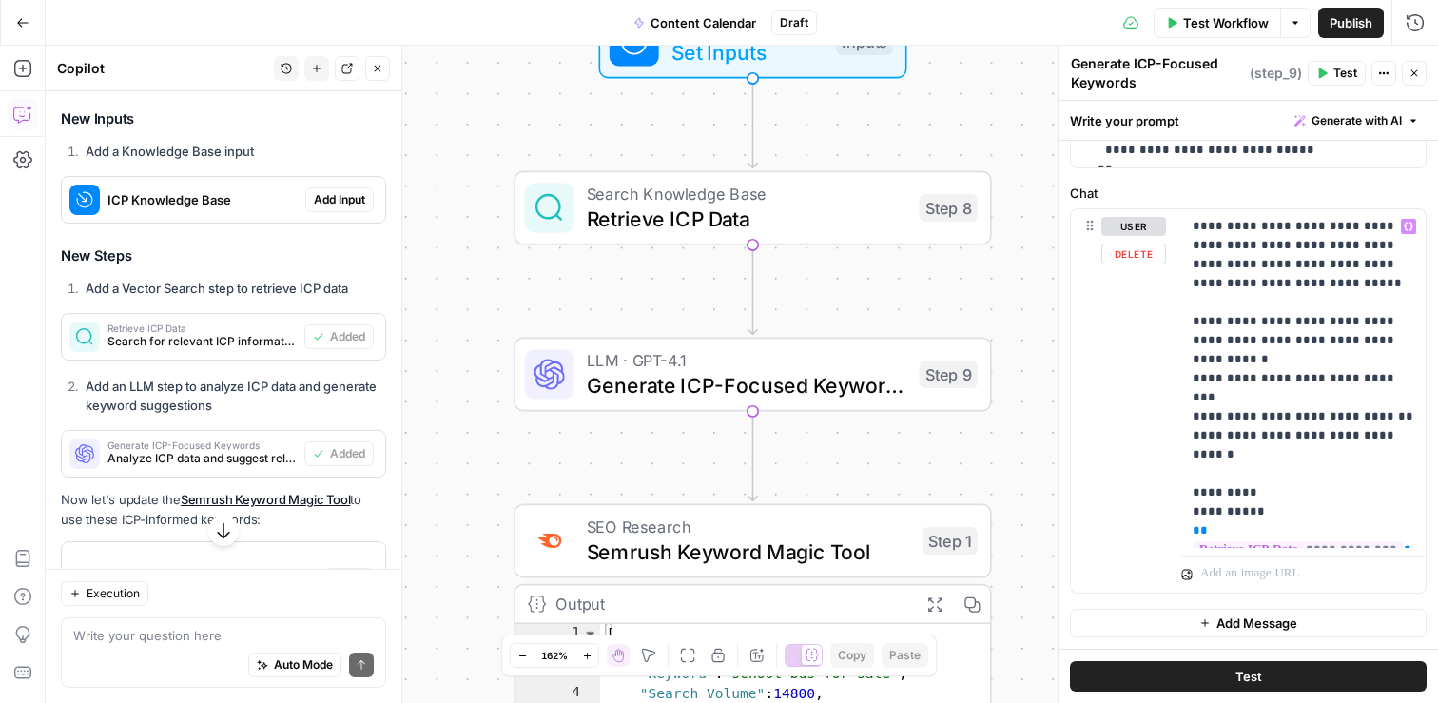
scroll to position [801, 0]
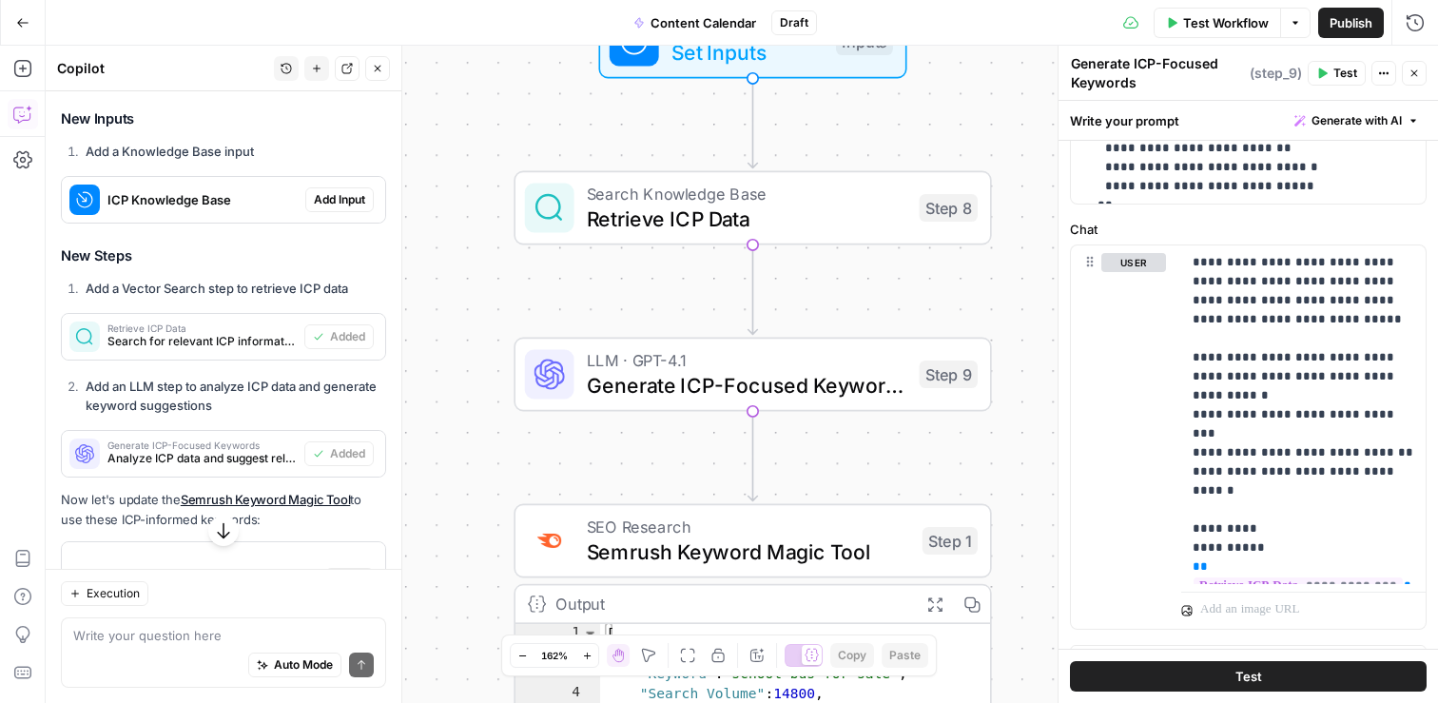
click at [770, 215] on span "Retrieve ICP Data" at bounding box center [747, 218] width 320 height 30
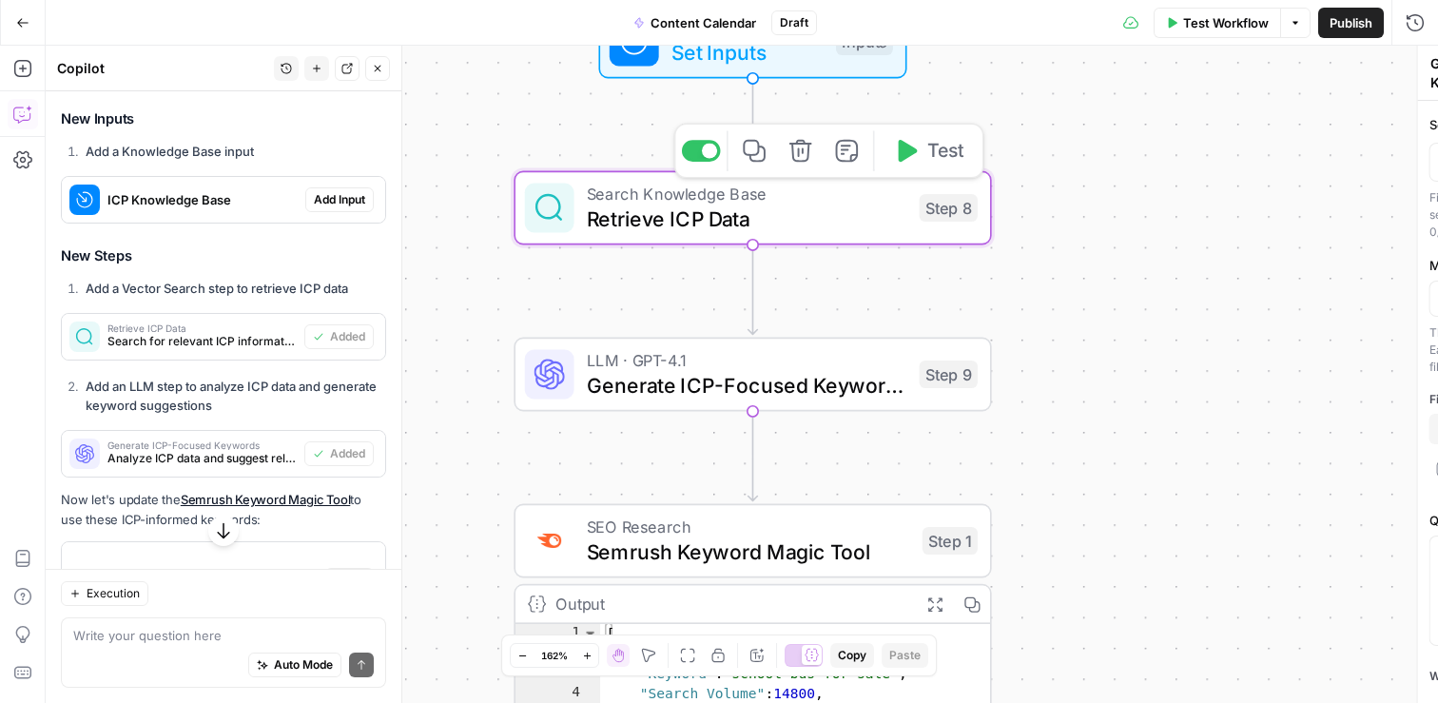
type textarea "Retrieve ICP Data"
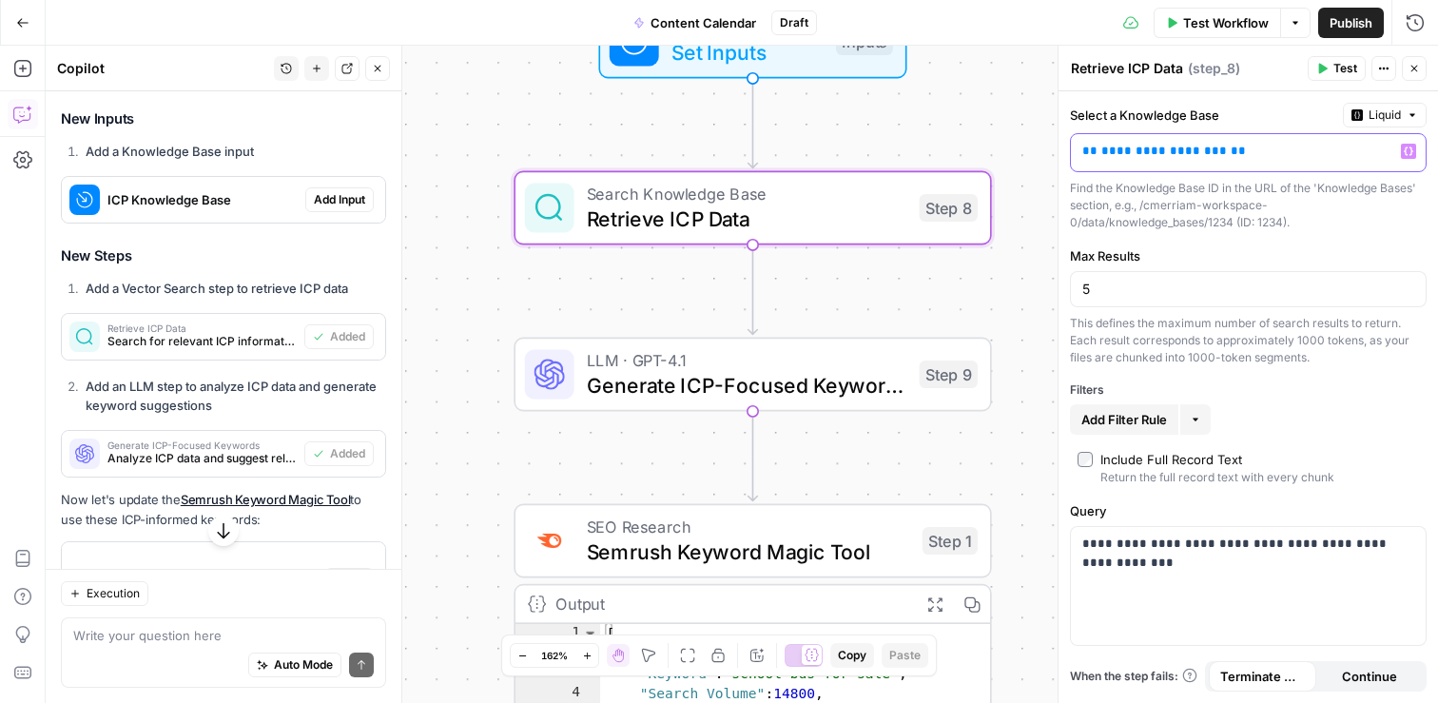
click at [1248, 150] on p "**********" at bounding box center [1232, 151] width 301 height 19
click at [1404, 160] on div "**********" at bounding box center [1248, 152] width 355 height 37
click at [1404, 154] on icon "button" at bounding box center [1408, 151] width 10 height 9
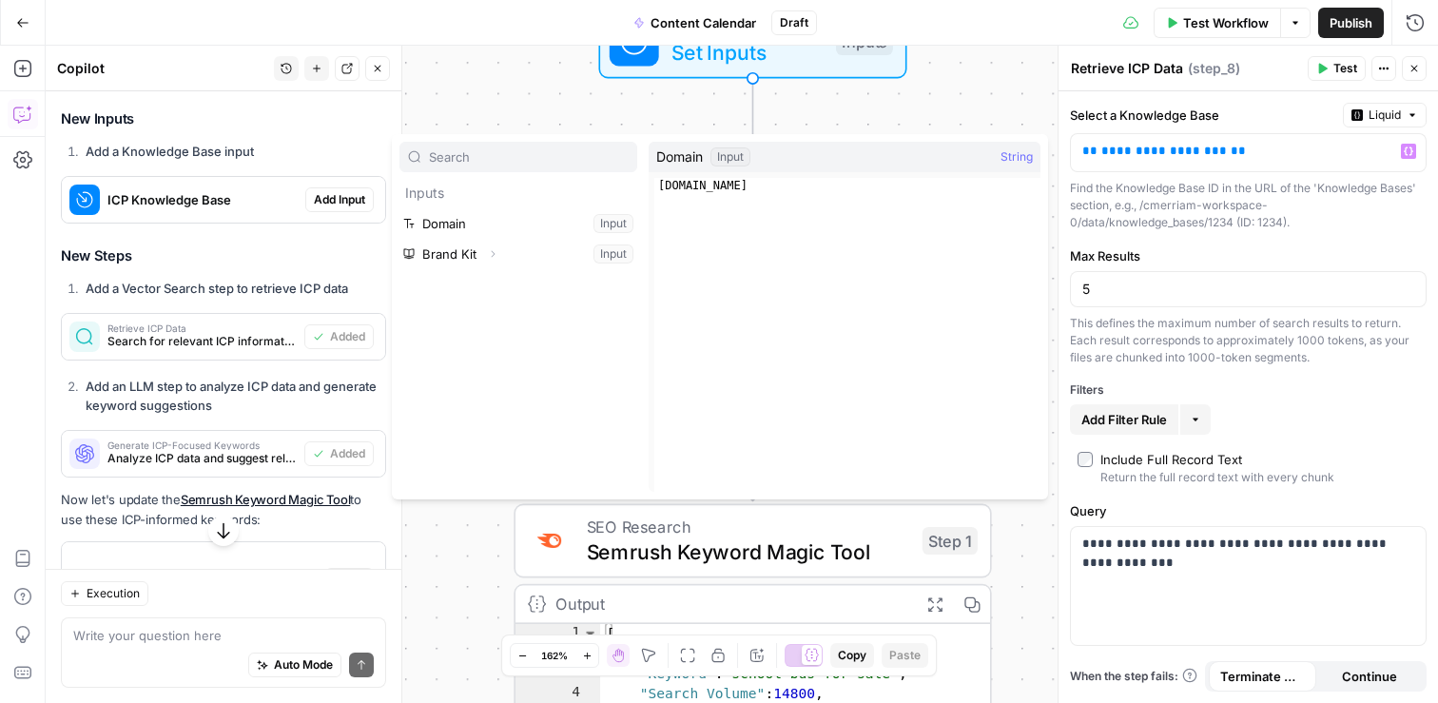
click at [482, 160] on input "text" at bounding box center [529, 156] width 200 height 19
click at [580, 99] on div "Workflow Set Inputs Inputs Search Knowledge Base Retrieve ICP Data Step 8 LLM ·…" at bounding box center [742, 374] width 1392 height 657
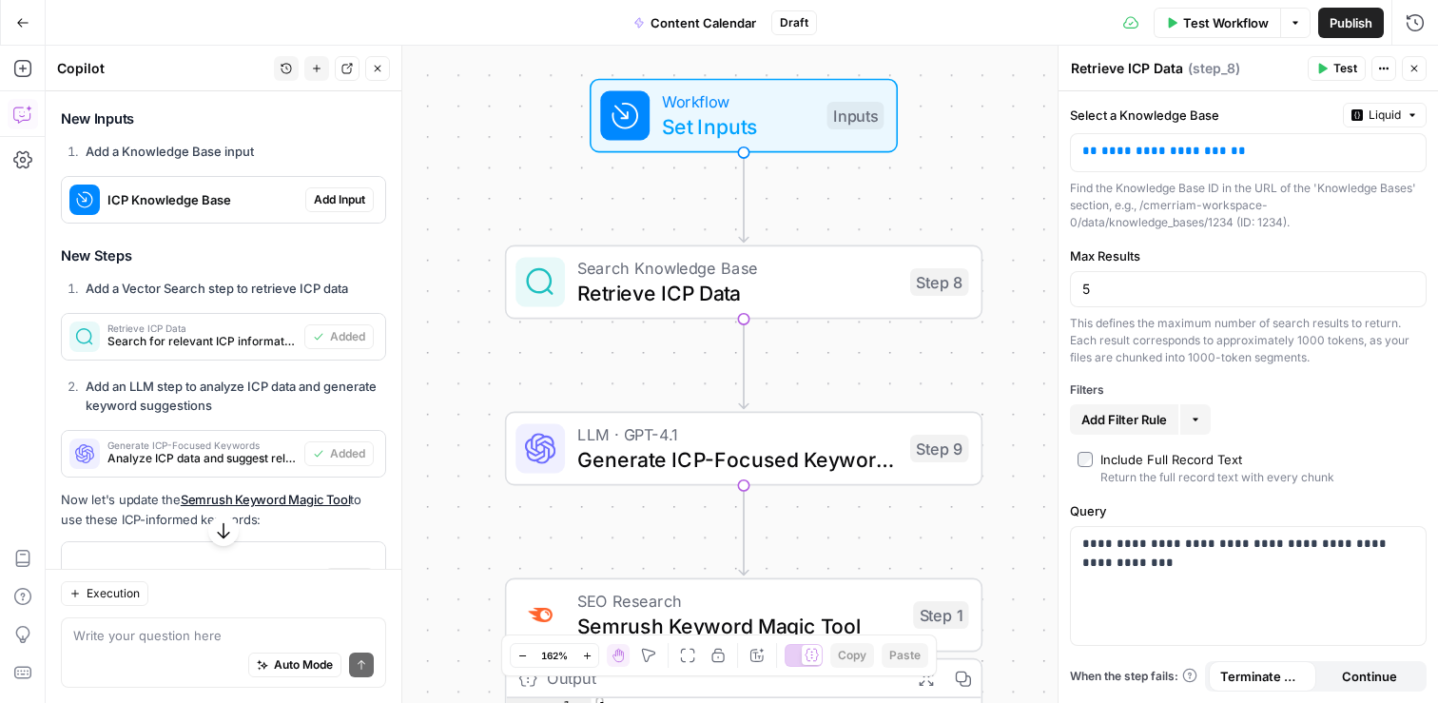
click at [718, 125] on span "Set Inputs" at bounding box center [738, 126] width 152 height 30
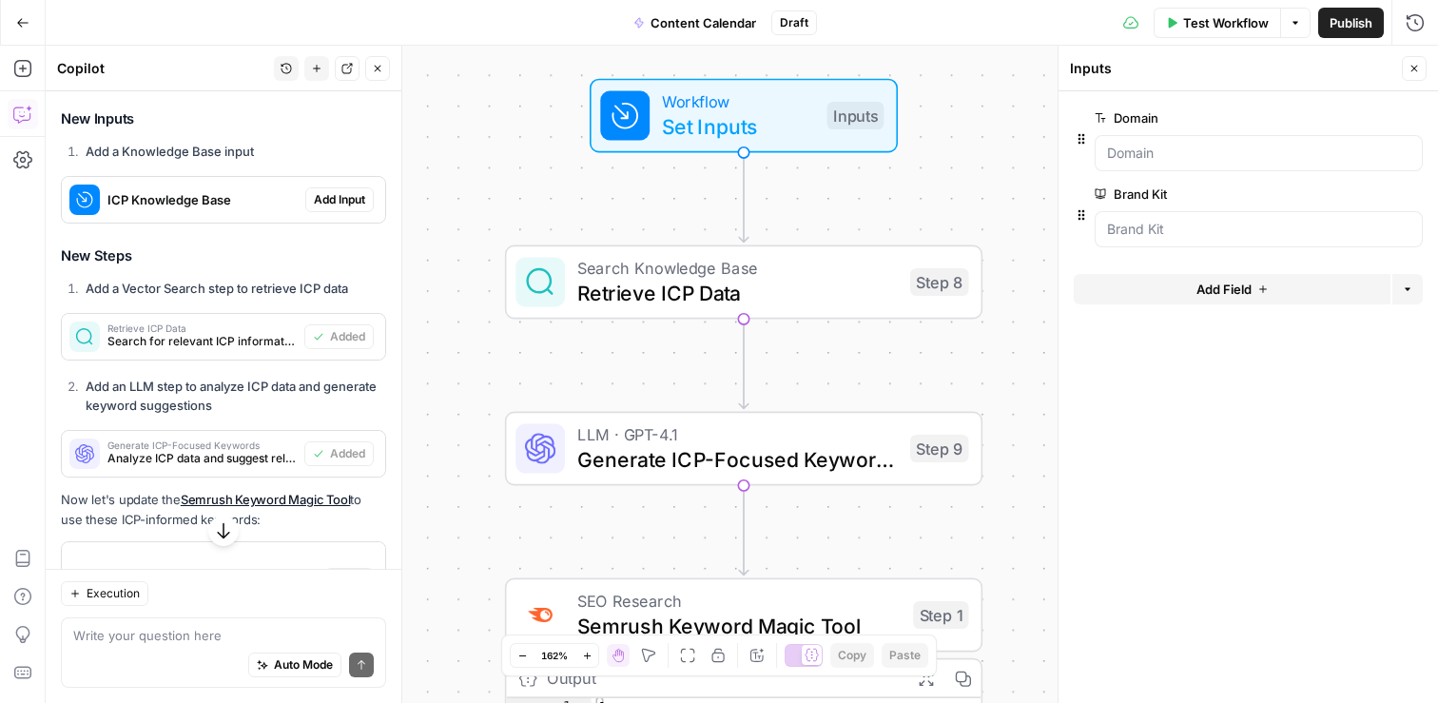
click at [1215, 305] on div "Add Field Options" at bounding box center [1247, 297] width 349 height 46
click at [1216, 291] on span "Add Field" at bounding box center [1223, 289] width 55 height 19
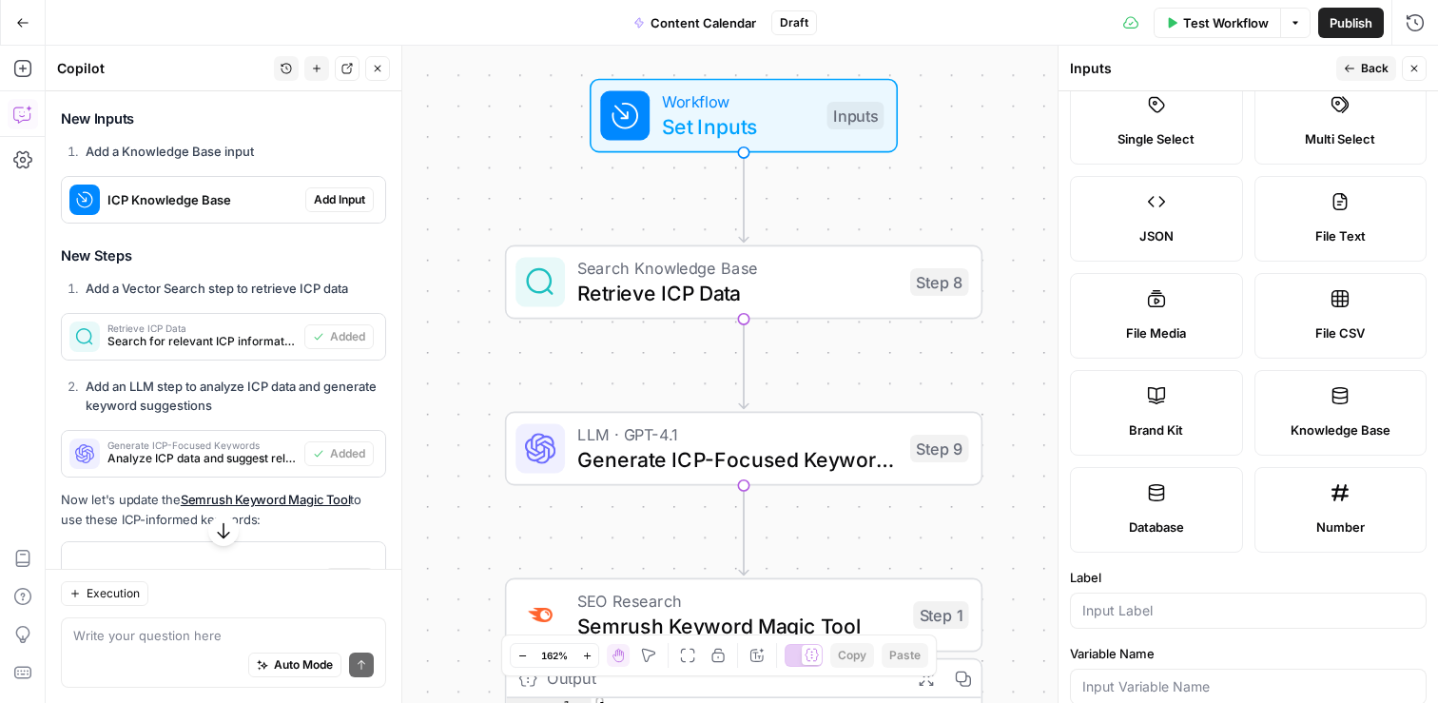
scroll to position [167, 0]
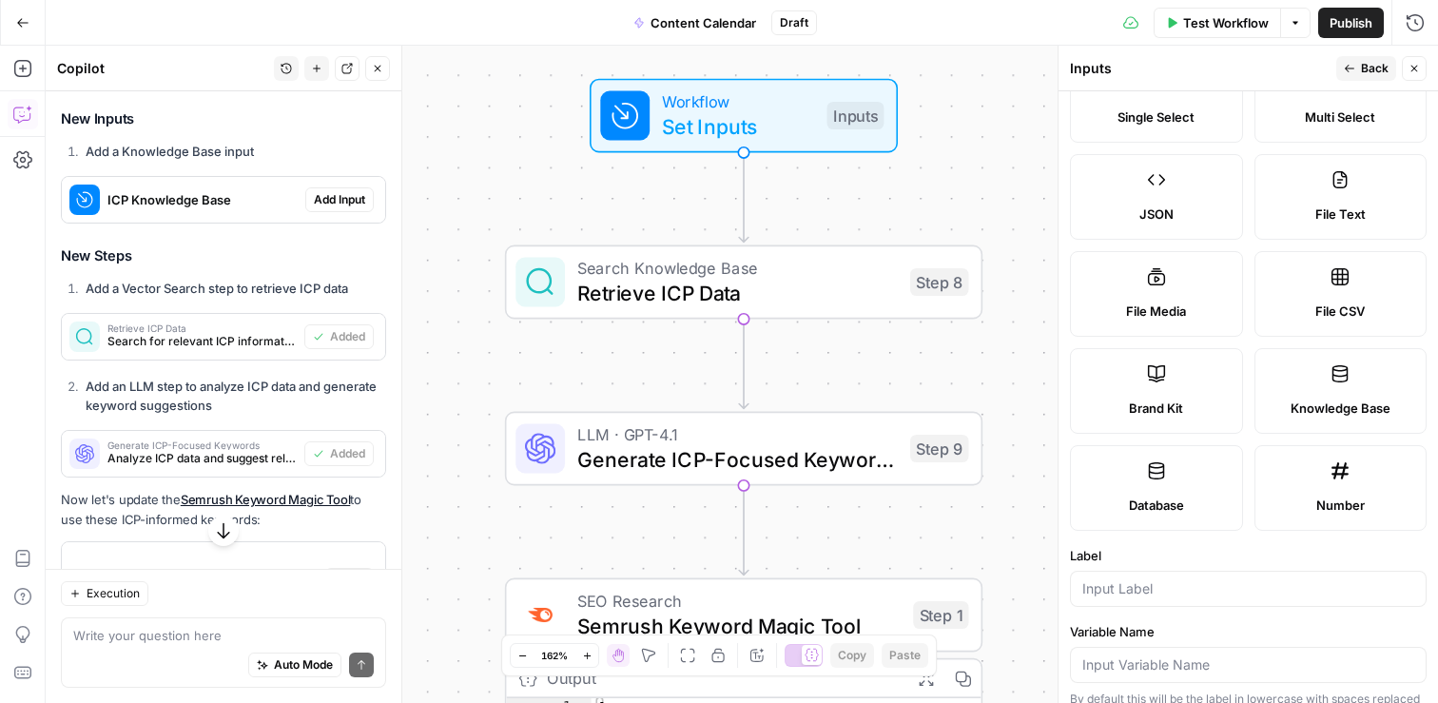
click at [1342, 401] on span "Knowledge Base" at bounding box center [1340, 407] width 100 height 19
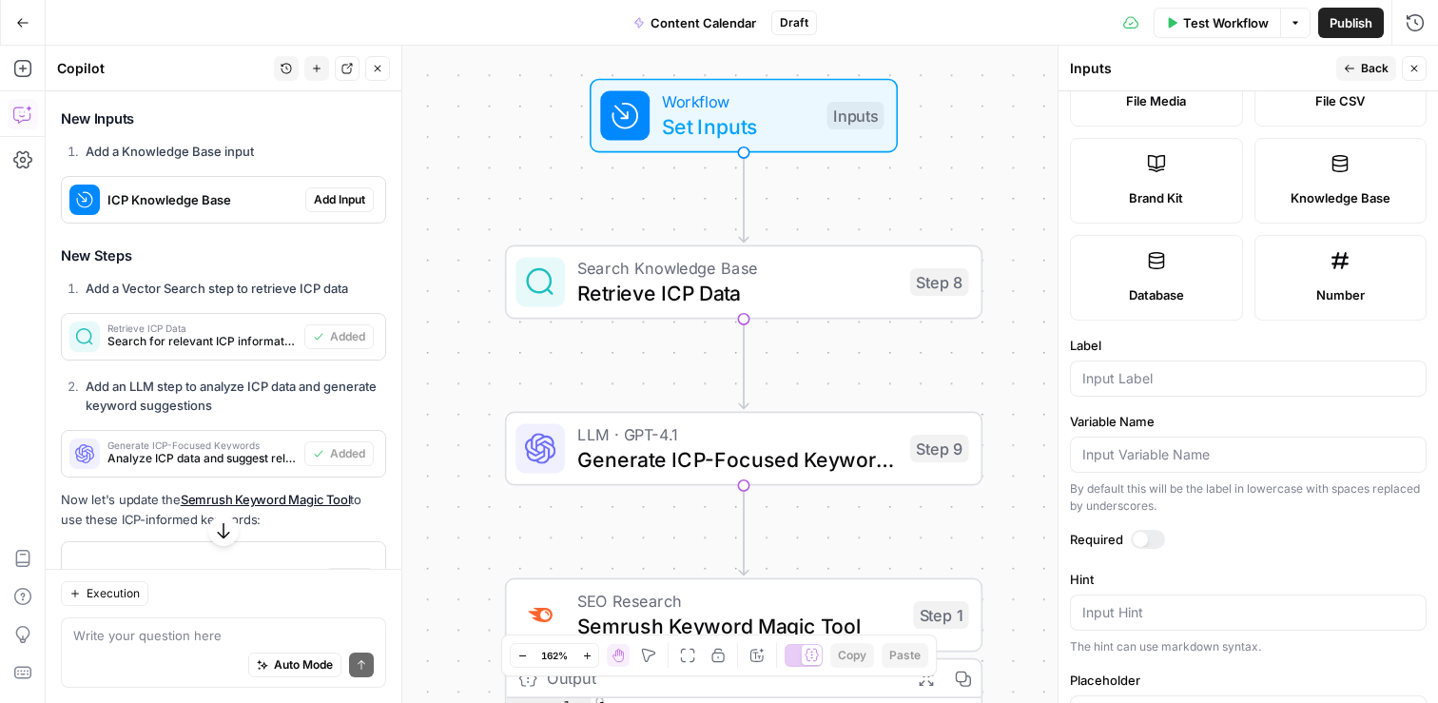
scroll to position [404, 0]
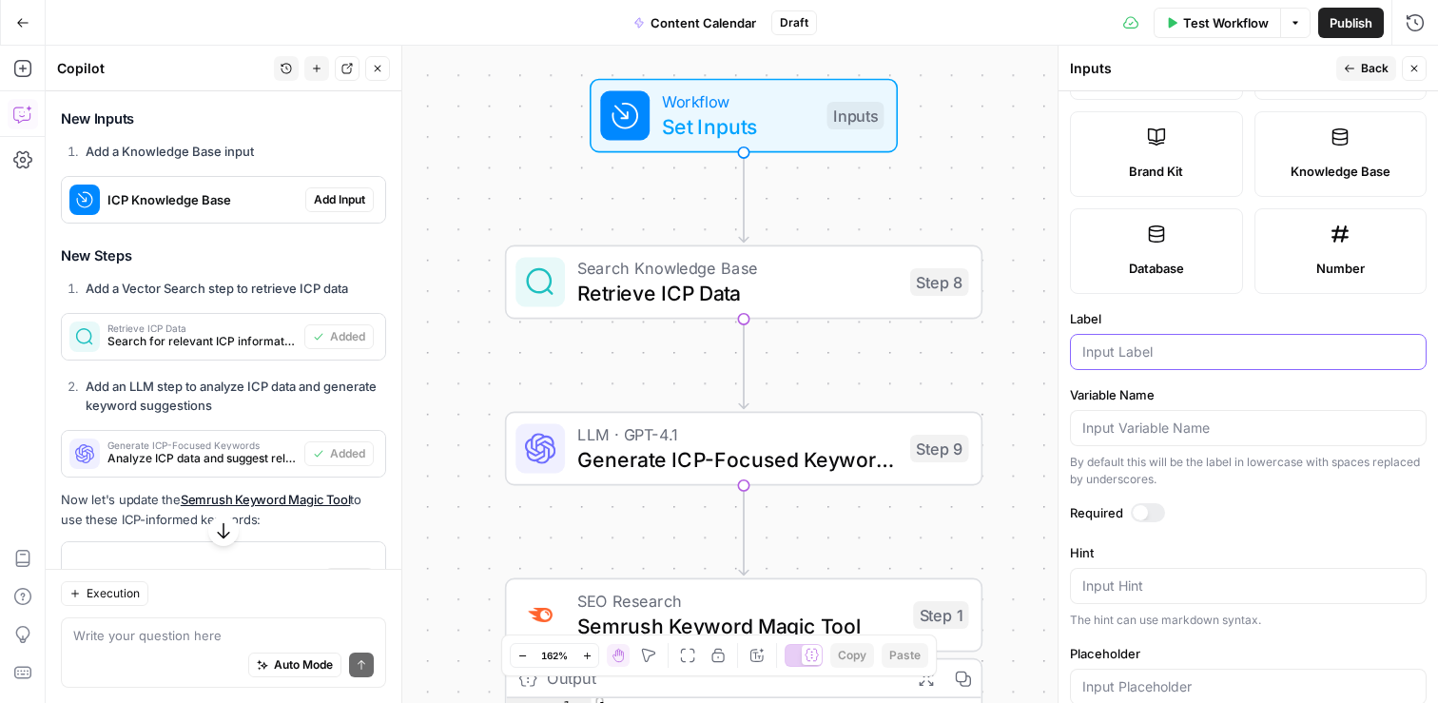
click at [1172, 356] on input "Label" at bounding box center [1248, 351] width 332 height 19
click at [1235, 352] on input "Label" at bounding box center [1248, 351] width 332 height 19
click at [1207, 437] on div at bounding box center [1248, 428] width 357 height 36
click at [1210, 348] on input "Label" at bounding box center [1248, 351] width 332 height 19
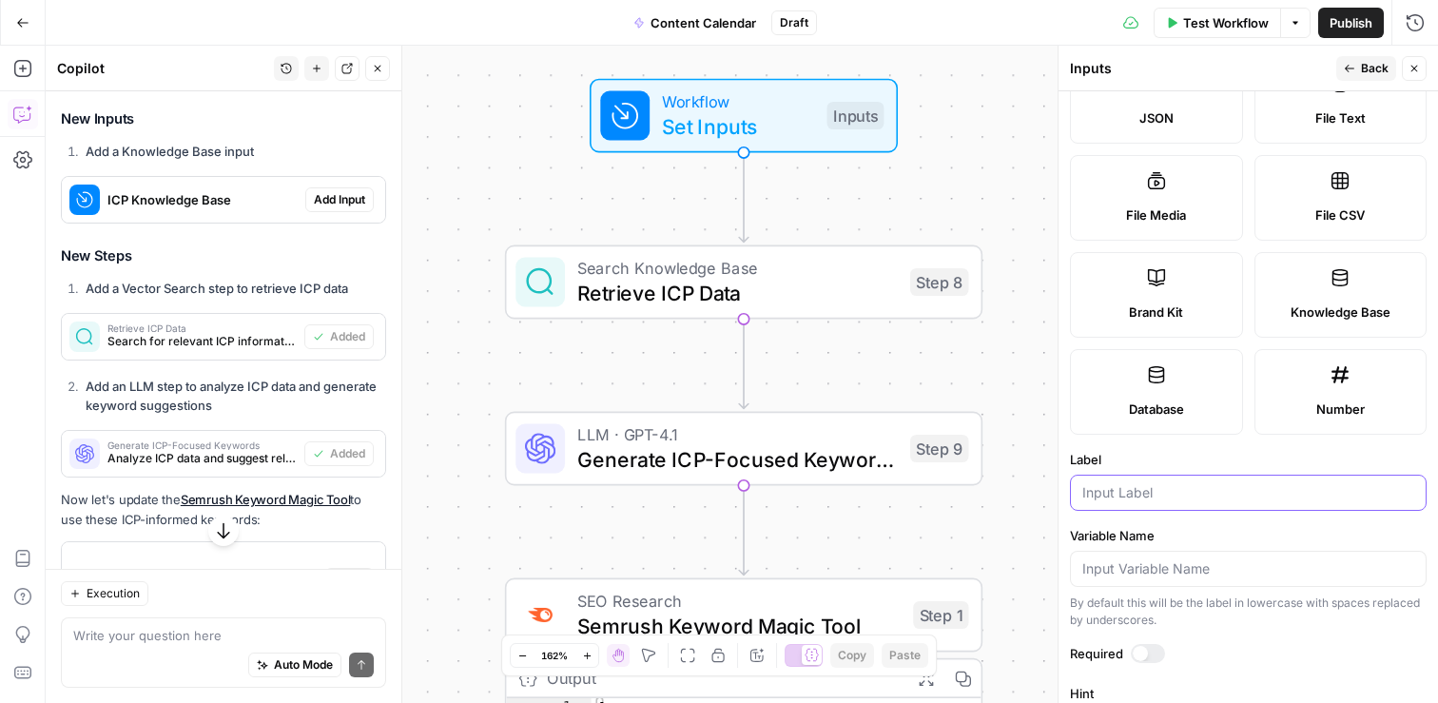
scroll to position [256, 0]
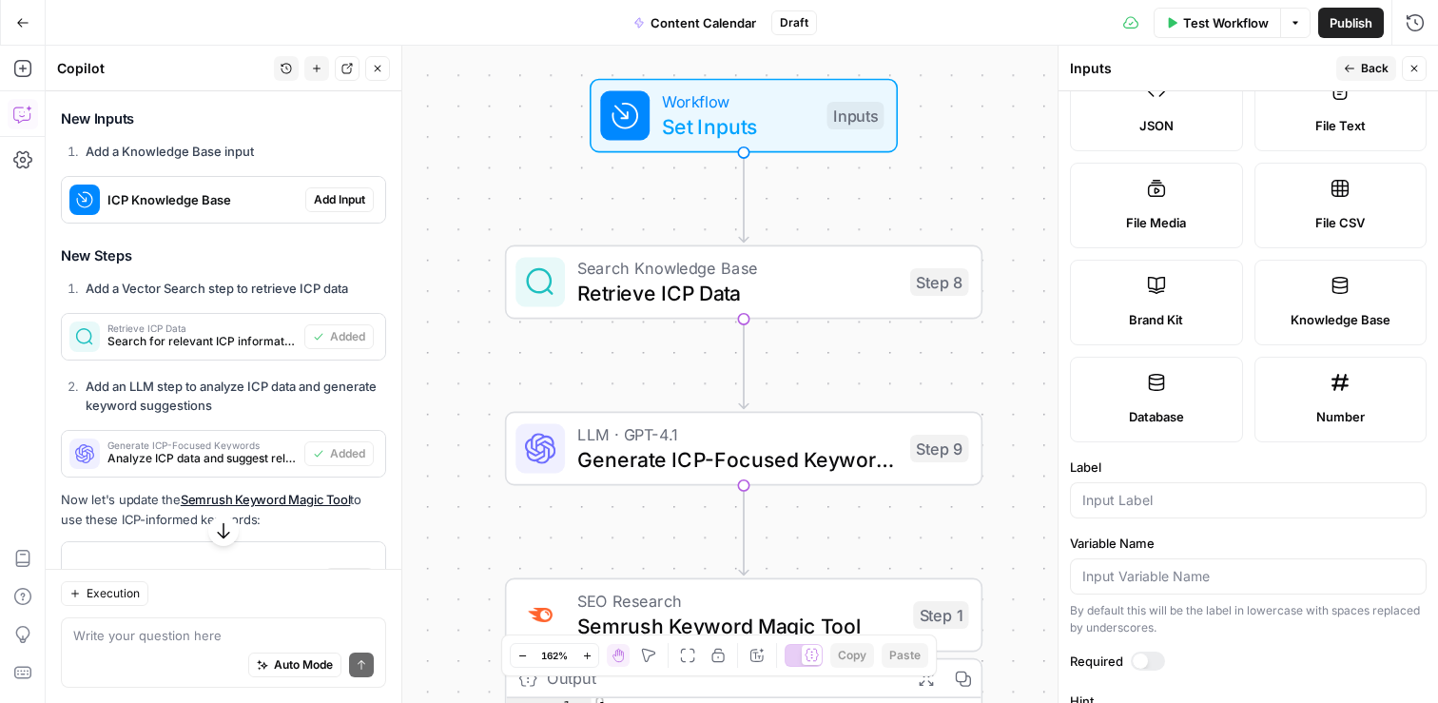
click at [1336, 294] on icon at bounding box center [1339, 285] width 19 height 19
click at [1382, 291] on label "Knowledge Base" at bounding box center [1340, 303] width 173 height 86
click at [1365, 289] on label "Knowledge Base" at bounding box center [1340, 303] width 173 height 86
click at [1415, 65] on icon "button" at bounding box center [1413, 68] width 11 height 11
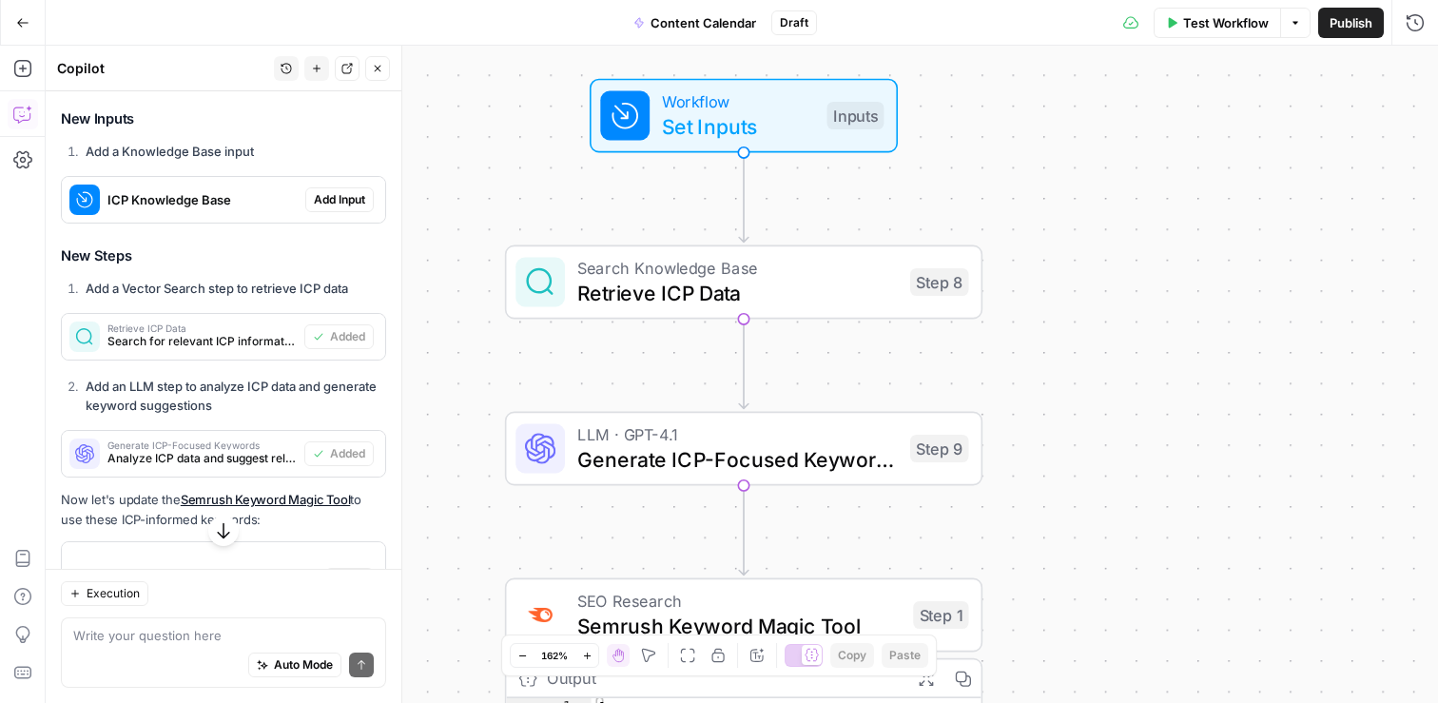
click at [751, 118] on span "Set Inputs" at bounding box center [738, 126] width 152 height 30
click at [1253, 290] on button "Add Field" at bounding box center [1231, 289] width 317 height 30
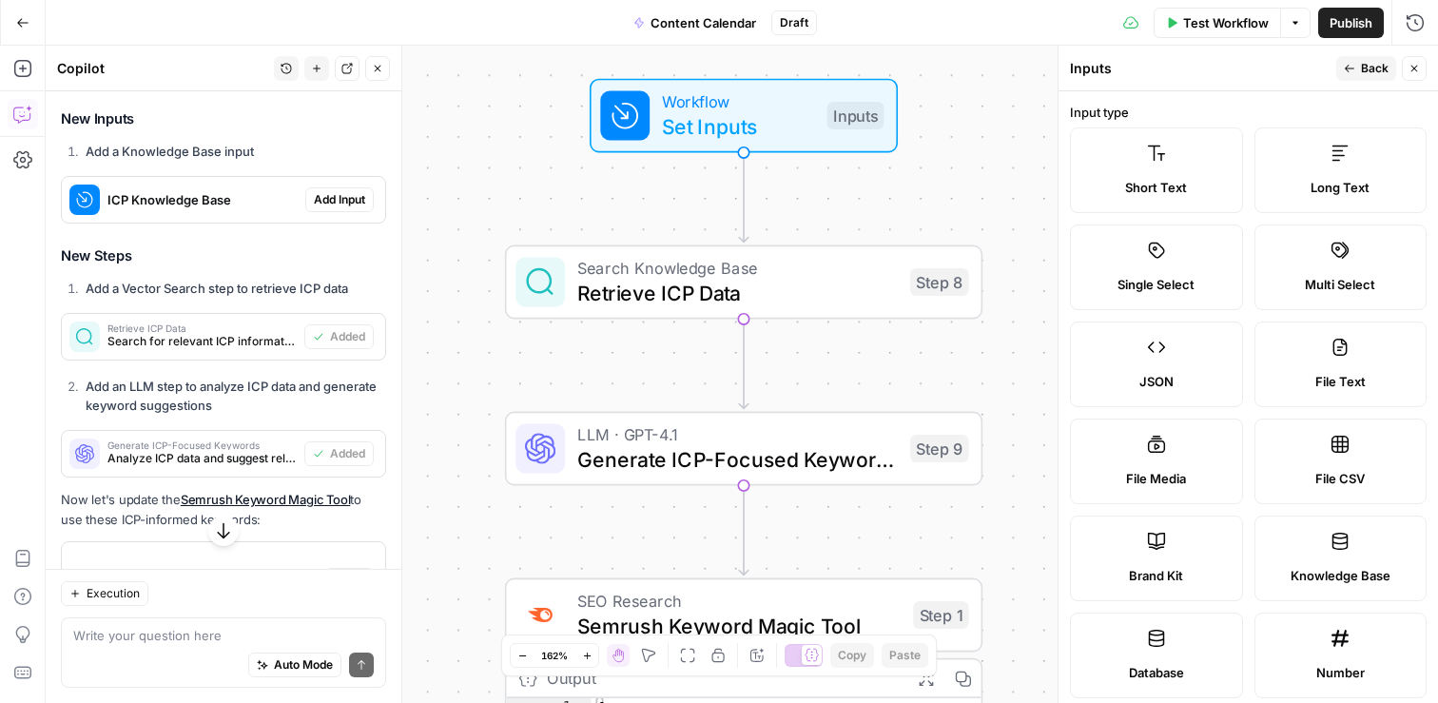
click at [1358, 566] on span "Knowledge Base" at bounding box center [1340, 575] width 100 height 19
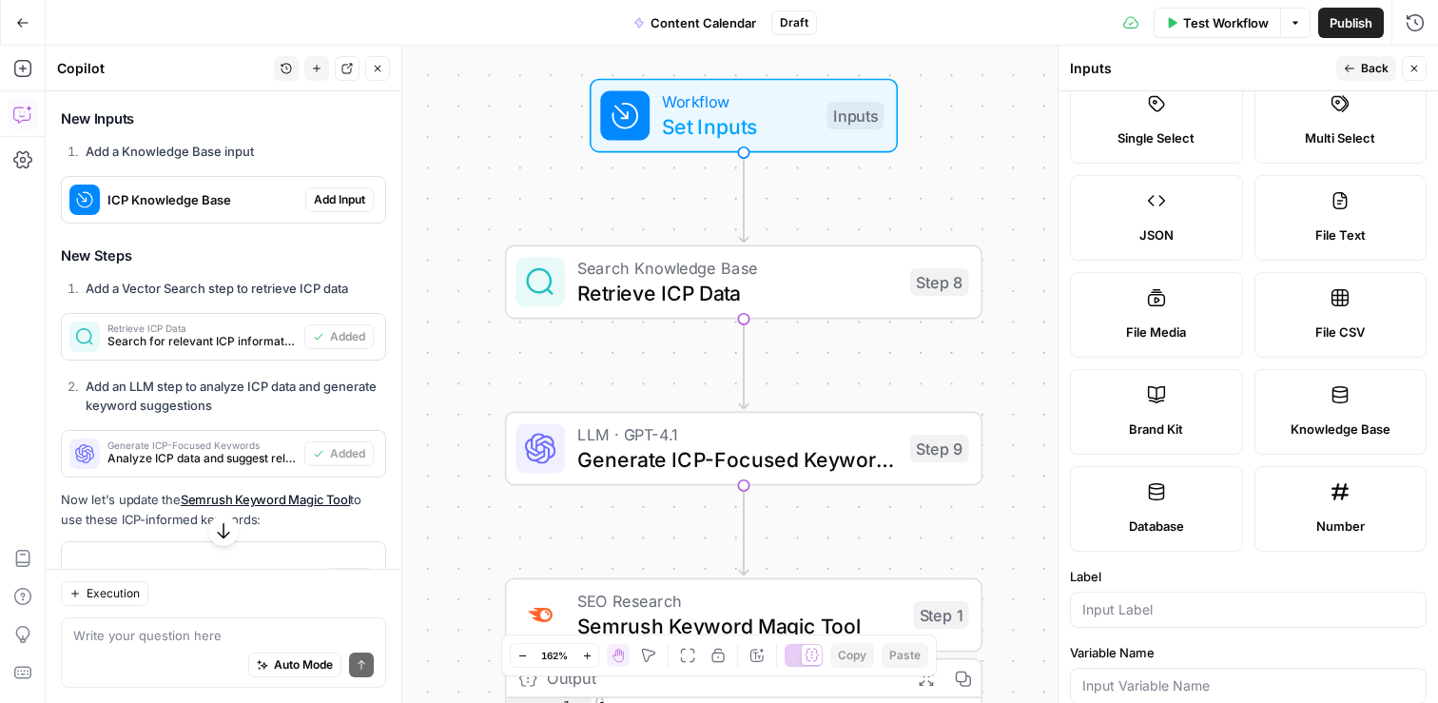
scroll to position [442, 0]
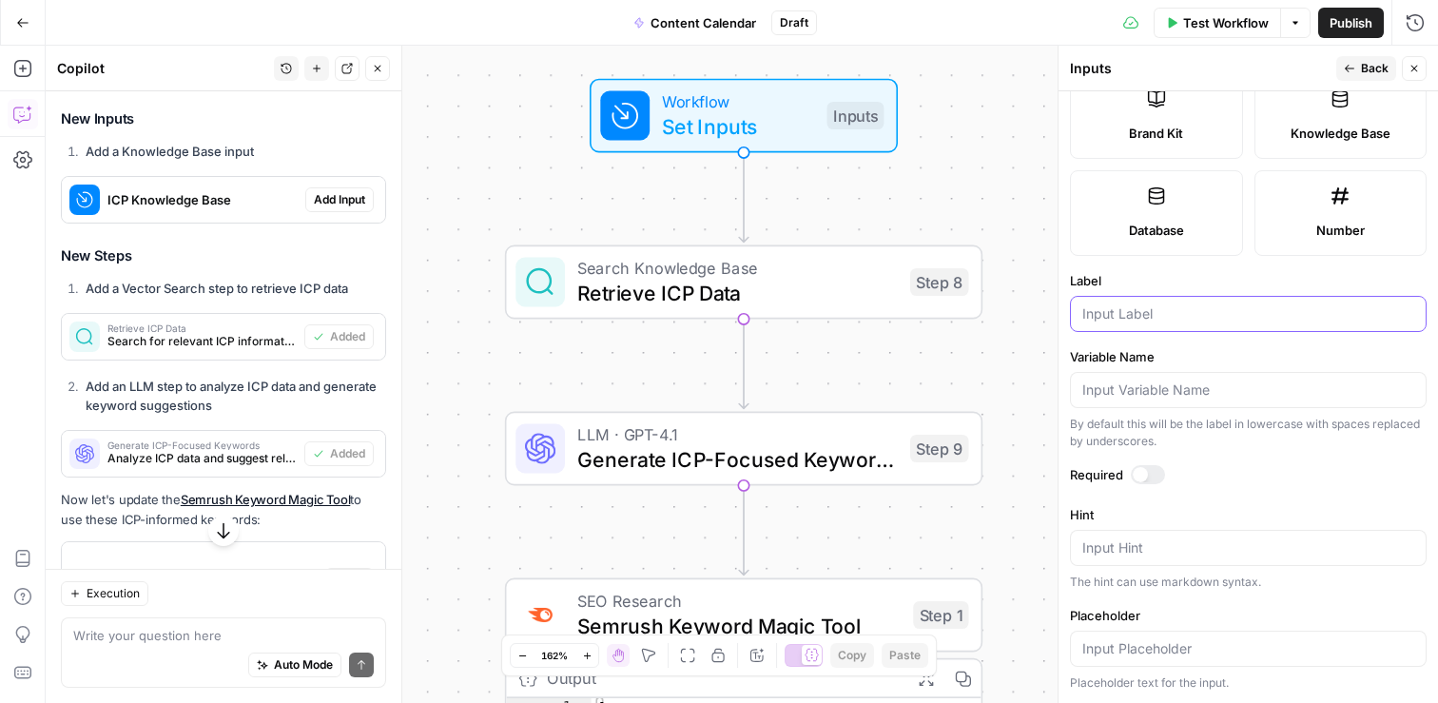
click at [1149, 315] on input "Label" at bounding box center [1248, 313] width 332 height 19
type input "ICP profiles"
click at [1373, 69] on span "Back" at bounding box center [1375, 68] width 28 height 17
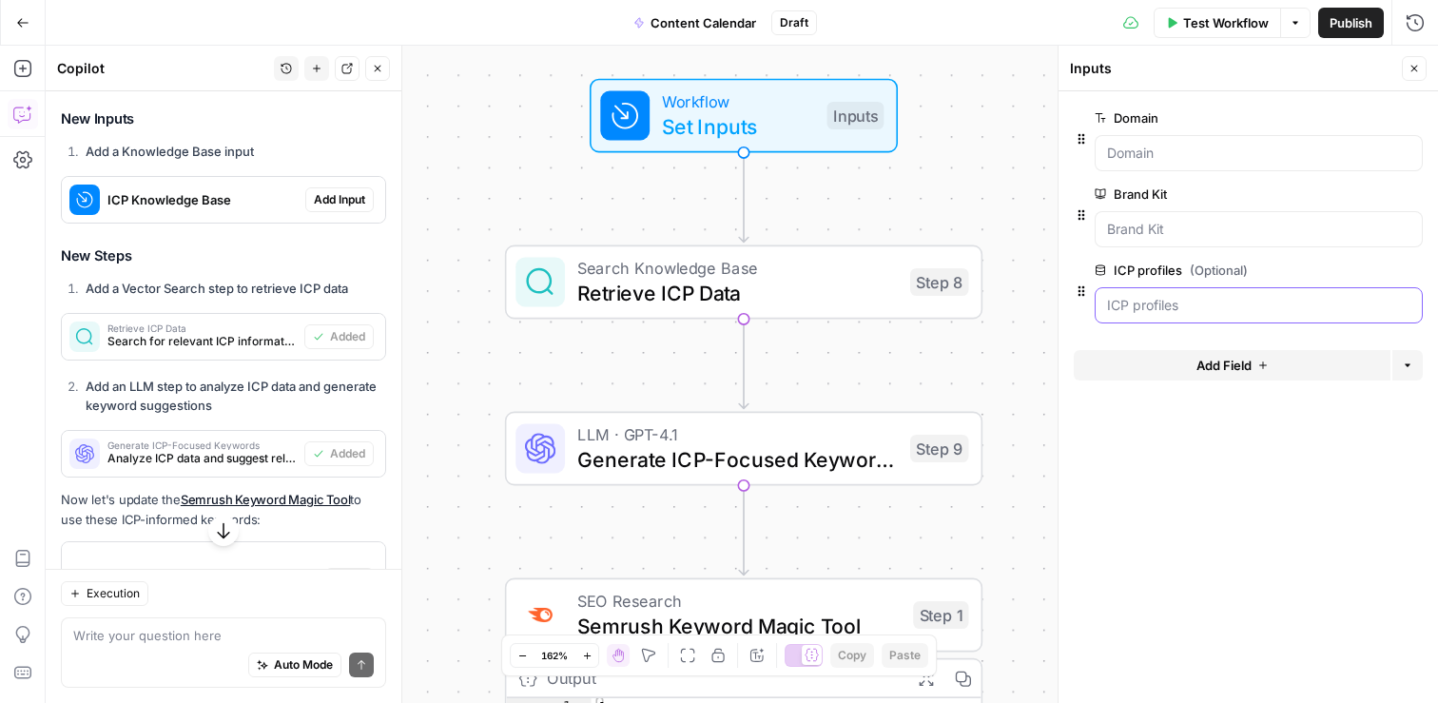
click at [1346, 308] on profiles "ICP profiles (Optional)" at bounding box center [1258, 305] width 303 height 19
click at [1418, 304] on div at bounding box center [1258, 305] width 328 height 36
click at [1351, 269] on span "edit field" at bounding box center [1351, 269] width 42 height 15
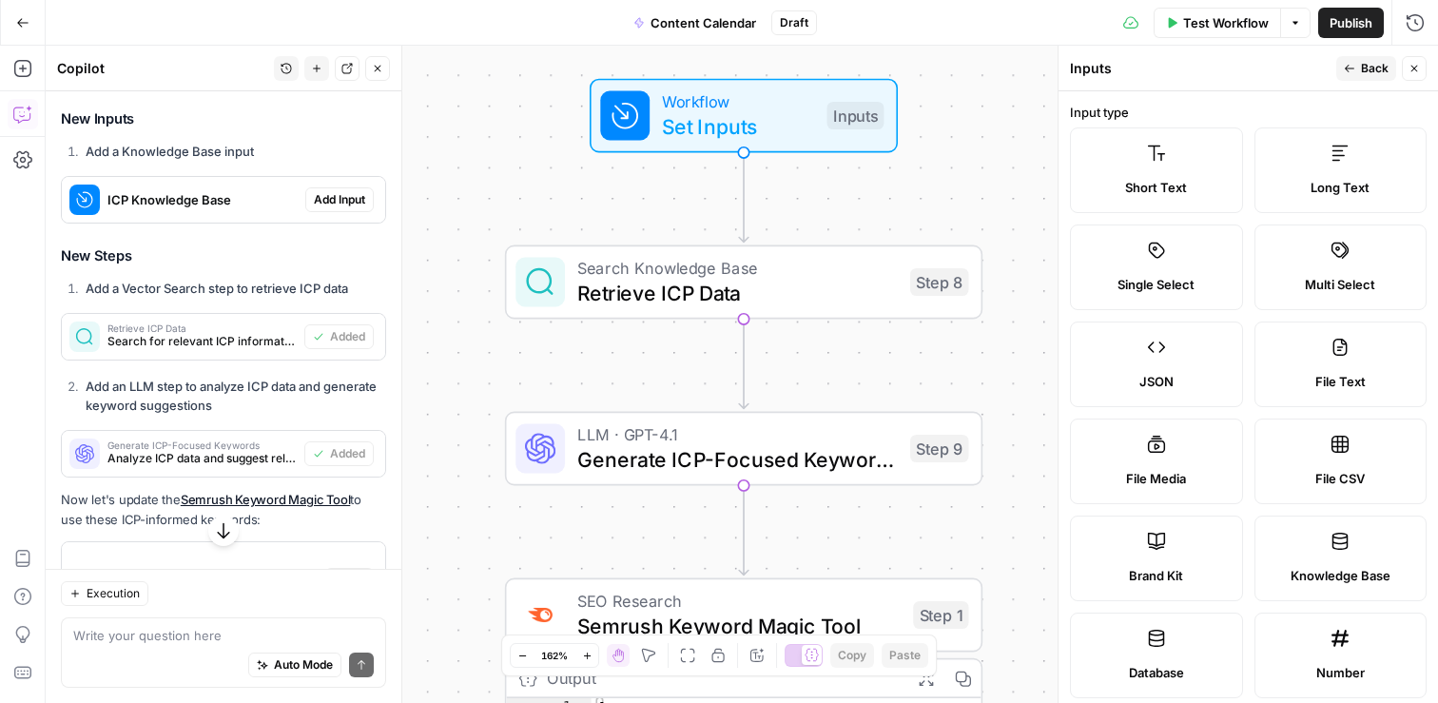
click at [1360, 70] on button "Back" at bounding box center [1366, 68] width 60 height 25
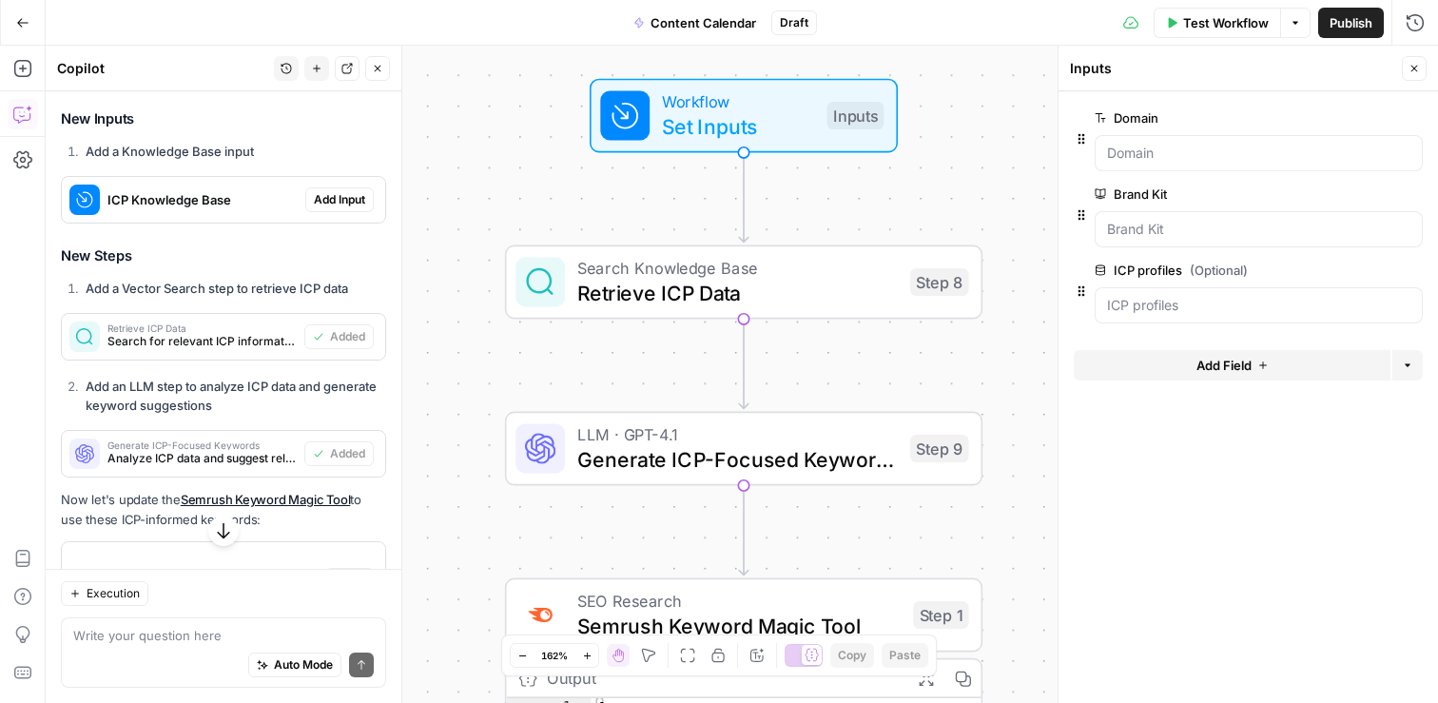
click at [1129, 267] on label "ICP profiles (Optional)" at bounding box center [1204, 270] width 221 height 19
click at [1129, 296] on profiles "ICP profiles (Optional)" at bounding box center [1258, 305] width 303 height 19
click at [1074, 267] on div "ICP profiles (Optional) edit field Delete group" at bounding box center [1247, 291] width 349 height 65
click at [1103, 302] on div at bounding box center [1258, 305] width 328 height 36
click at [1158, 302] on profiles "ICP profiles (Optional)" at bounding box center [1258, 305] width 303 height 19
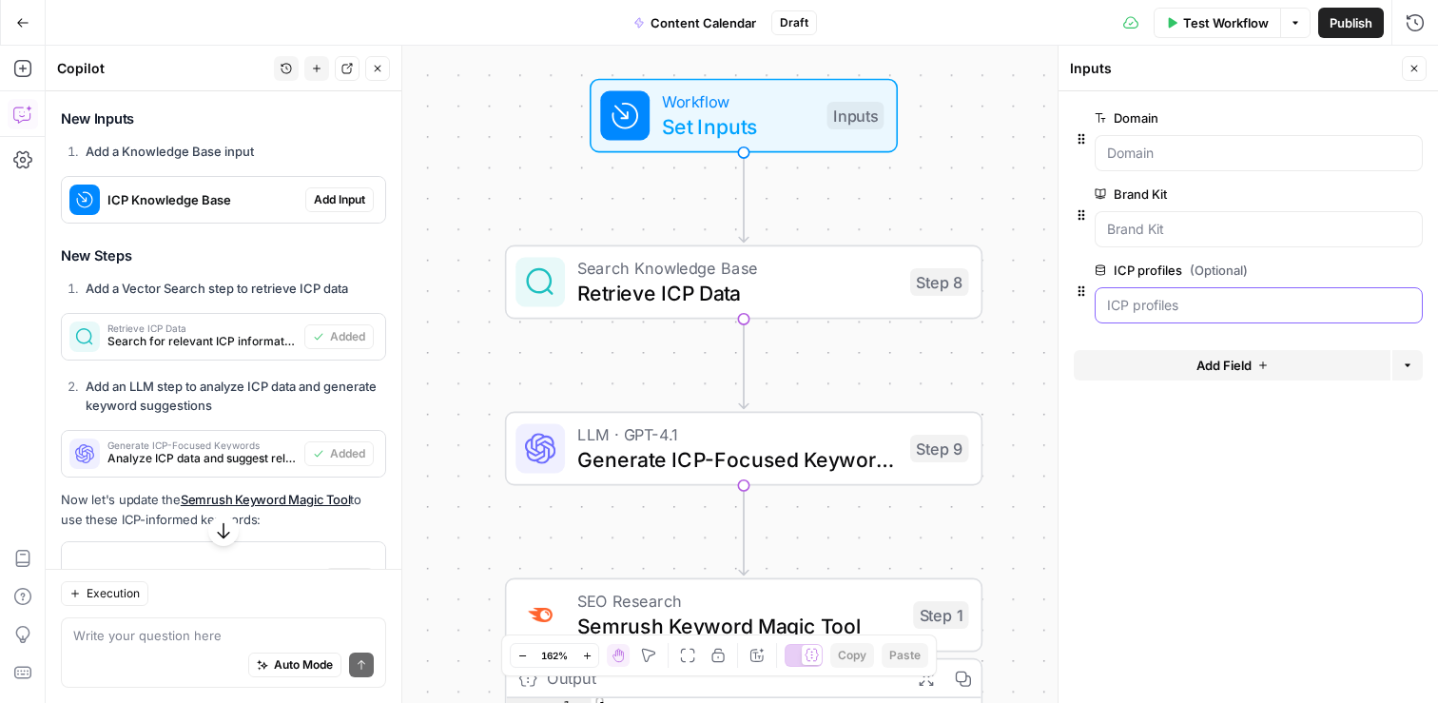
click at [1158, 302] on profiles "ICP profiles (Optional)" at bounding box center [1258, 305] width 303 height 19
click at [1075, 298] on icon "button" at bounding box center [1080, 290] width 15 height 15
click at [1179, 308] on profiles "ICP profiles (Optional)" at bounding box center [1258, 305] width 303 height 19
click at [1422, 311] on form "Domain edit field Delete group Brand Kit edit field Delete group ICP profiles (…" at bounding box center [1247, 396] width 379 height 611
click at [857, 120] on div "Inputs" at bounding box center [854, 116] width 57 height 28
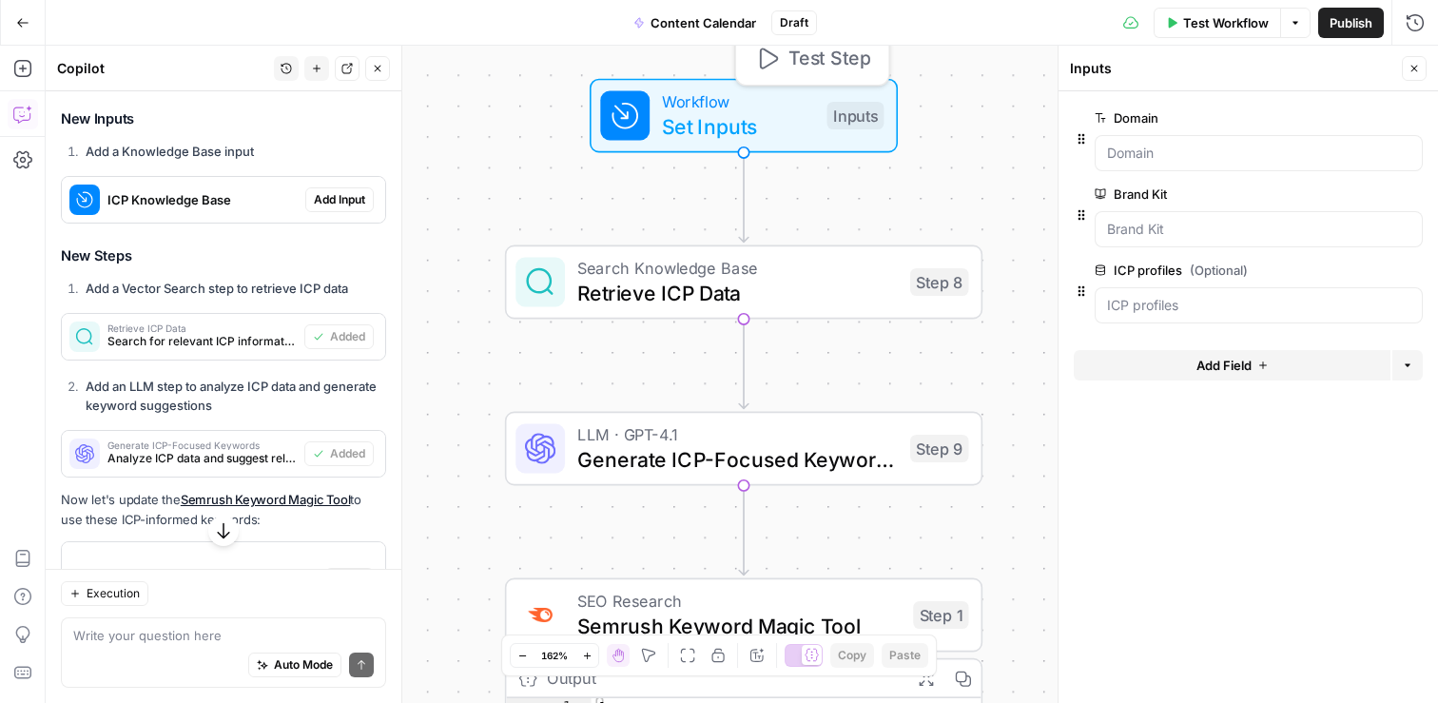
click at [964, 167] on div "Workflow Set Inputs Inputs Test Step Search Knowledge Base Retrieve ICP Data St…" at bounding box center [742, 374] width 1392 height 657
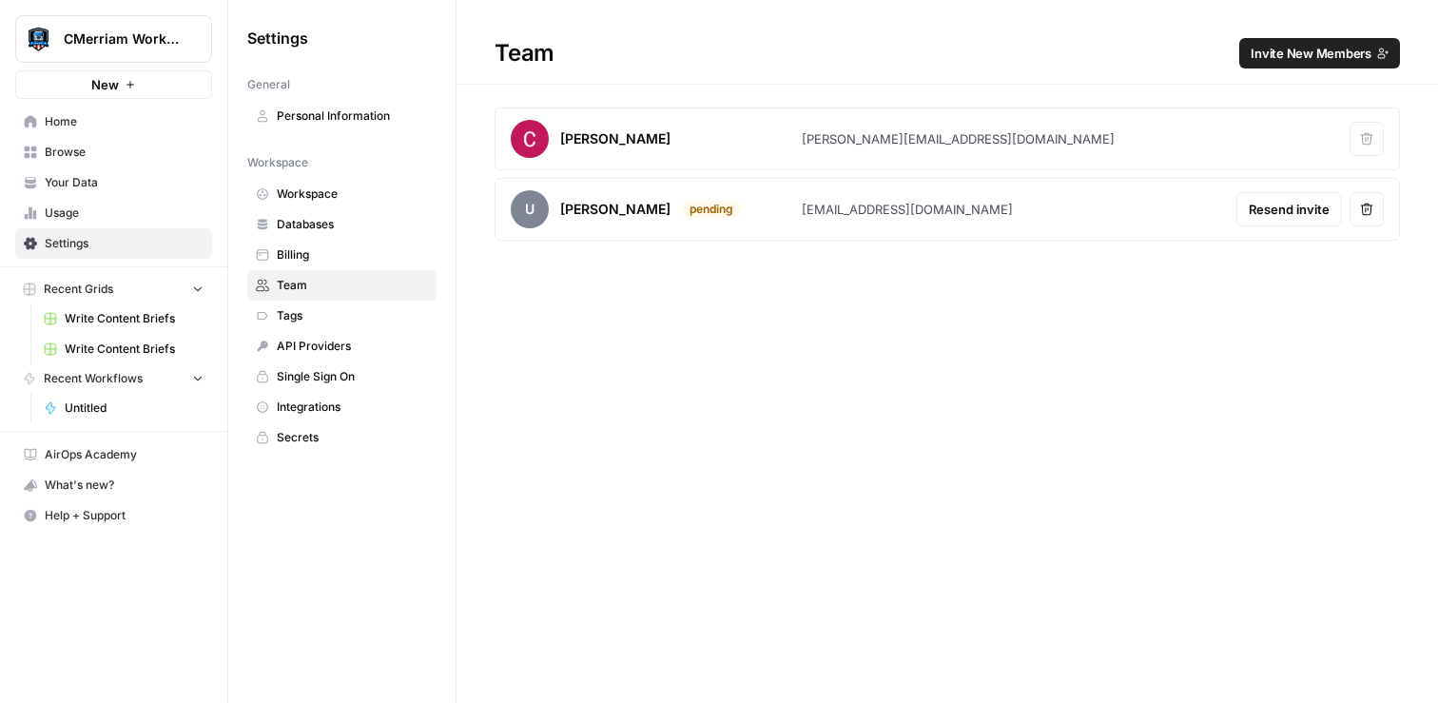
click at [78, 179] on span "Your Data" at bounding box center [124, 182] width 159 height 17
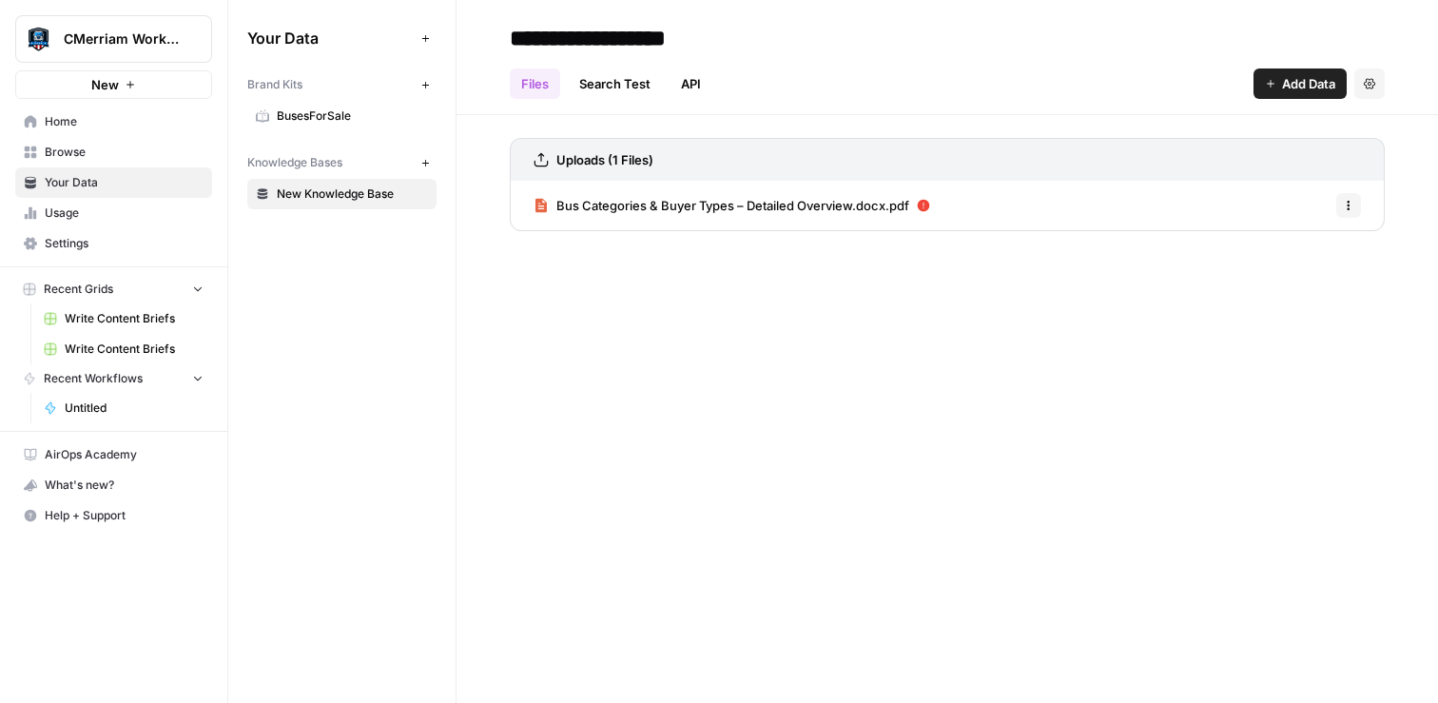
click at [1353, 213] on button "Options" at bounding box center [1348, 205] width 25 height 25
click at [1023, 181] on div "Bus Categories & Buyer Types – Detailed Overview.docx.pdf Options" at bounding box center [947, 205] width 875 height 49
click at [910, 220] on link "Bus Categories & Buyer Types – Detailed Overview.docx.pdf" at bounding box center [731, 205] width 396 height 49
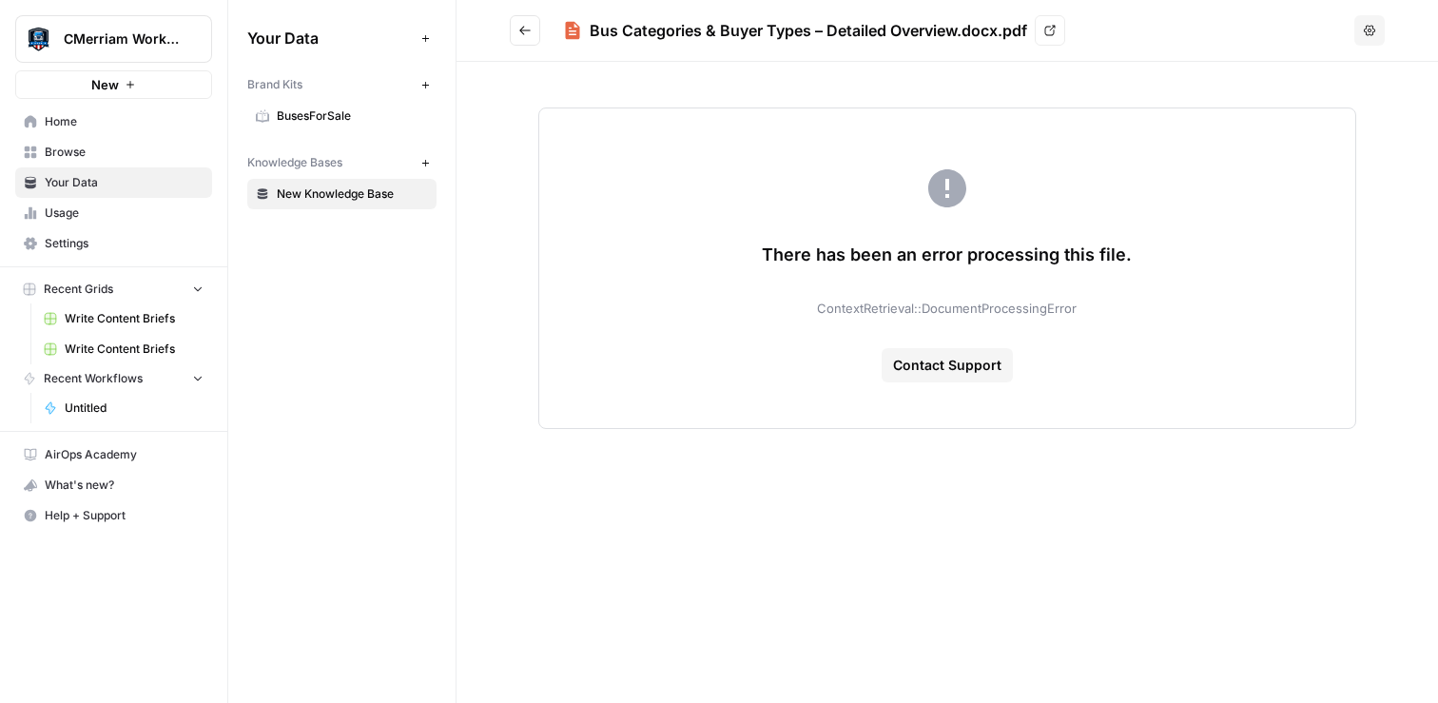
click at [519, 24] on icon "Go back" at bounding box center [524, 30] width 13 height 13
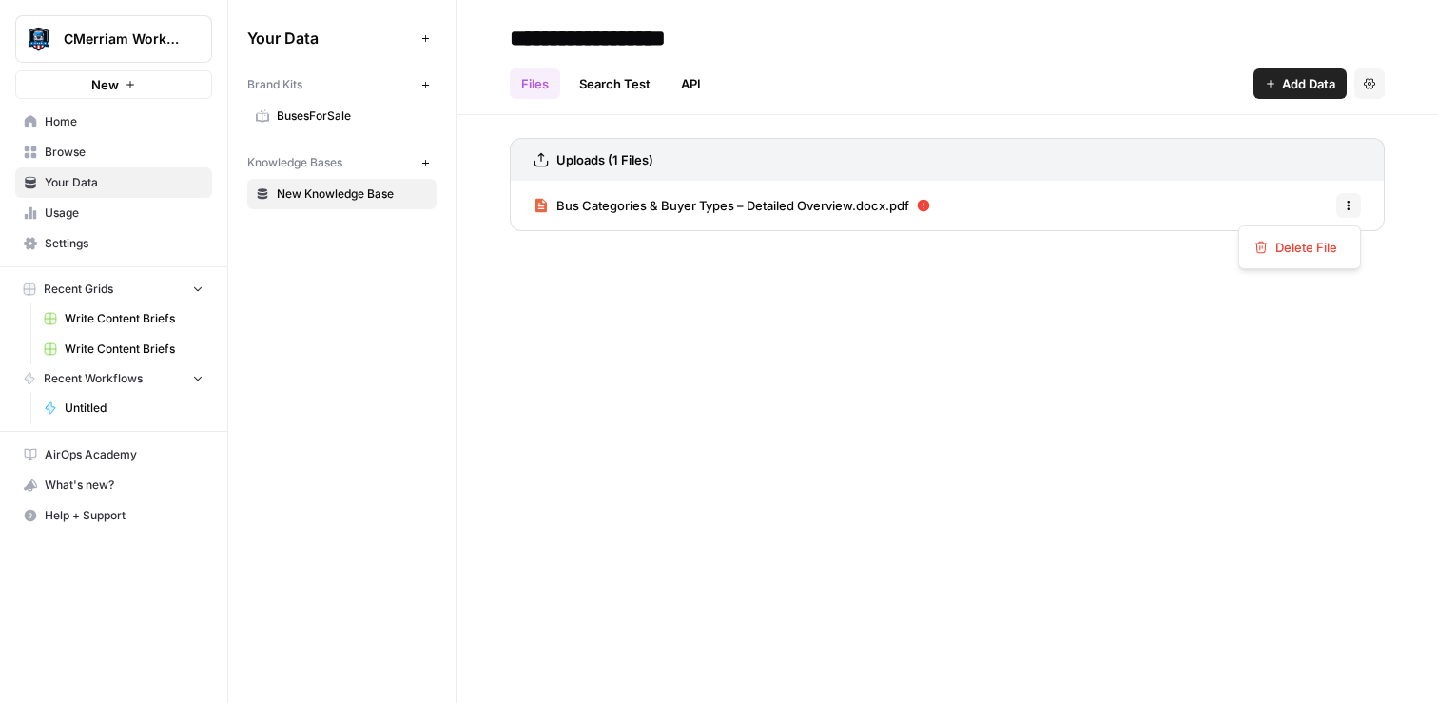
click at [1348, 212] on button "Options" at bounding box center [1348, 205] width 25 height 25
click at [1297, 251] on span "Delete File" at bounding box center [1306, 247] width 62 height 19
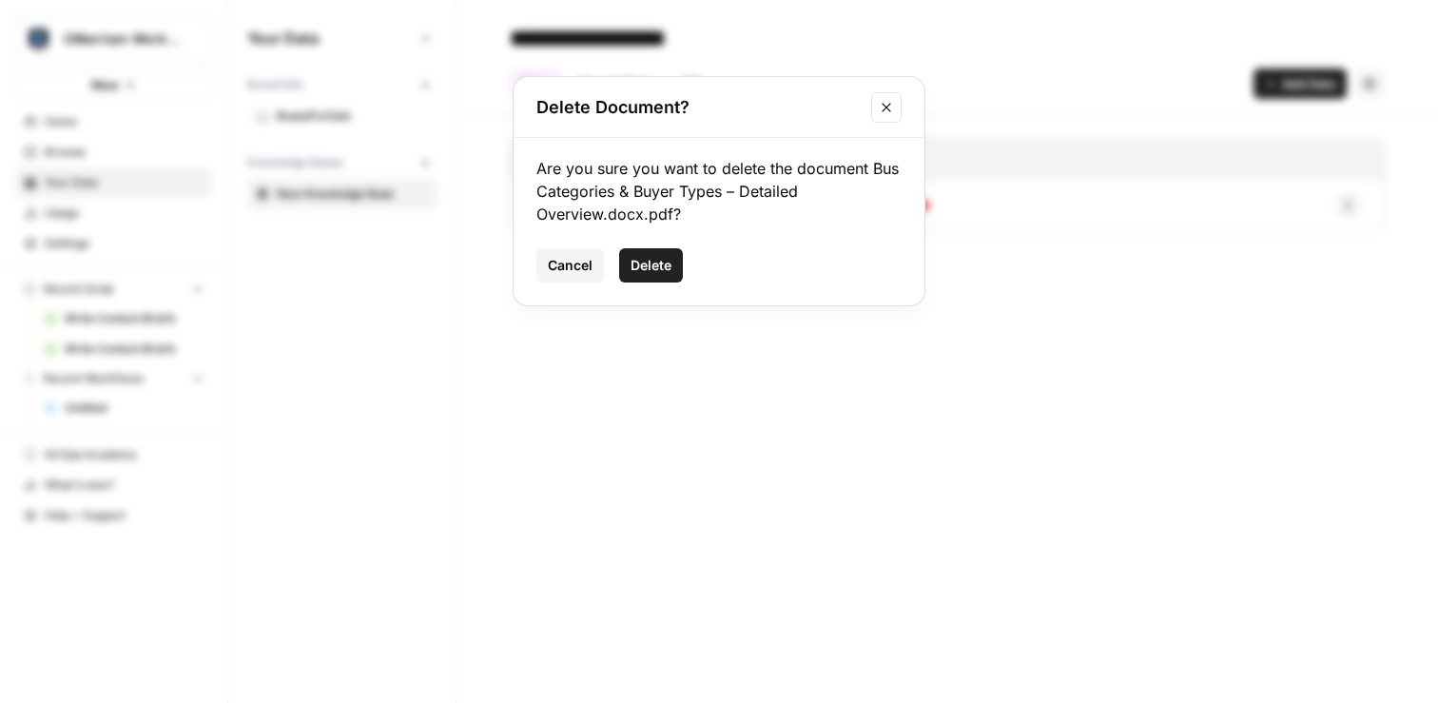
click at [662, 274] on span "Delete" at bounding box center [650, 265] width 41 height 19
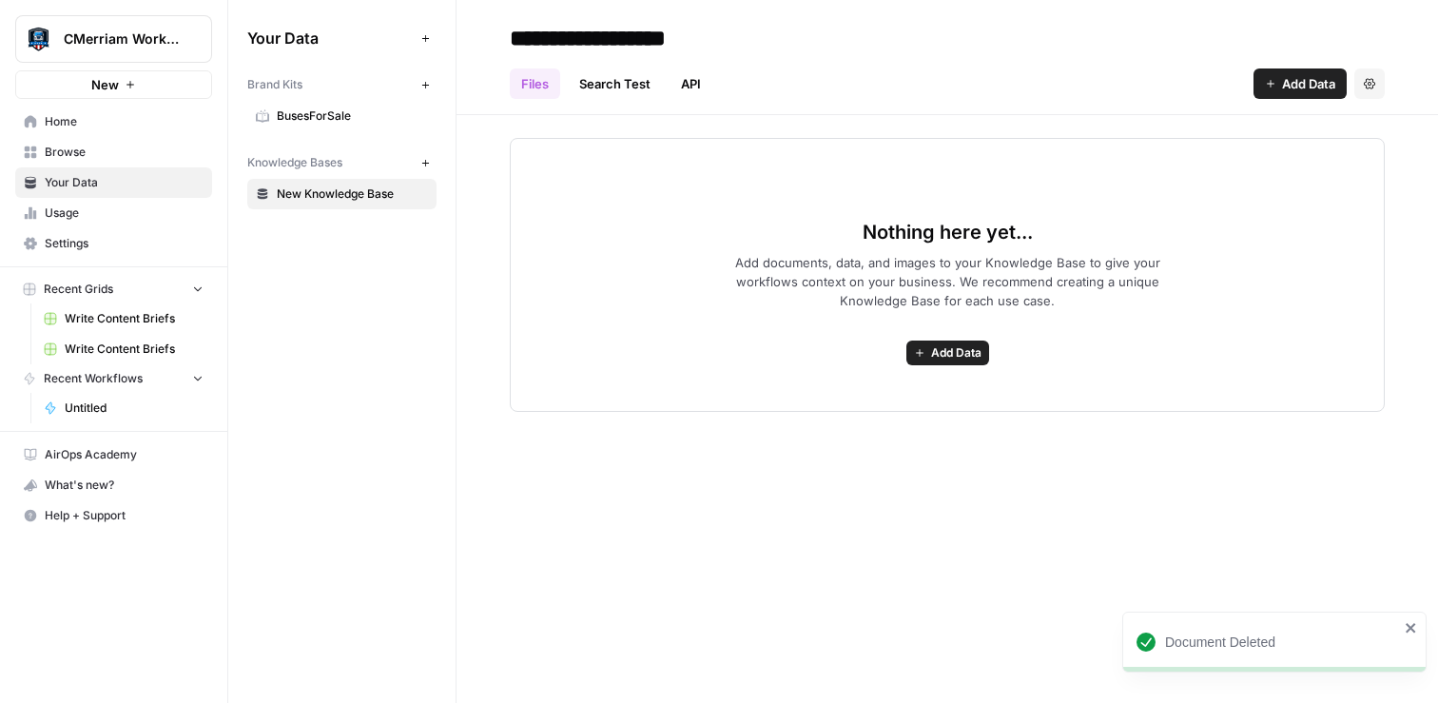
click at [1288, 82] on span "Add Data" at bounding box center [1308, 83] width 53 height 19
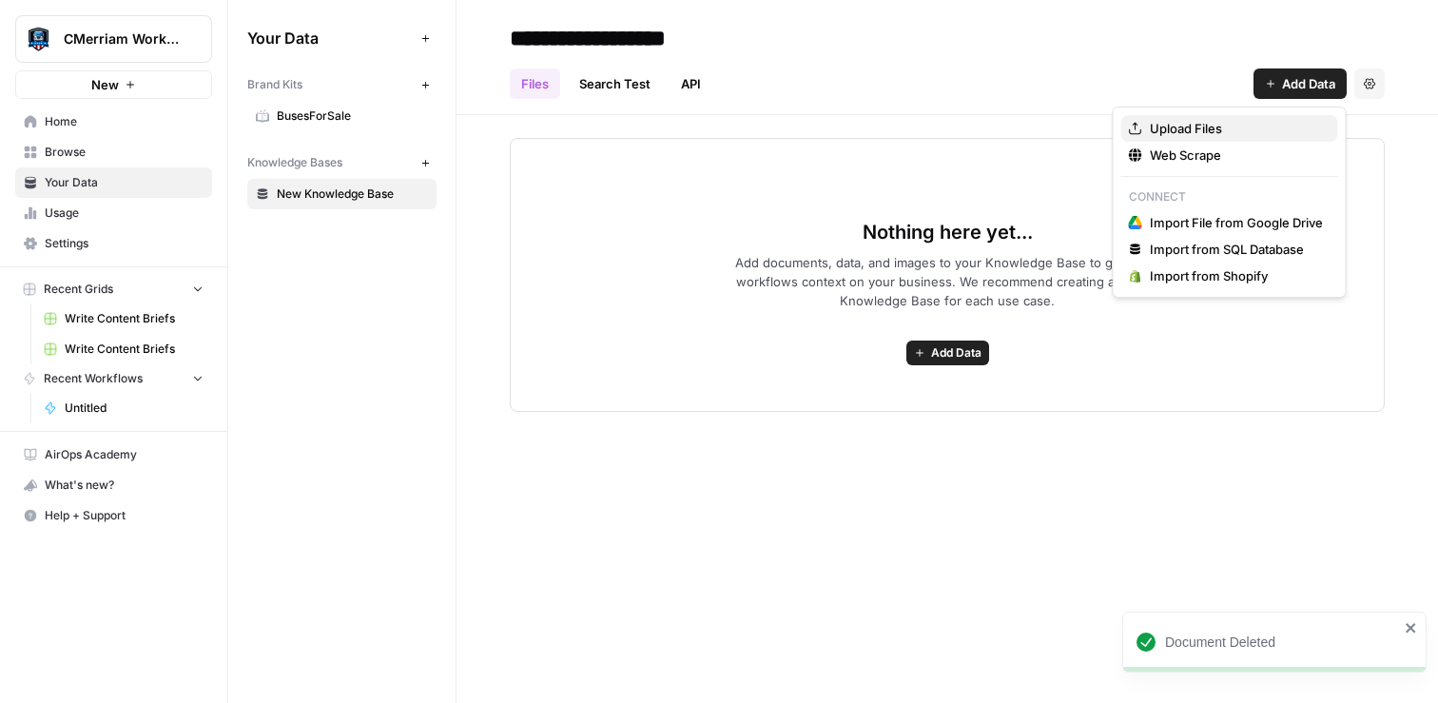
click at [1213, 127] on span "Upload Files" at bounding box center [1235, 128] width 173 height 19
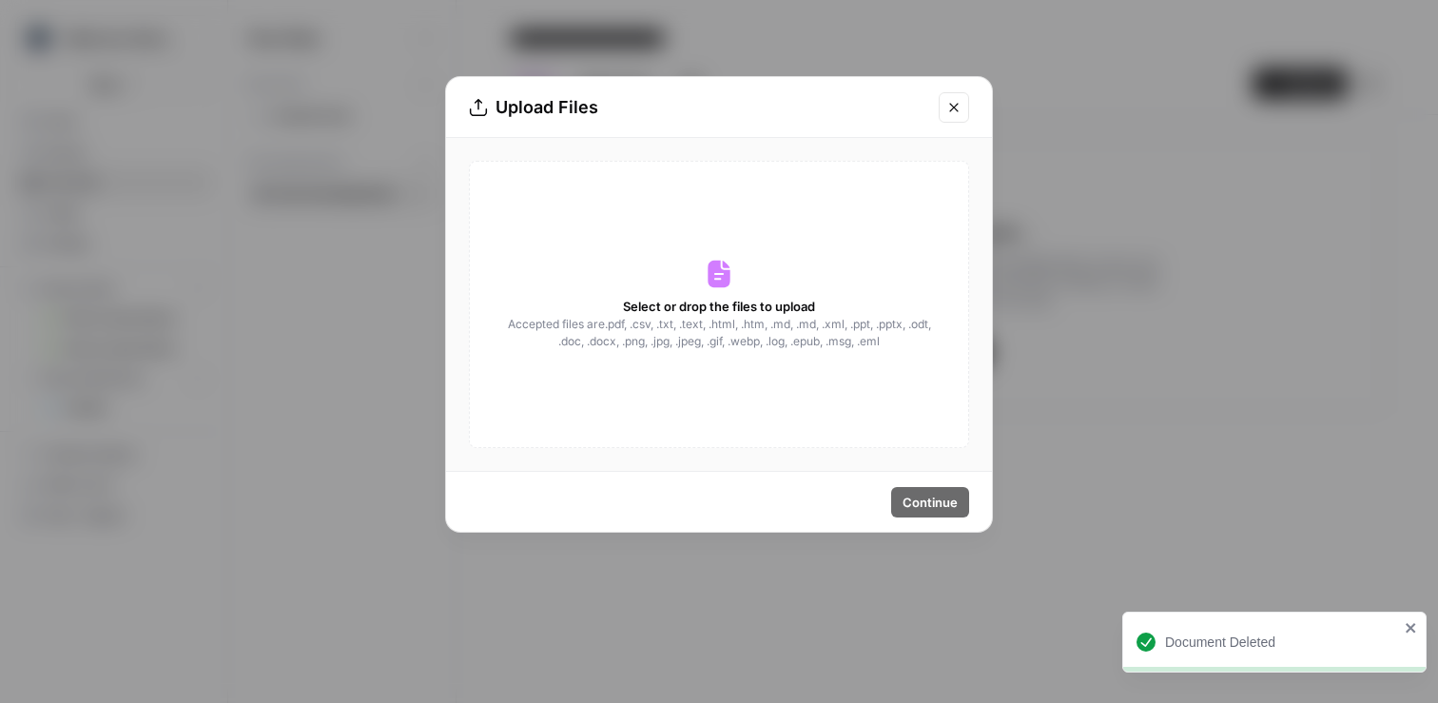
click at [935, 516] on div "Continue" at bounding box center [719, 502] width 546 height 60
click at [726, 327] on span "Accepted files are .pdf, .csv, .txt, .text, .html, .htm, .md, .md, .xml, .ppt, …" at bounding box center [719, 333] width 426 height 34
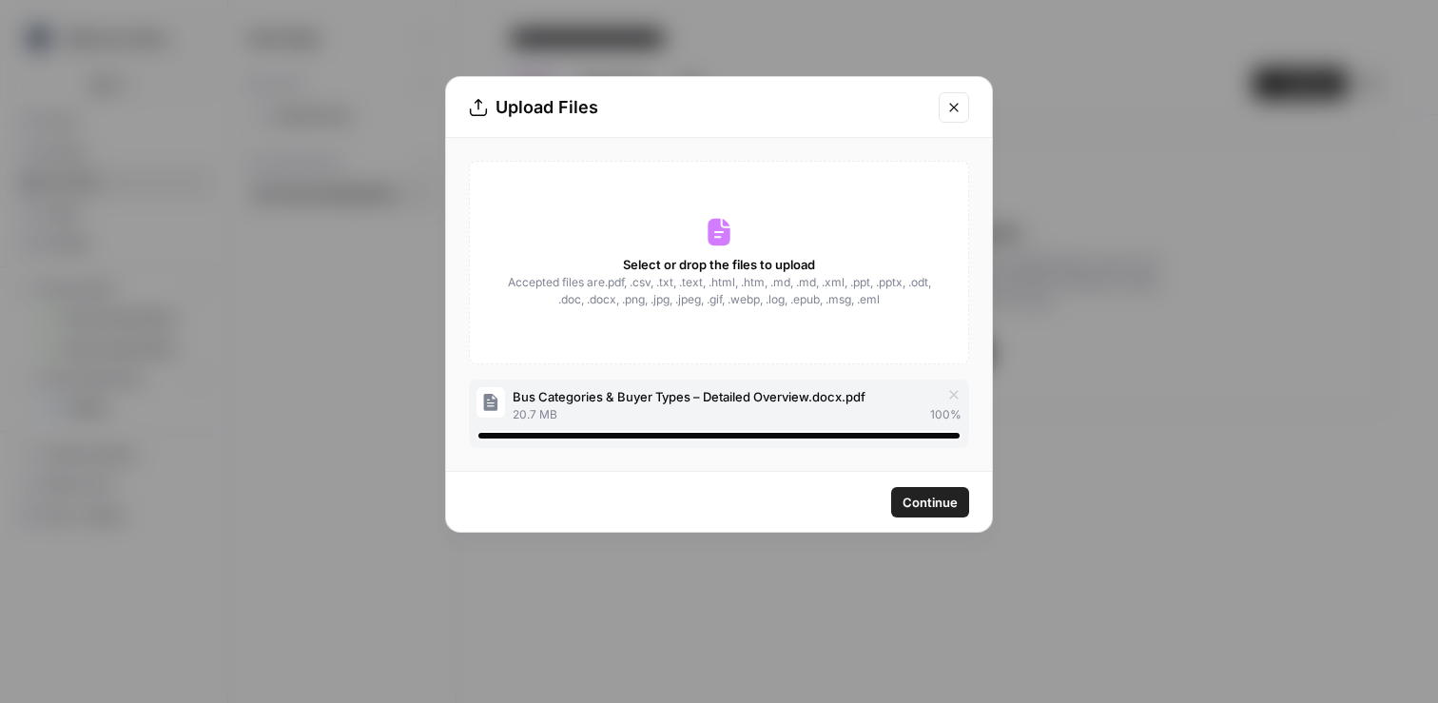
click at [935, 500] on span "Continue" at bounding box center [929, 501] width 55 height 19
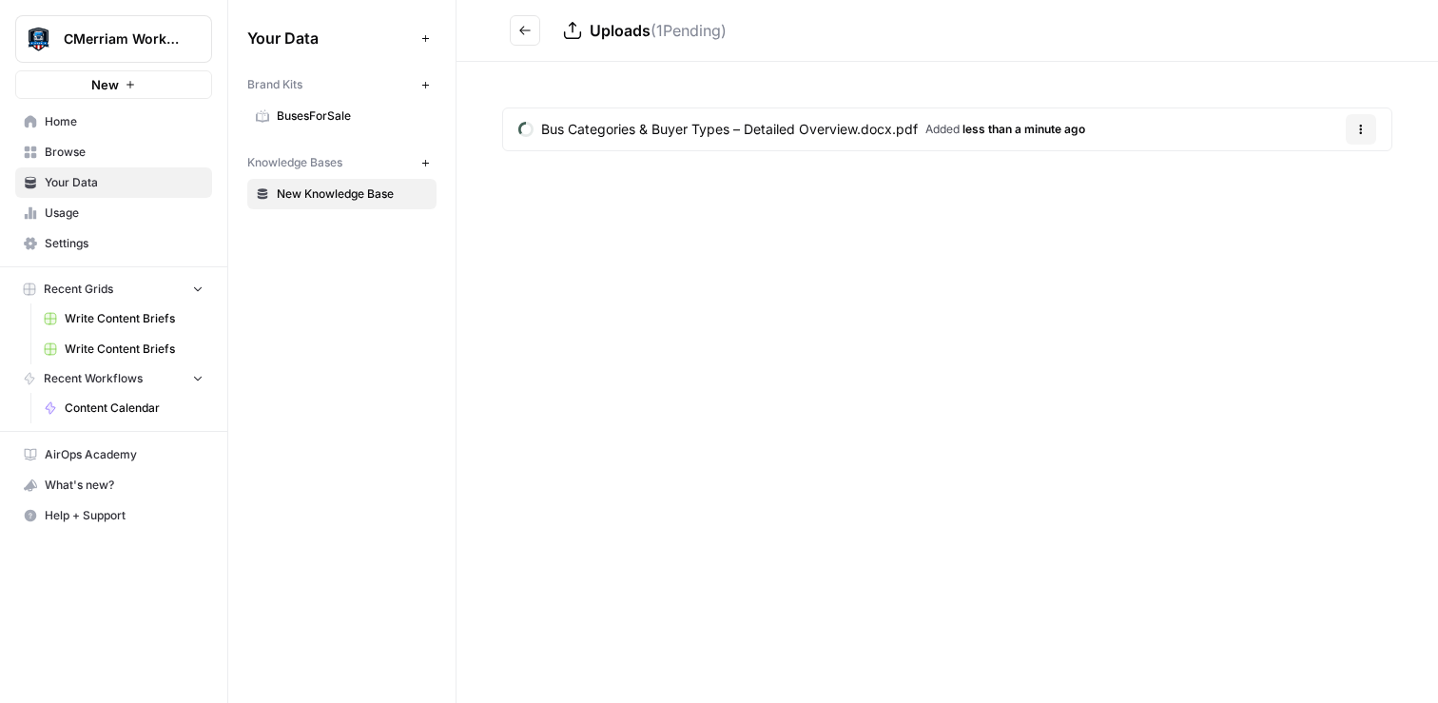
click at [803, 126] on span "Bus Categories & Buyer Types – Detailed Overview.docx.pdf" at bounding box center [729, 129] width 376 height 19
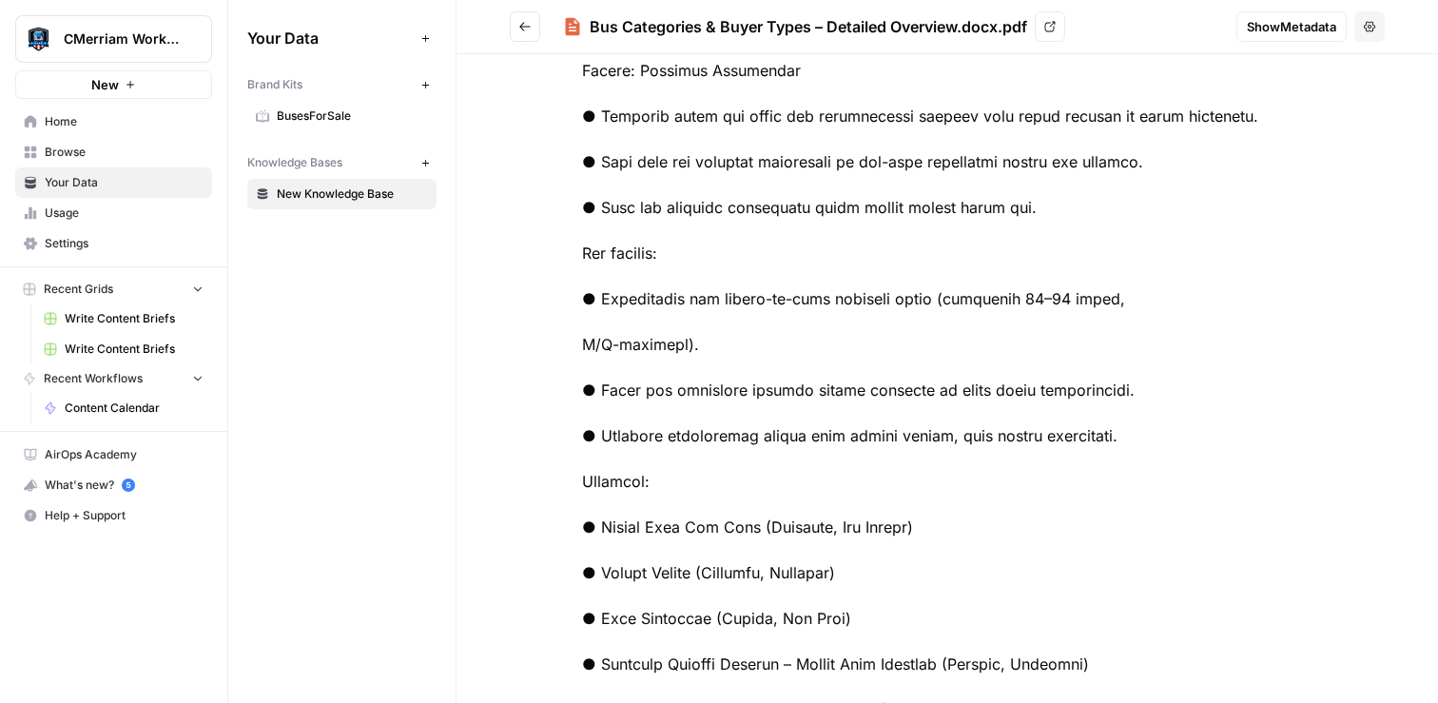
scroll to position [17728, 0]
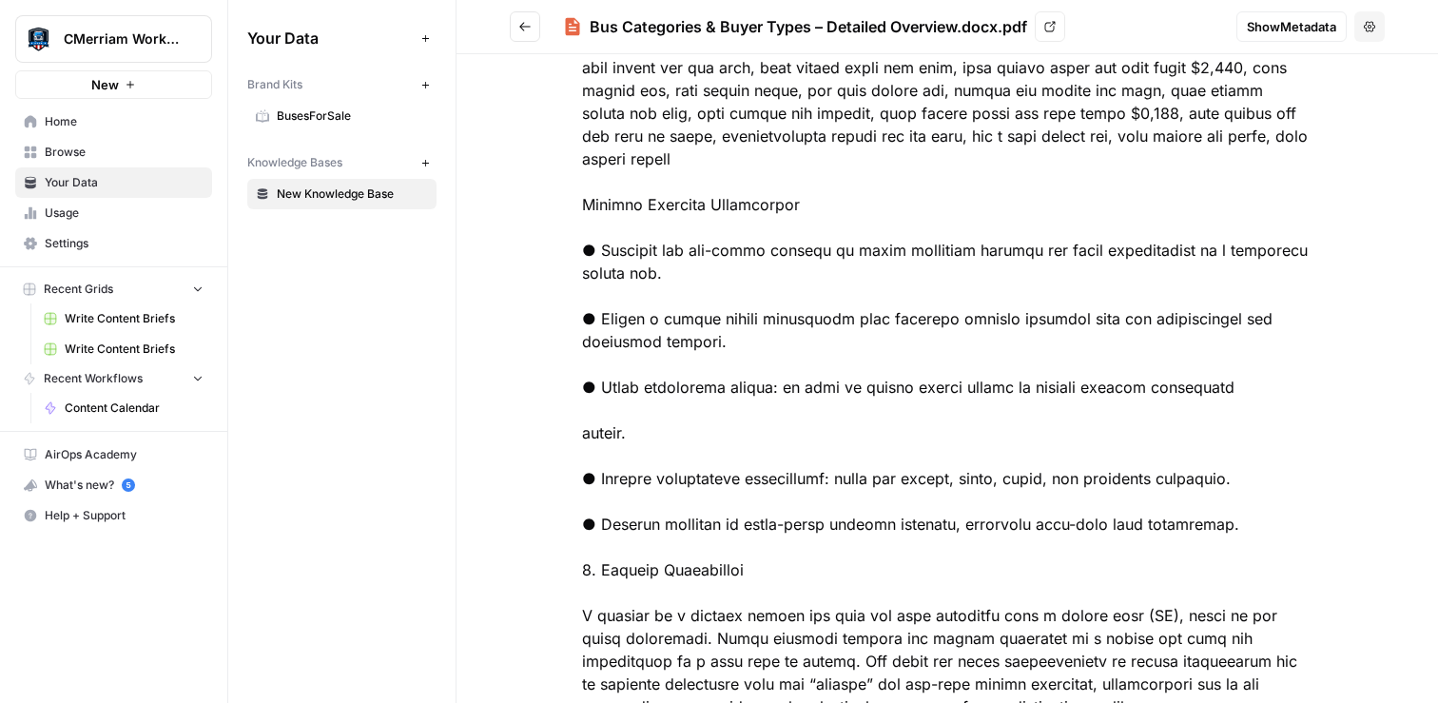
click at [520, 29] on icon "Go back" at bounding box center [524, 26] width 13 height 13
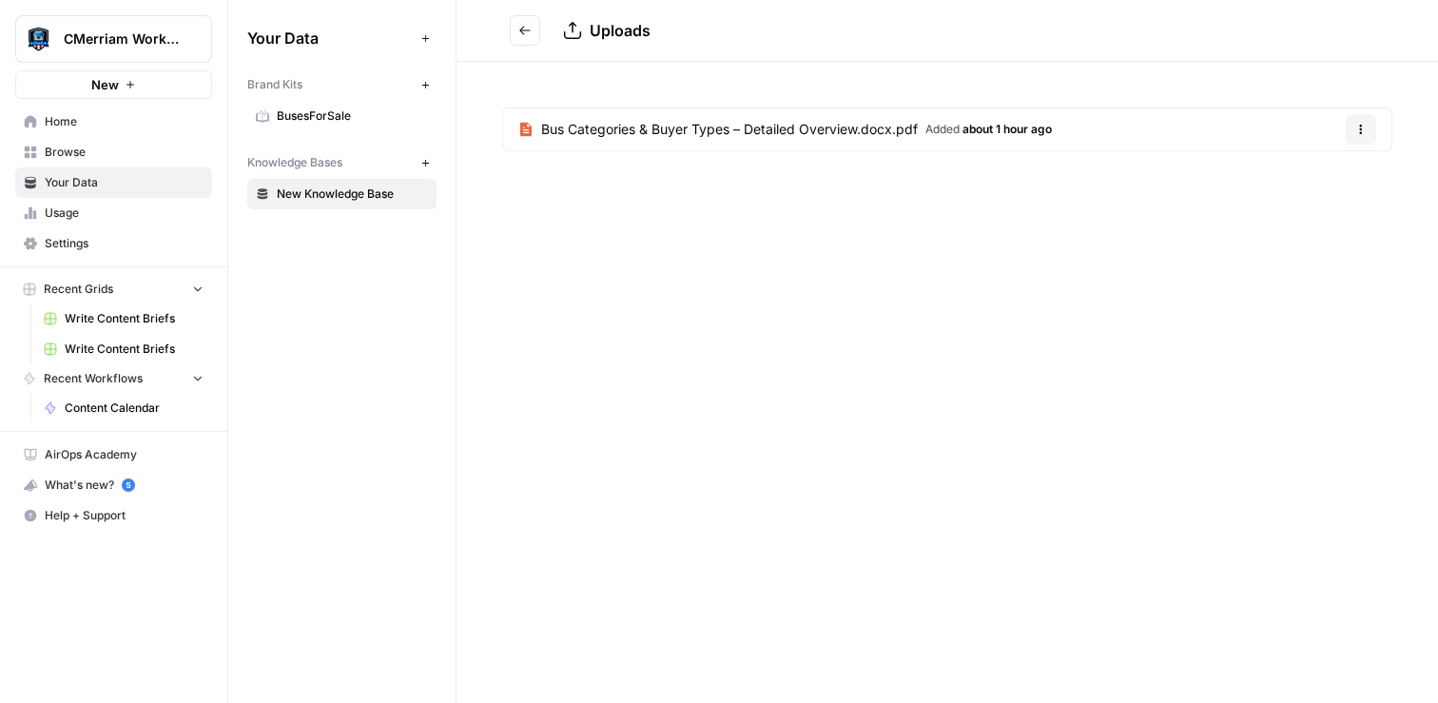
click at [512, 28] on button "Go back" at bounding box center [525, 30] width 30 height 30
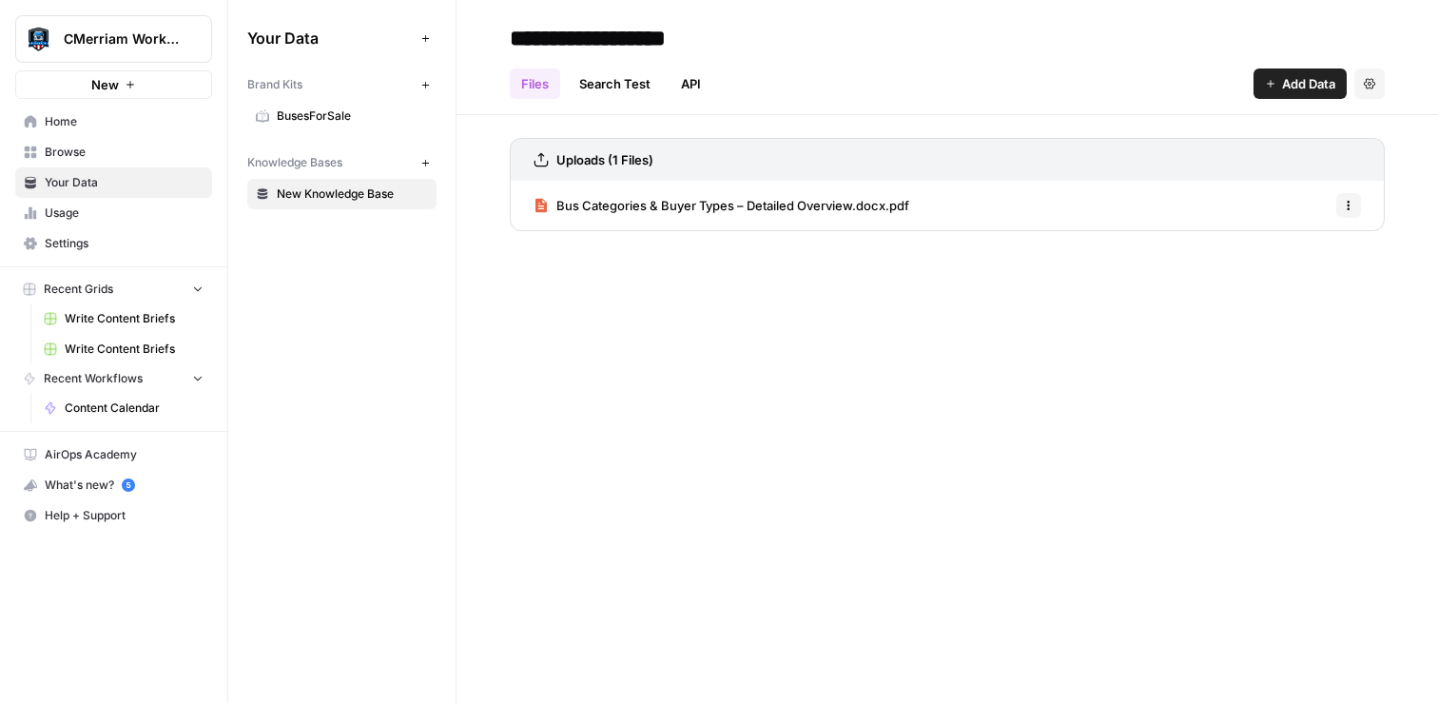
click at [1347, 207] on icon "button" at bounding box center [1347, 205] width 11 height 11
click at [932, 391] on div "**********" at bounding box center [946, 351] width 981 height 703
click at [1361, 77] on button "Settings" at bounding box center [1369, 83] width 30 height 30
click at [761, 75] on div "Files Search Test API Add Data Settings" at bounding box center [947, 76] width 875 height 46
click at [590, 86] on link "Search Test" at bounding box center [615, 83] width 94 height 30
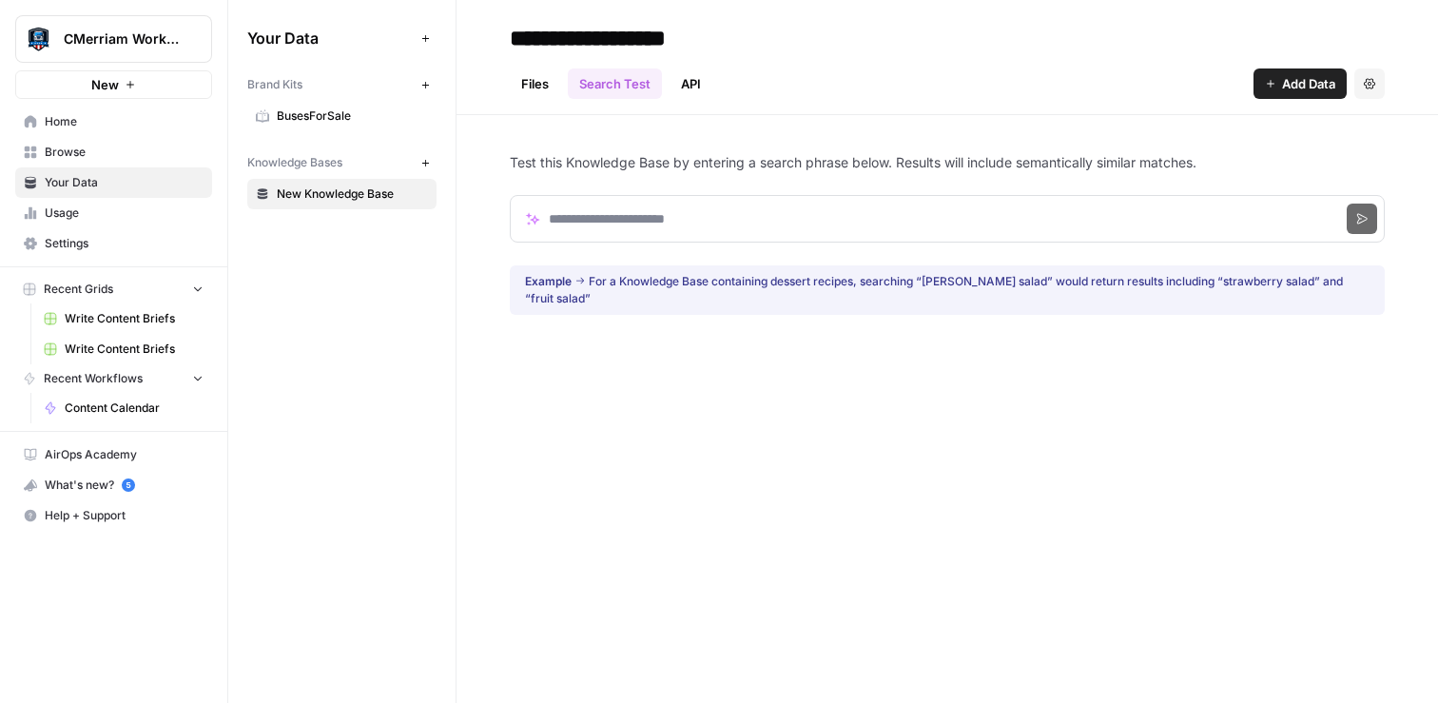
click at [687, 82] on link "API" at bounding box center [690, 83] width 43 height 30
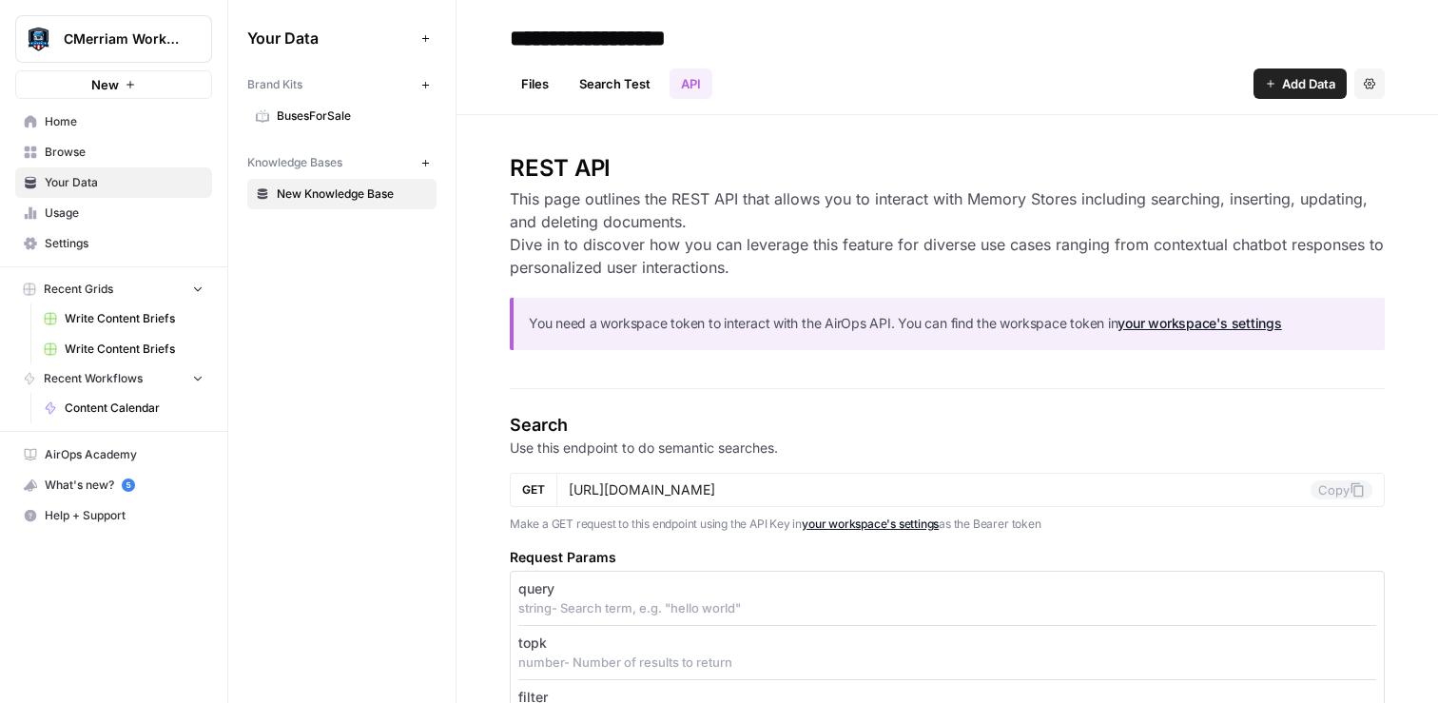
click at [551, 80] on link "Files" at bounding box center [535, 83] width 50 height 30
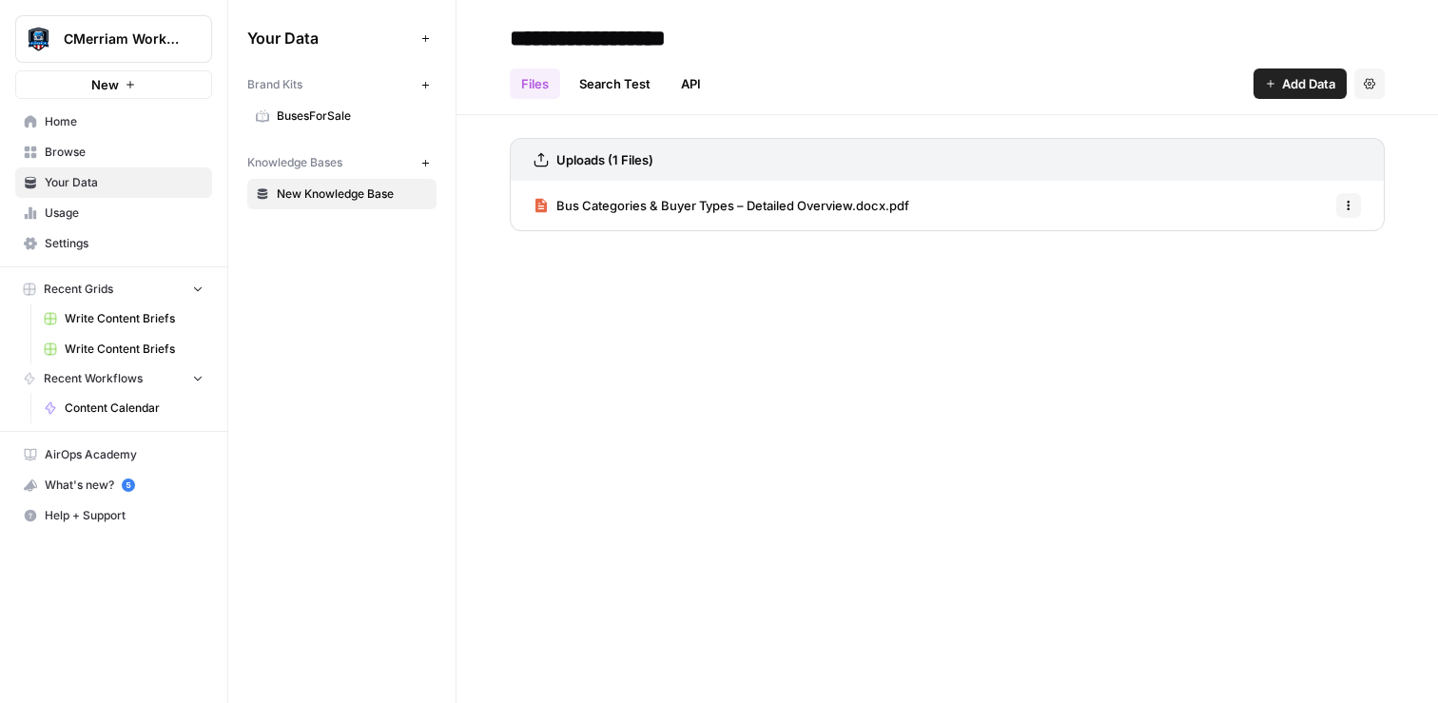
click at [302, 199] on span "New Knowledge Base" at bounding box center [352, 193] width 151 height 17
click at [665, 43] on input "**********" at bounding box center [654, 38] width 304 height 38
click at [661, 39] on input "**********" at bounding box center [654, 38] width 304 height 38
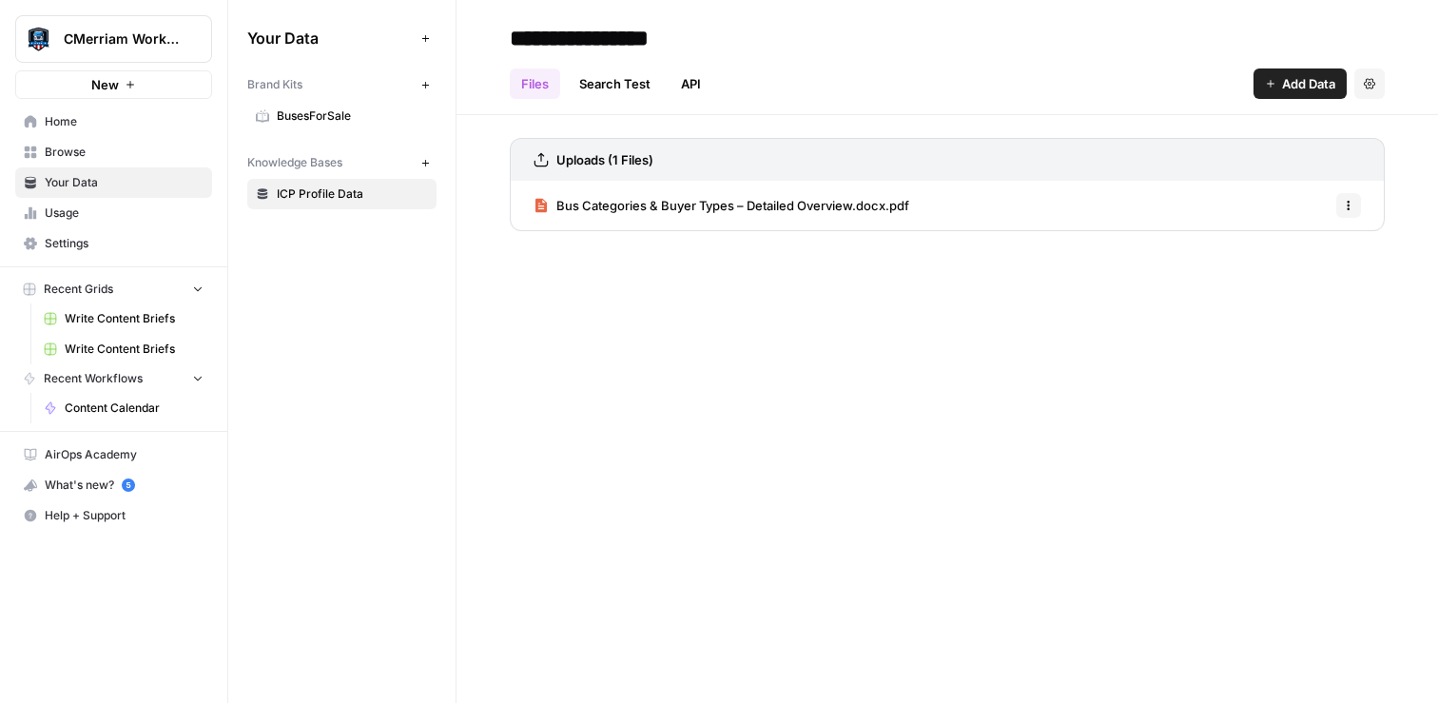
type input "**********"
click at [965, 71] on div "Files Search Test API Add Data Settings" at bounding box center [947, 76] width 875 height 46
